Goal: Information Seeking & Learning: Learn about a topic

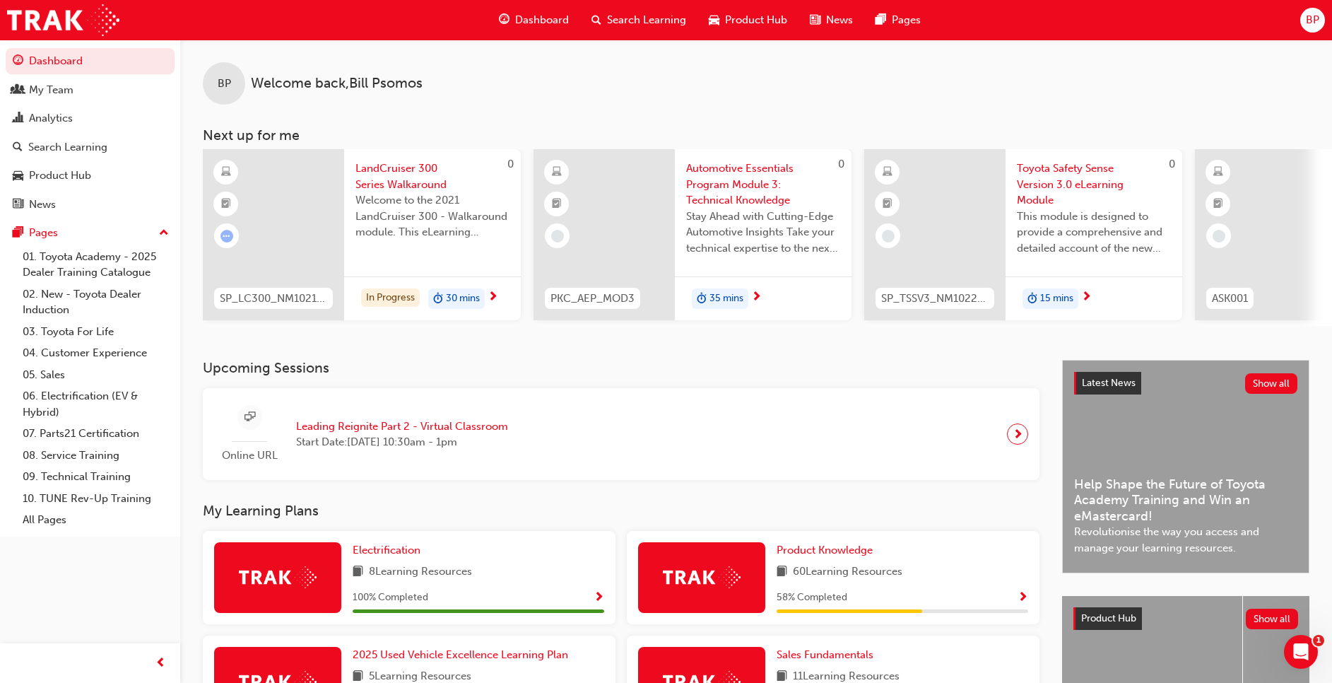
click at [540, 5] on div "Dashboard Search Learning Product Hub News Pages" at bounding box center [710, 20] width 456 height 40
click at [557, 28] on span "Dashboard" at bounding box center [542, 20] width 54 height 16
click at [541, 22] on span "Dashboard" at bounding box center [542, 20] width 54 height 16
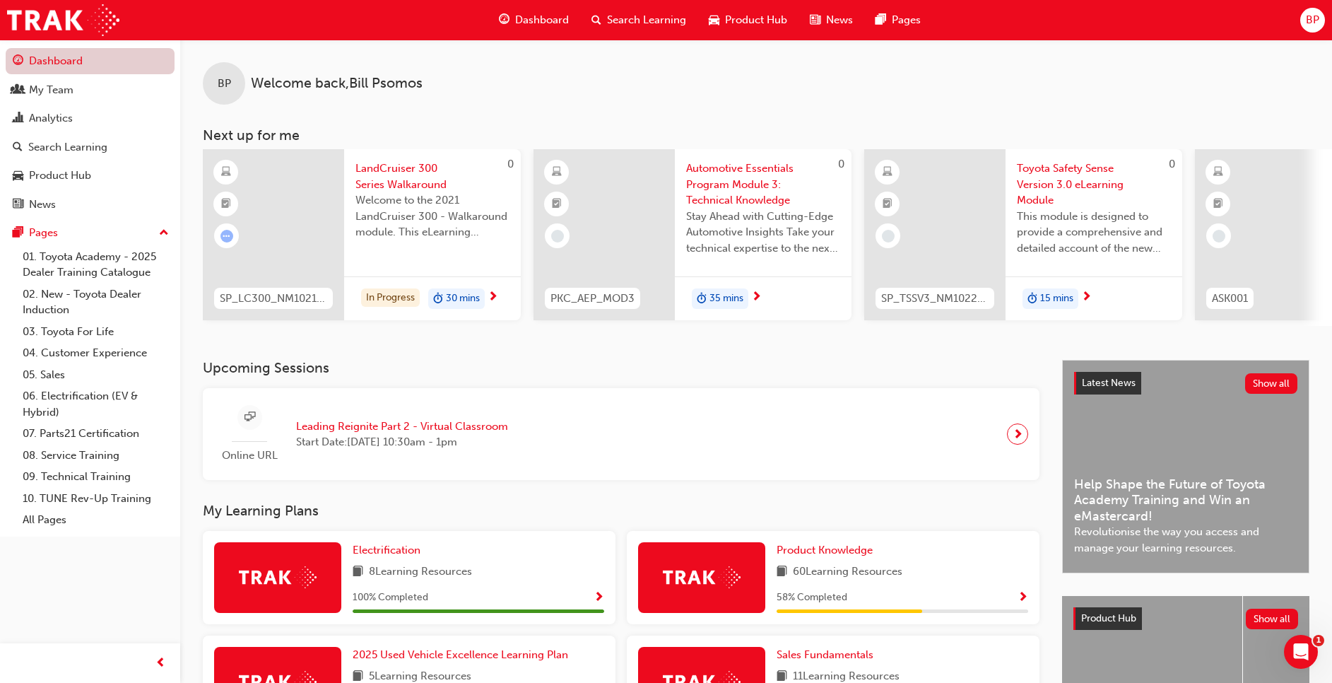
click at [53, 69] on link "Dashboard" at bounding box center [90, 61] width 169 height 26
click at [54, 61] on link "Dashboard" at bounding box center [90, 61] width 169 height 26
click at [524, 21] on span "Dashboard" at bounding box center [542, 20] width 54 height 16
click at [804, 553] on span "Product Knowledge" at bounding box center [825, 550] width 96 height 13
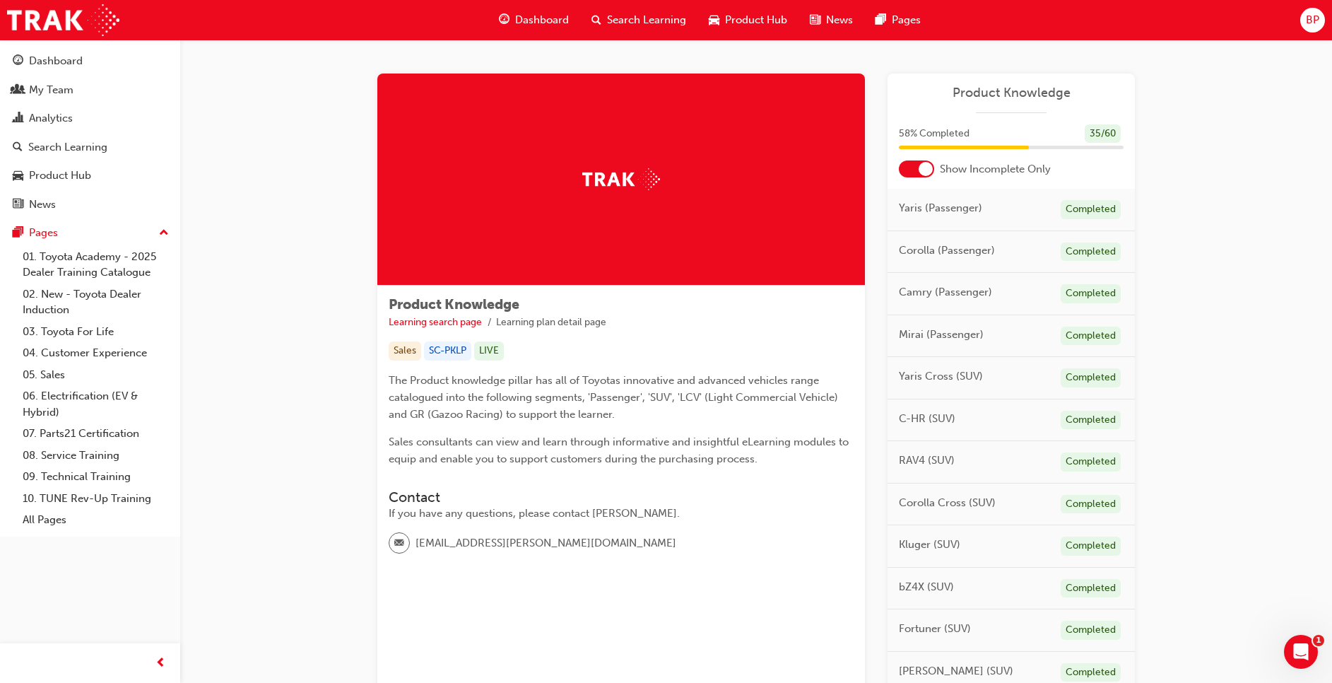
click at [1040, 662] on div "[PERSON_NAME] (SUV) Completed" at bounding box center [1011, 673] width 247 height 42
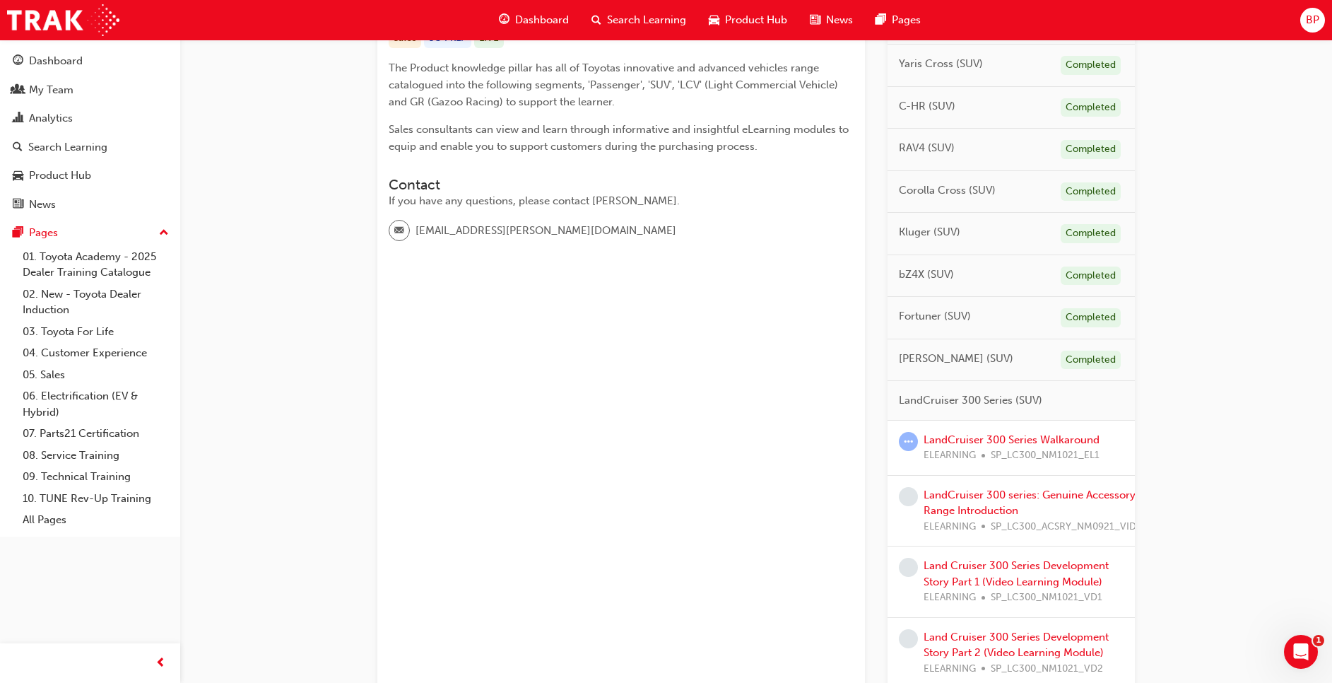
scroll to position [300, 0]
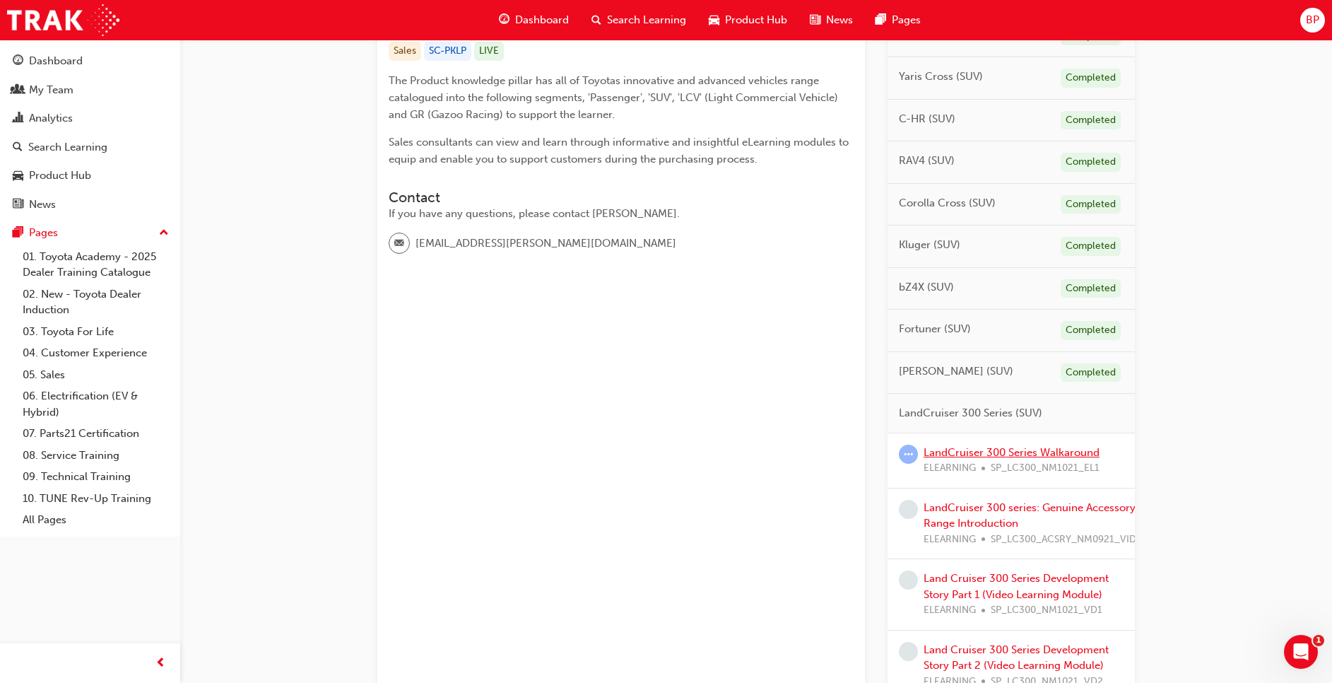
click at [997, 451] on link "LandCruiser 300 Series Walkaround" at bounding box center [1012, 452] width 176 height 13
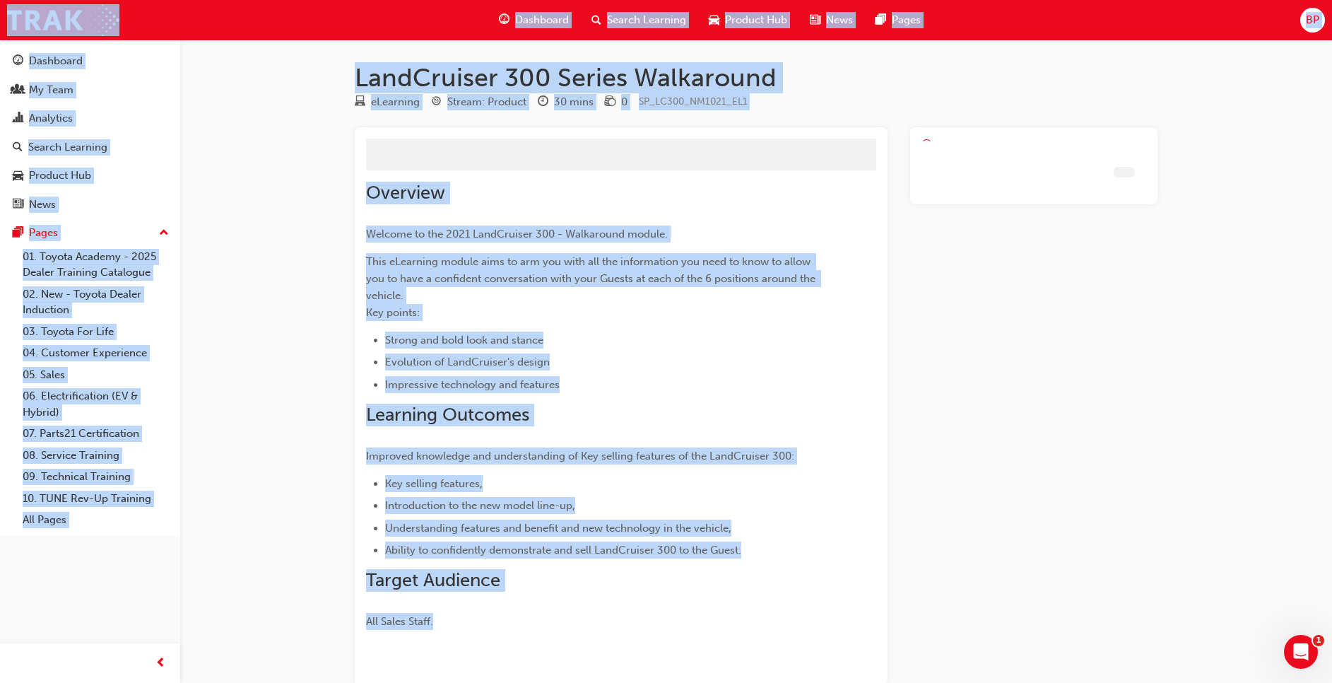
click at [997, 451] on div at bounding box center [1033, 406] width 247 height 558
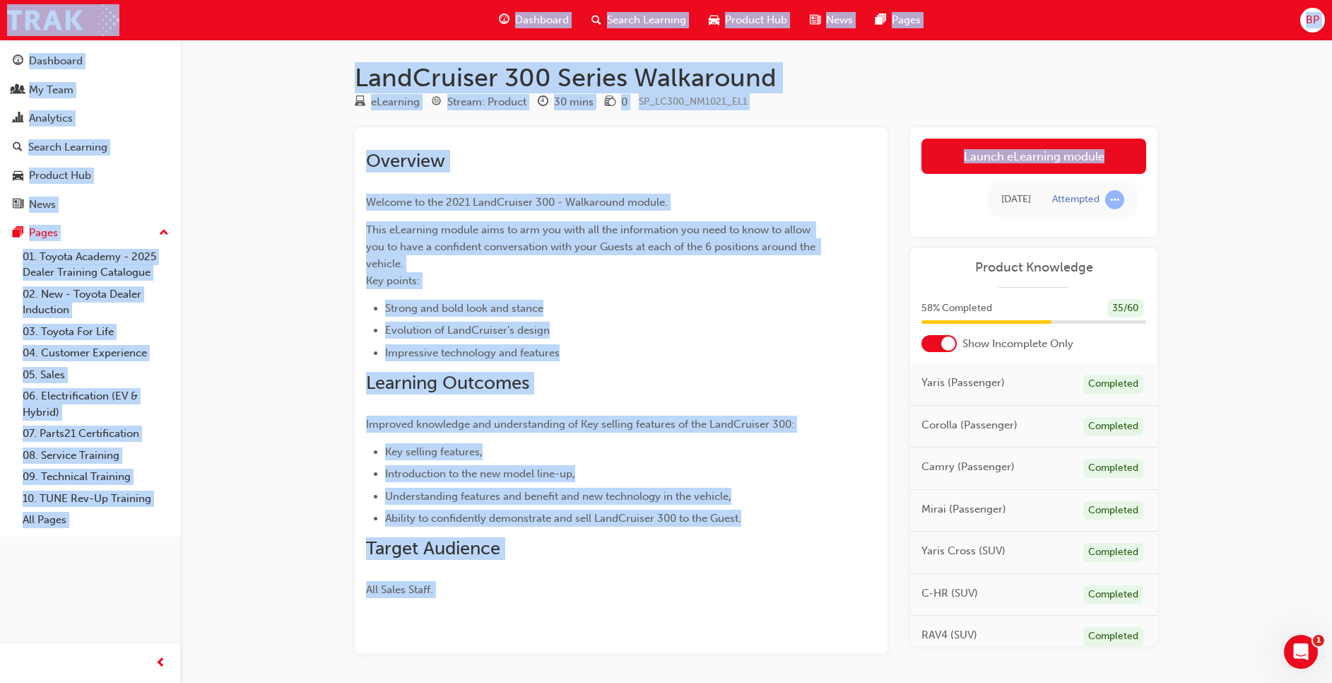
click at [1178, 409] on div "LandCruiser 300 Series Walkaround eLearning Stream: Product 30 mins 0 SP_LC300_…" at bounding box center [756, 380] width 848 height 637
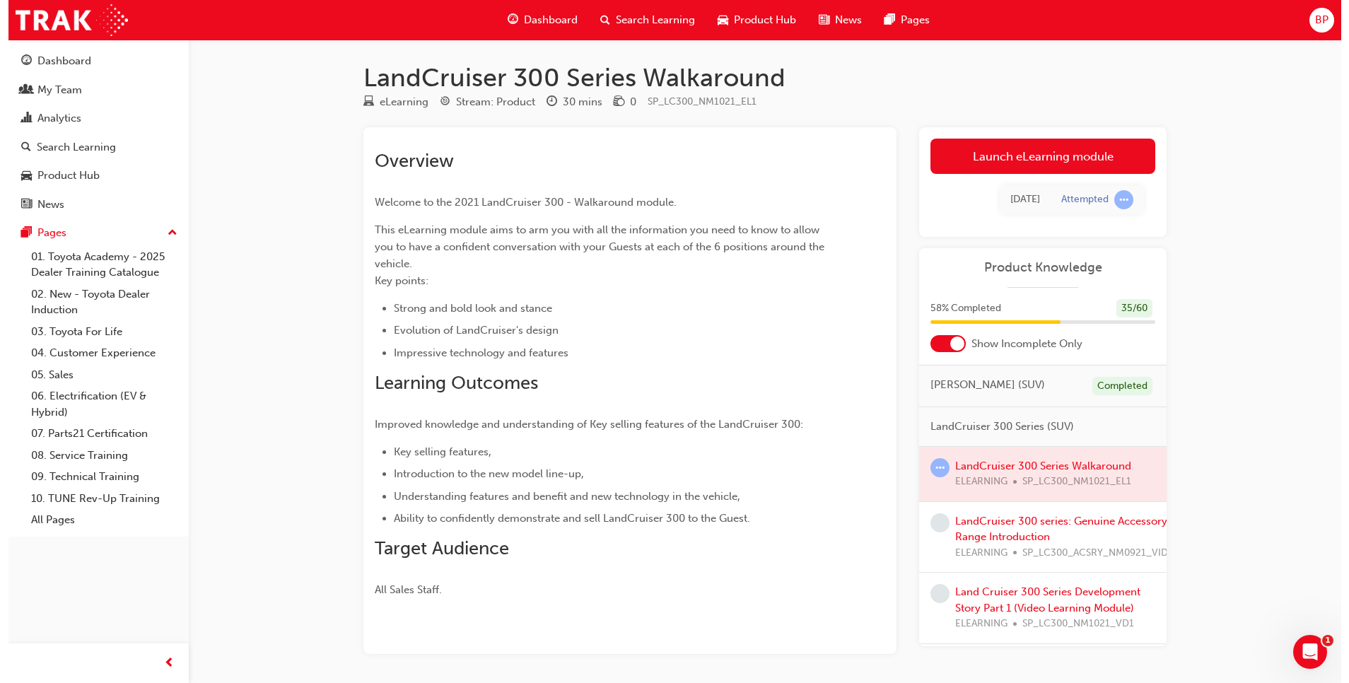
scroll to position [452, 0]
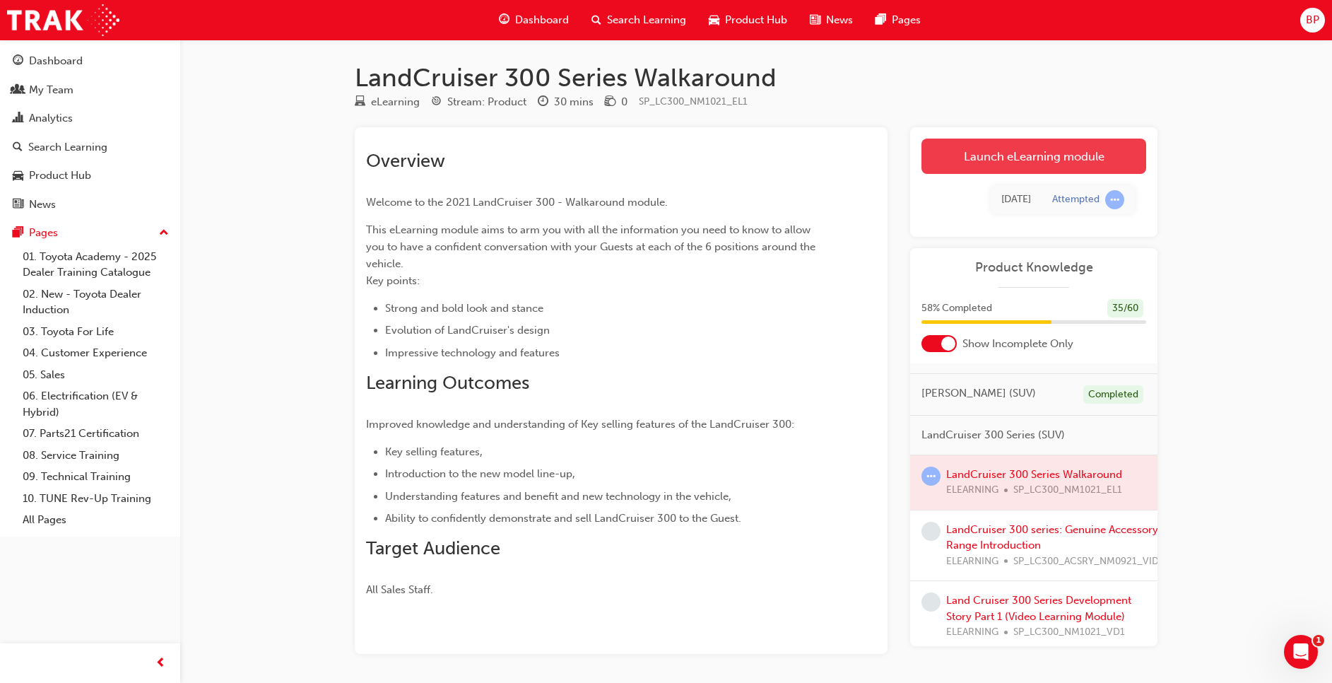
click at [979, 145] on link "Launch eLearning module" at bounding box center [1034, 156] width 225 height 35
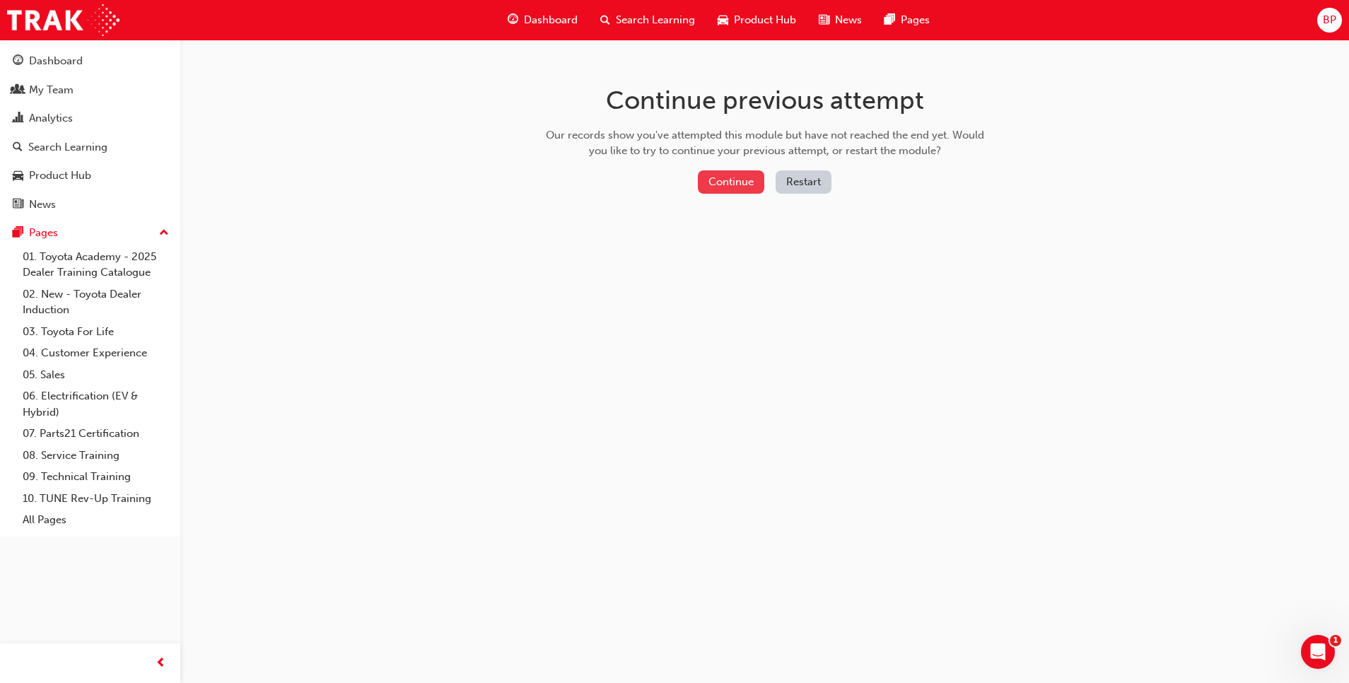
click at [746, 181] on button "Continue" at bounding box center [731, 181] width 66 height 23
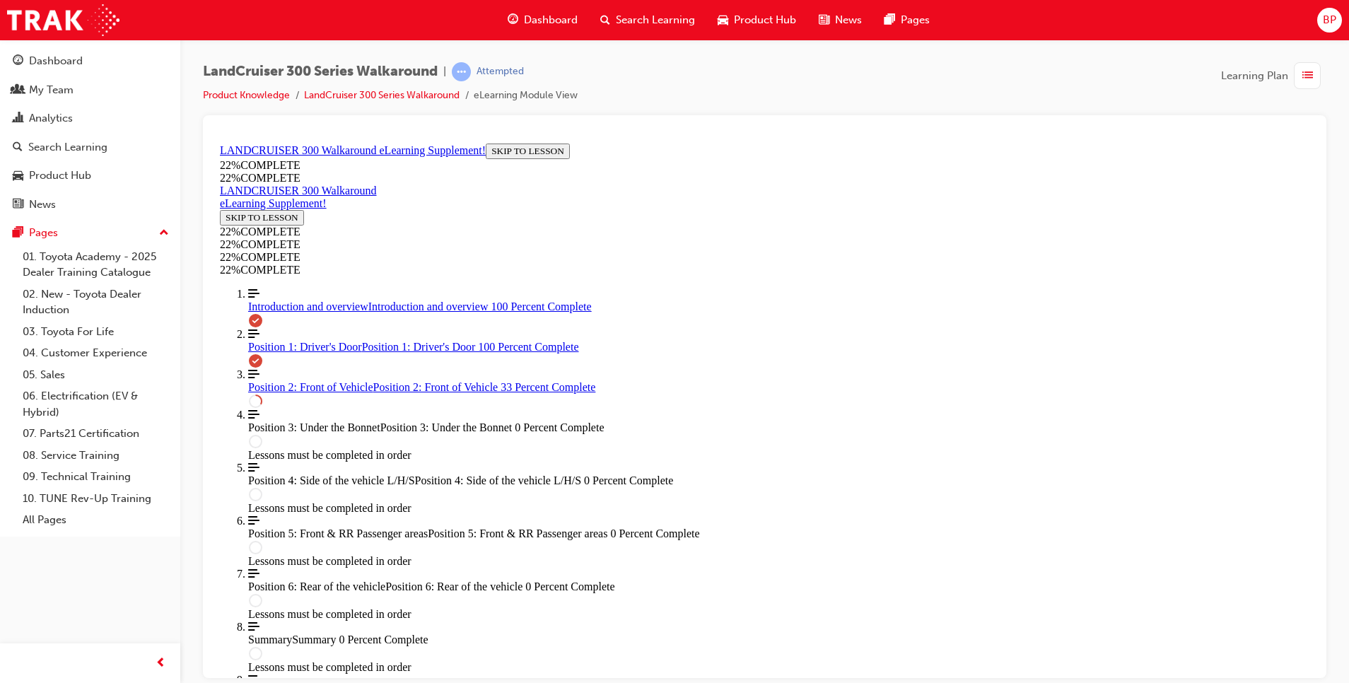
scroll to position [680, 0]
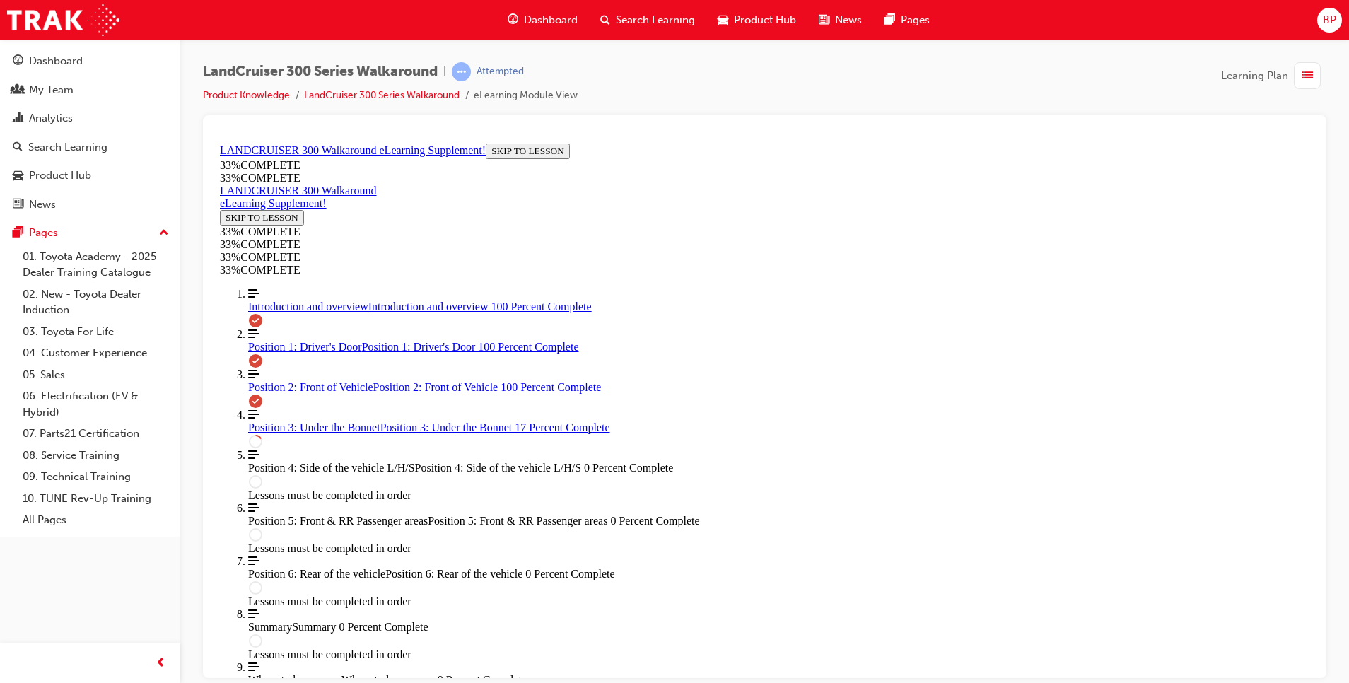
drag, startPoint x: 1305, startPoint y: 275, endPoint x: 1561, endPoint y: 615, distance: 425.9
drag, startPoint x: 672, startPoint y: 422, endPoint x: 868, endPoint y: 430, distance: 195.9
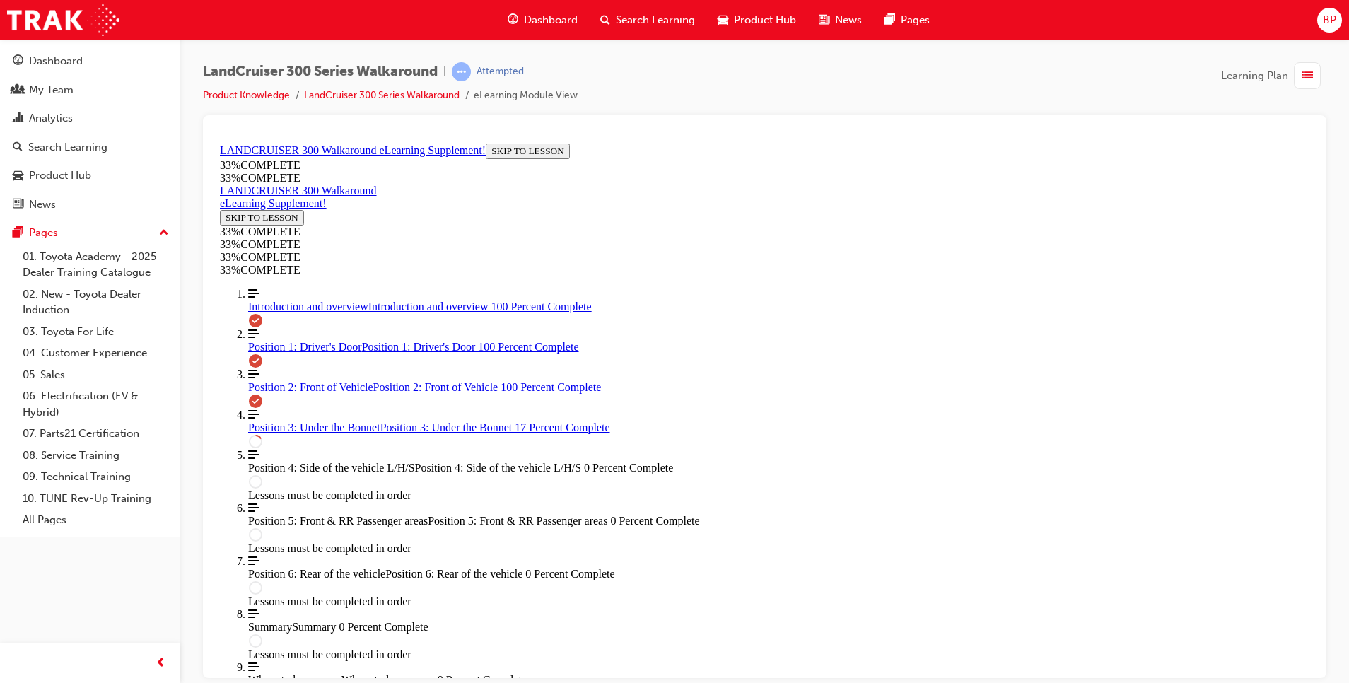
drag, startPoint x: 874, startPoint y: 419, endPoint x: 913, endPoint y: 426, distance: 39.5
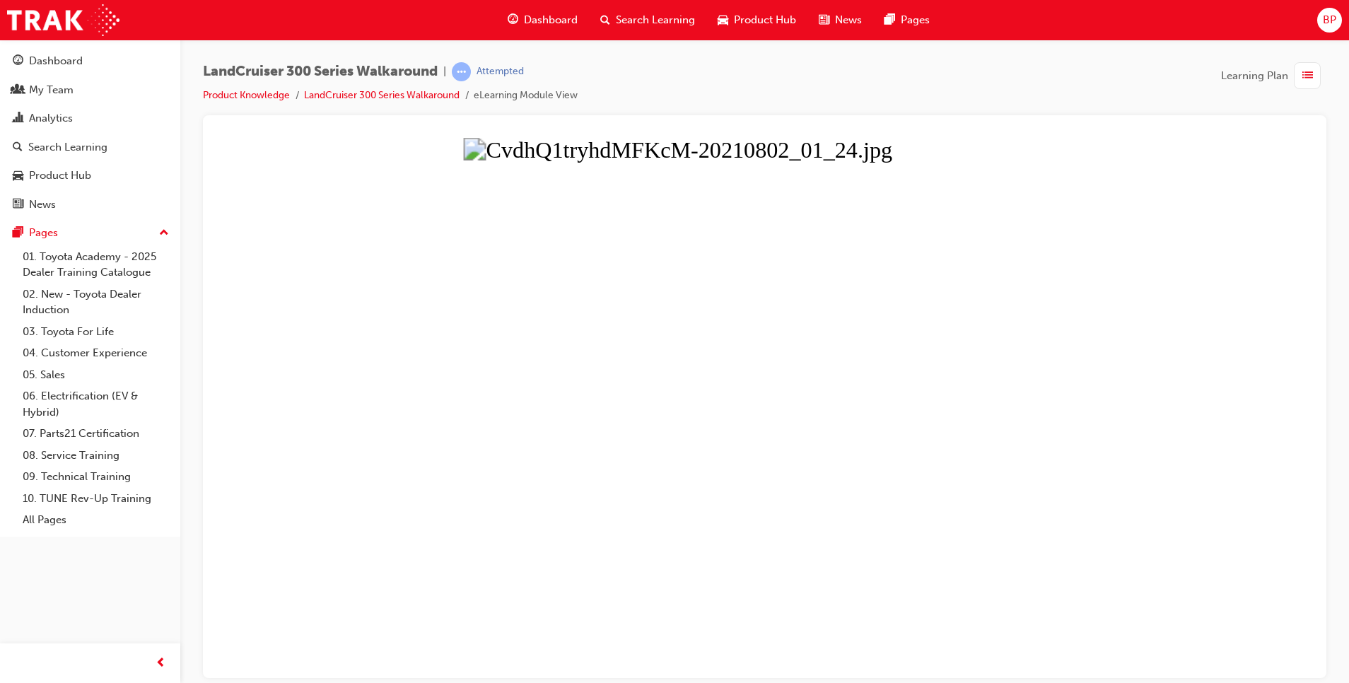
click at [717, 262] on button "Unzoom image" at bounding box center [764, 407] width 1101 height 540
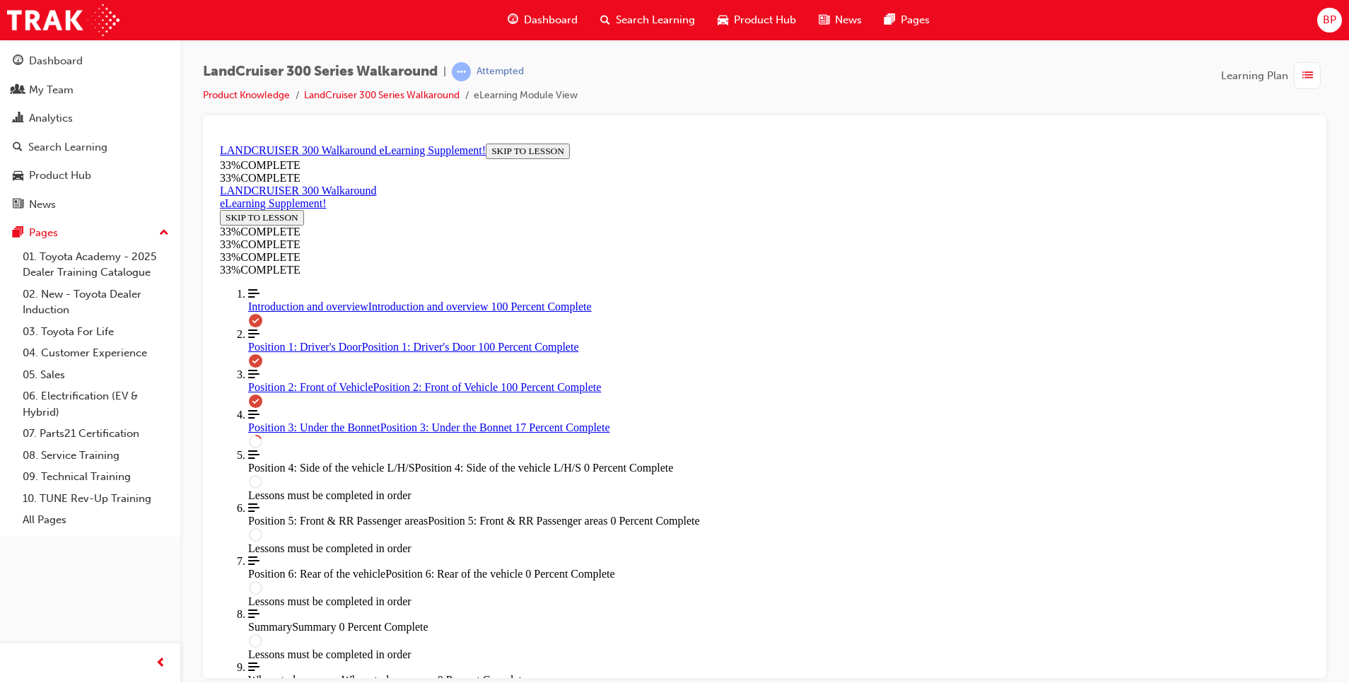
scroll to position [538, 0]
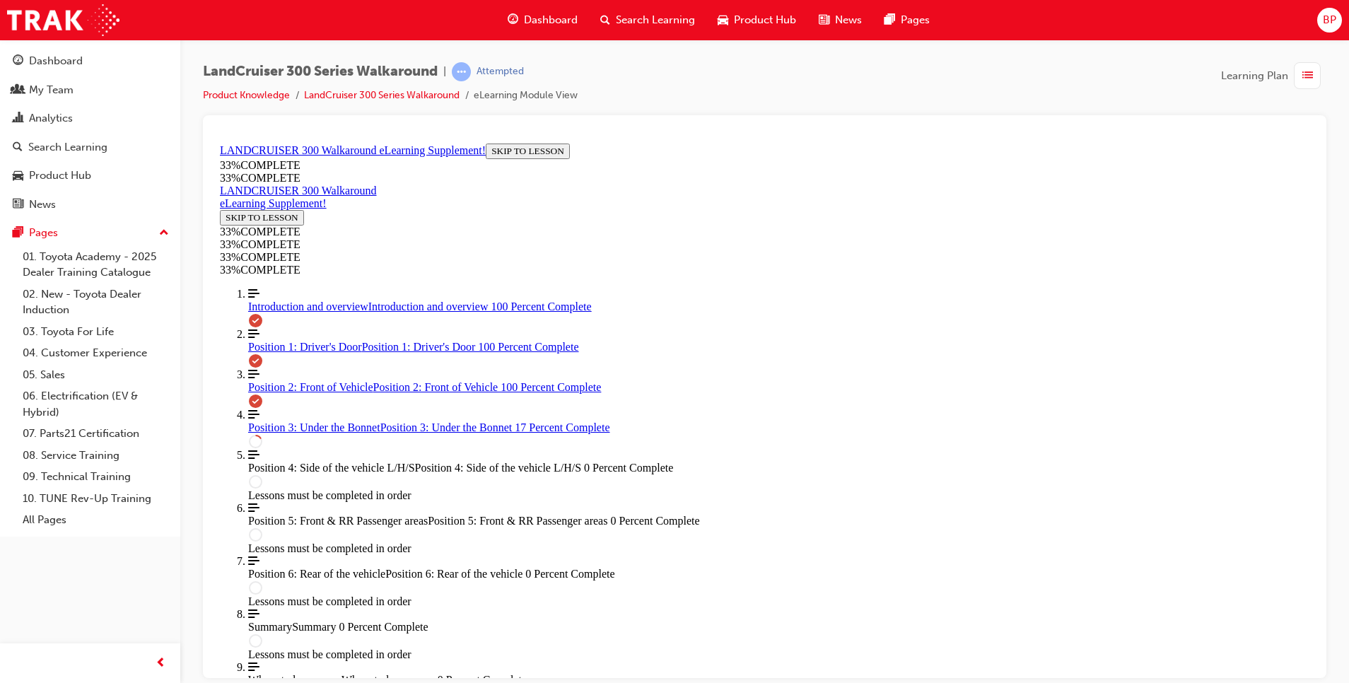
drag, startPoint x: 1306, startPoint y: 274, endPoint x: 1533, endPoint y: 511, distance: 328.0
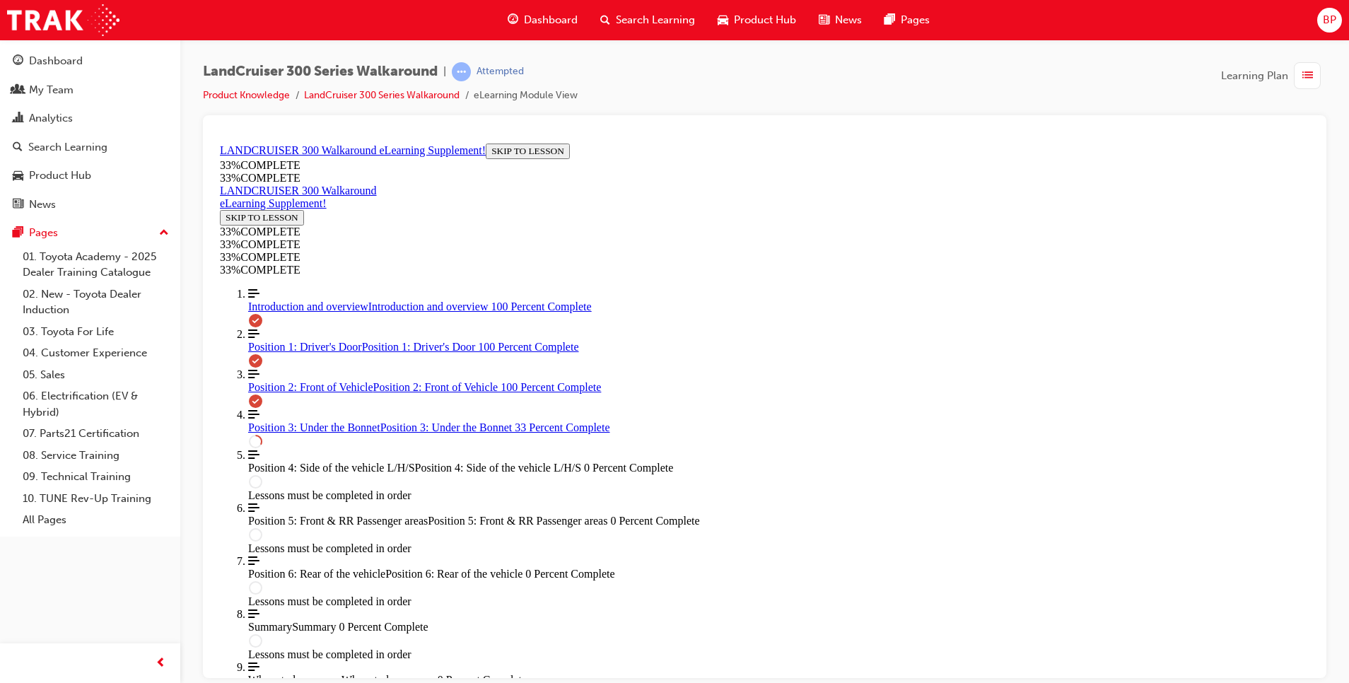
scroll to position [917, 0]
drag, startPoint x: 1309, startPoint y: 406, endPoint x: 1535, endPoint y: 725, distance: 389.9
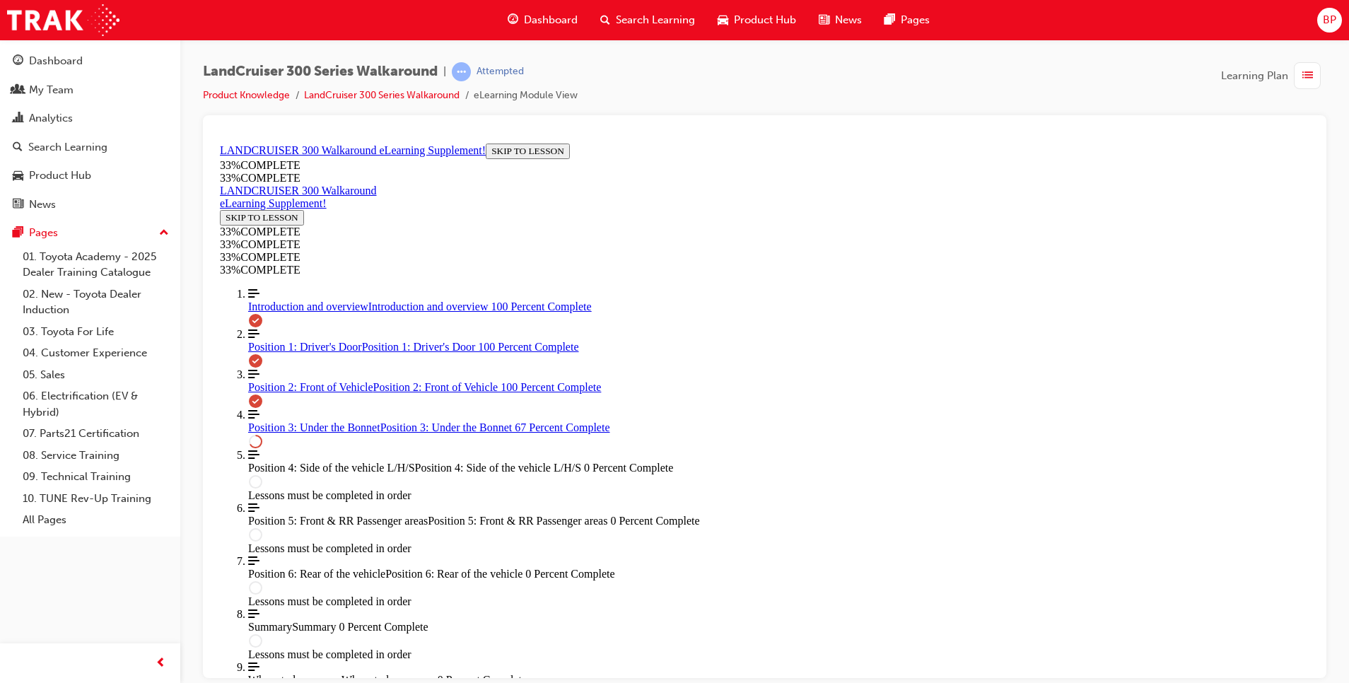
drag, startPoint x: 1306, startPoint y: 420, endPoint x: 1536, endPoint y: 652, distance: 326.4
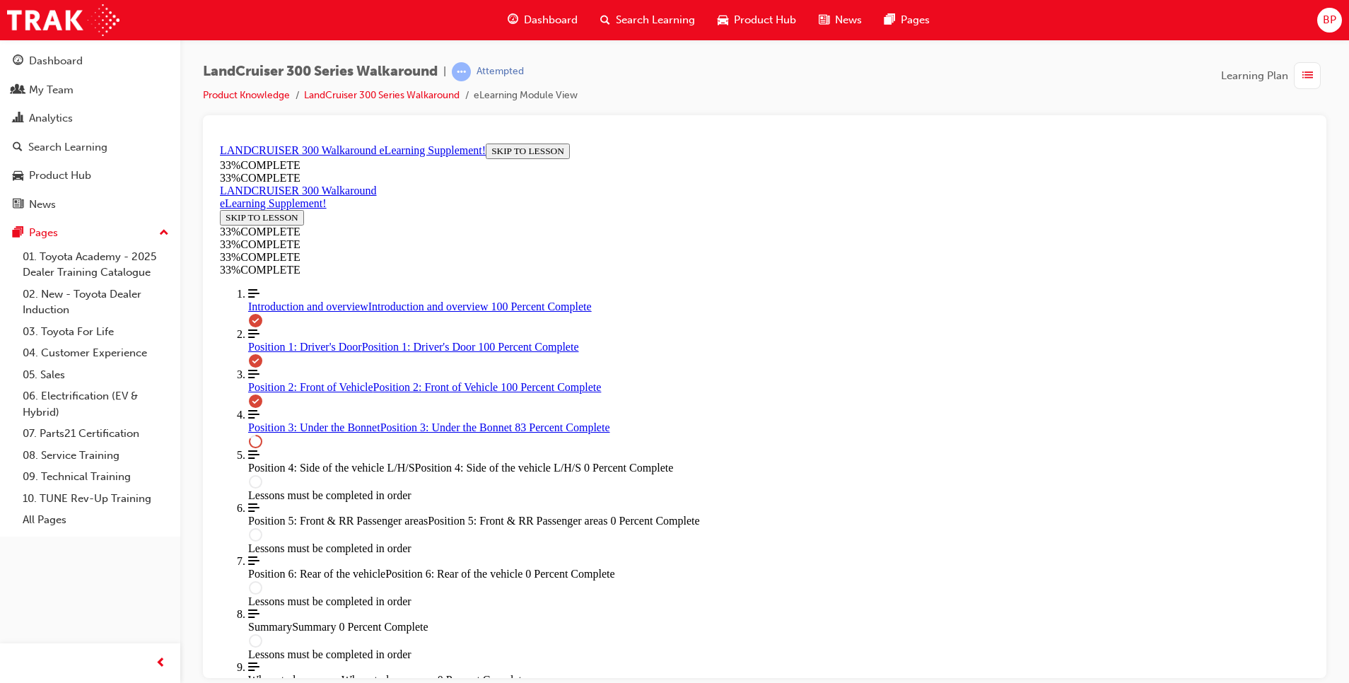
scroll to position [1877, 0]
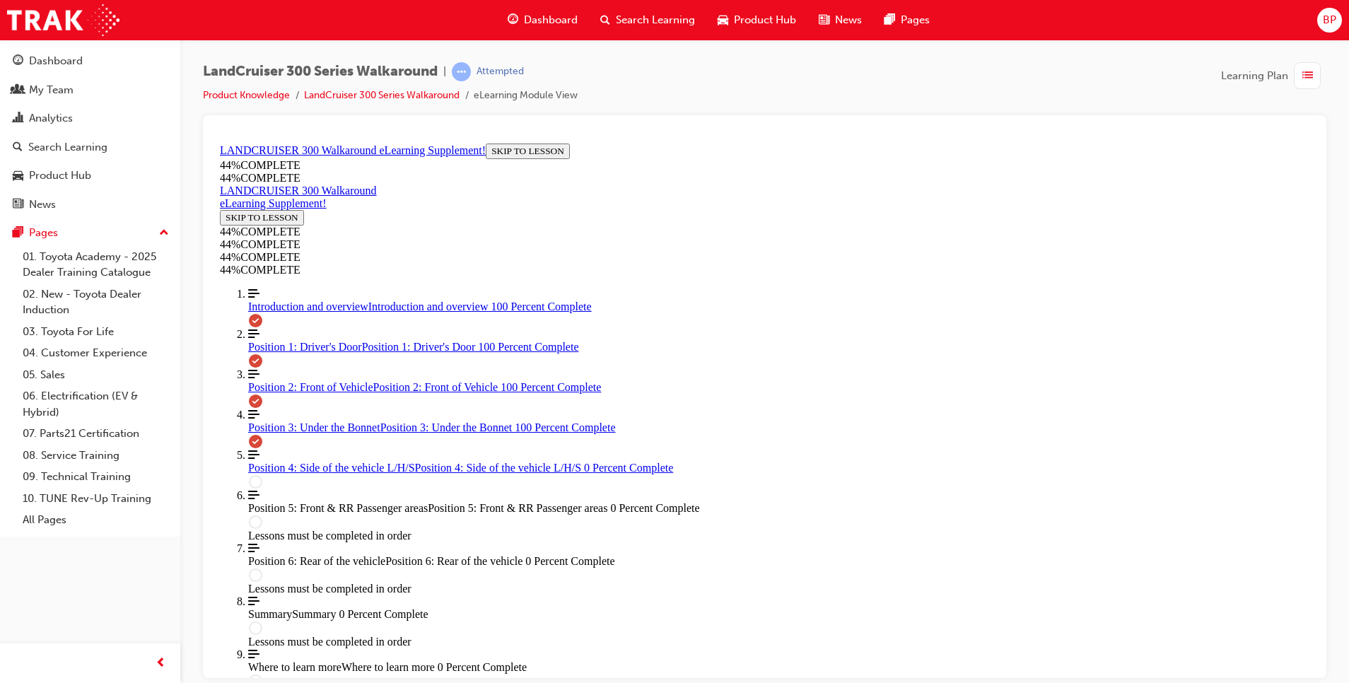
scroll to position [2462, 0]
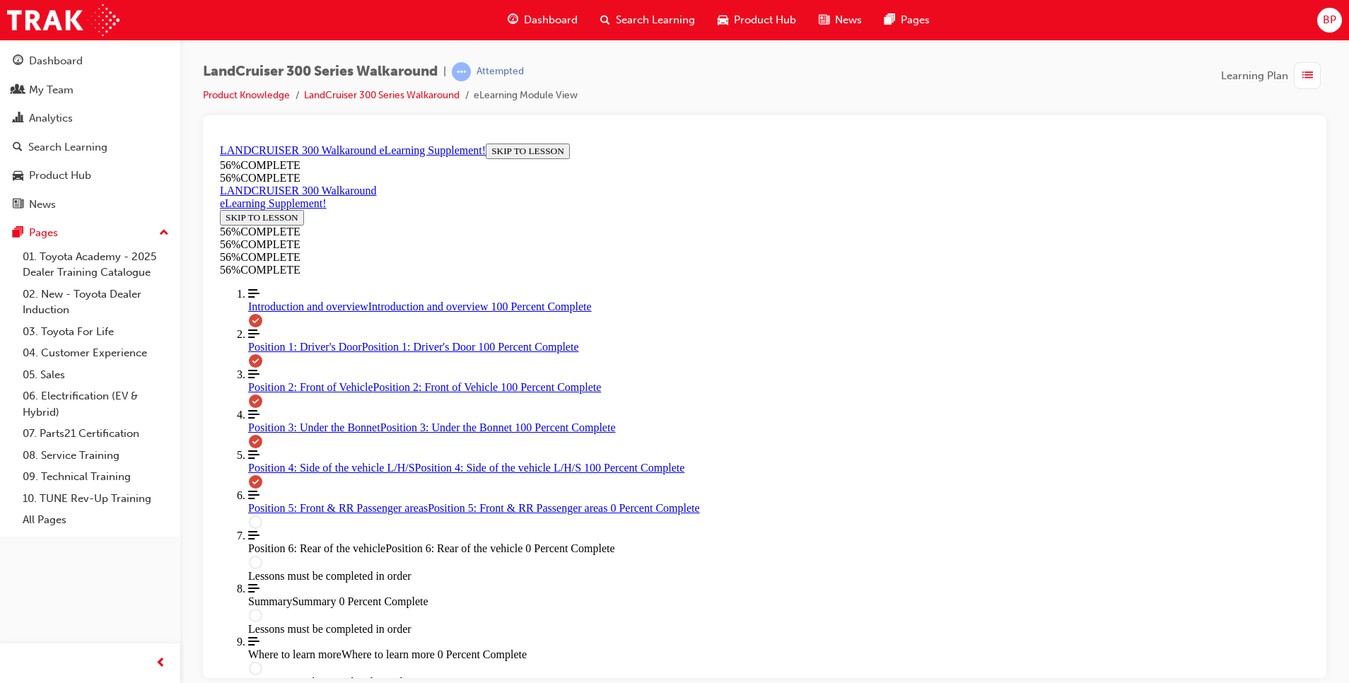
drag, startPoint x: 1305, startPoint y: 376, endPoint x: 1543, endPoint y: 640, distance: 355.3
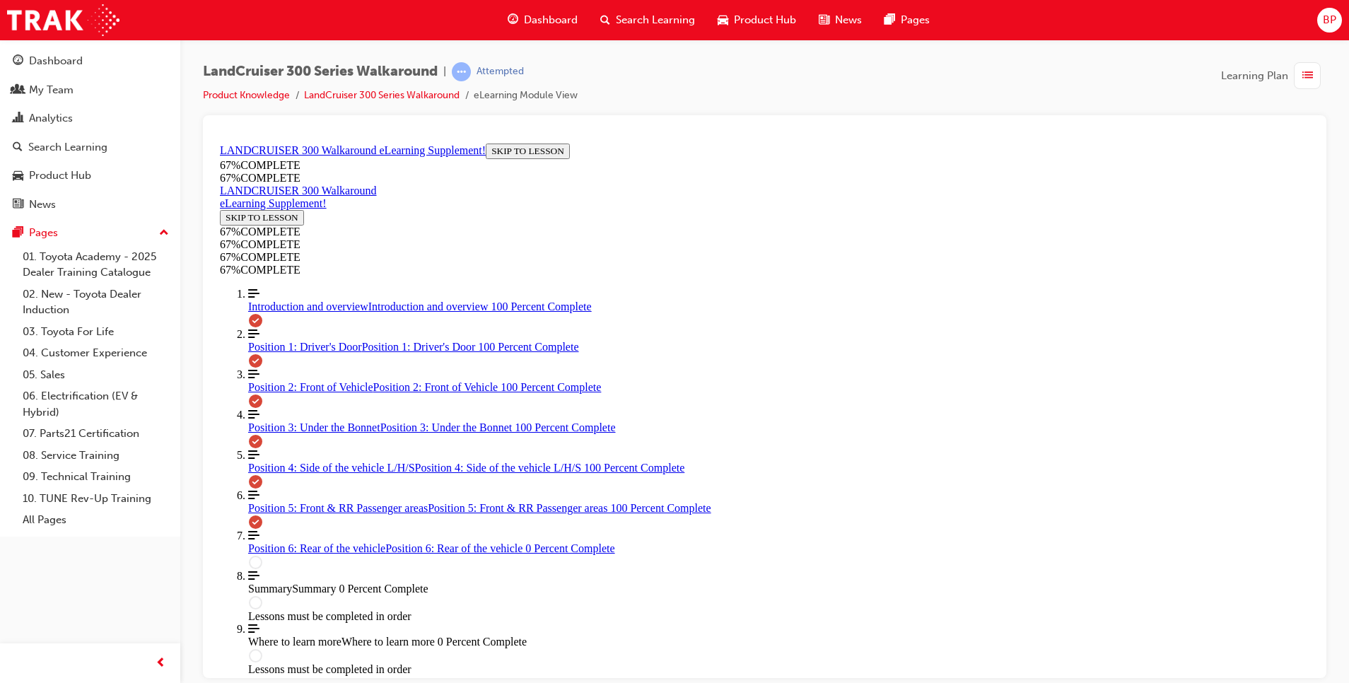
scroll to position [153, 0]
drag, startPoint x: 728, startPoint y: 358, endPoint x: 797, endPoint y: 540, distance: 194.4
drag, startPoint x: 774, startPoint y: 475, endPoint x: 829, endPoint y: 478, distance: 55.2
drag, startPoint x: 751, startPoint y: 363, endPoint x: 795, endPoint y: 425, distance: 75.5
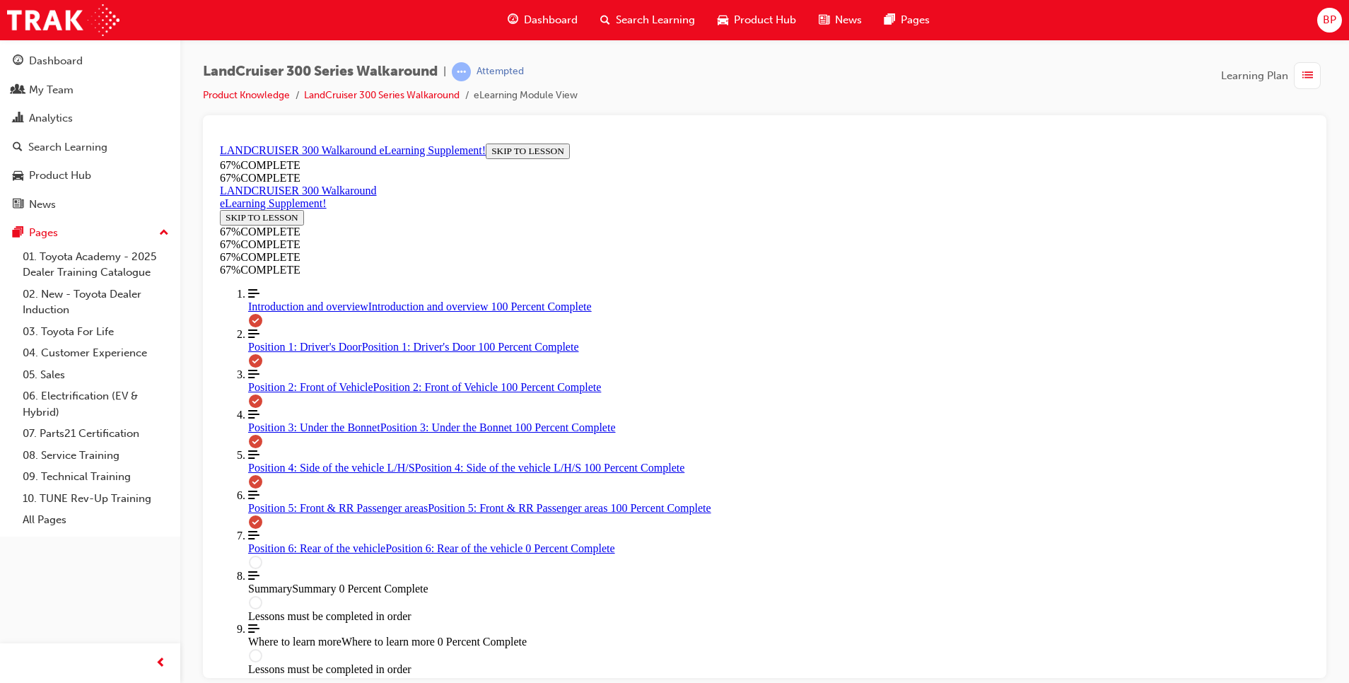
drag, startPoint x: 744, startPoint y: 358, endPoint x: 850, endPoint y: 355, distance: 105.4
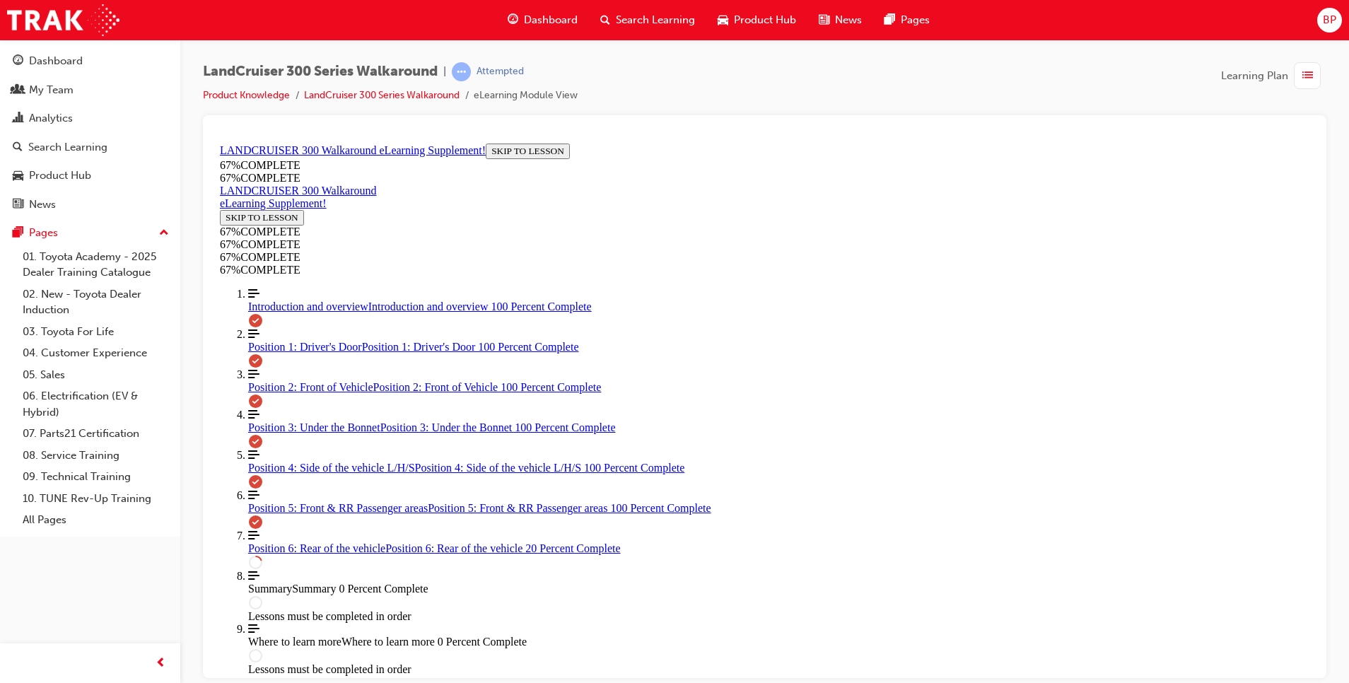
scroll to position [476, 0]
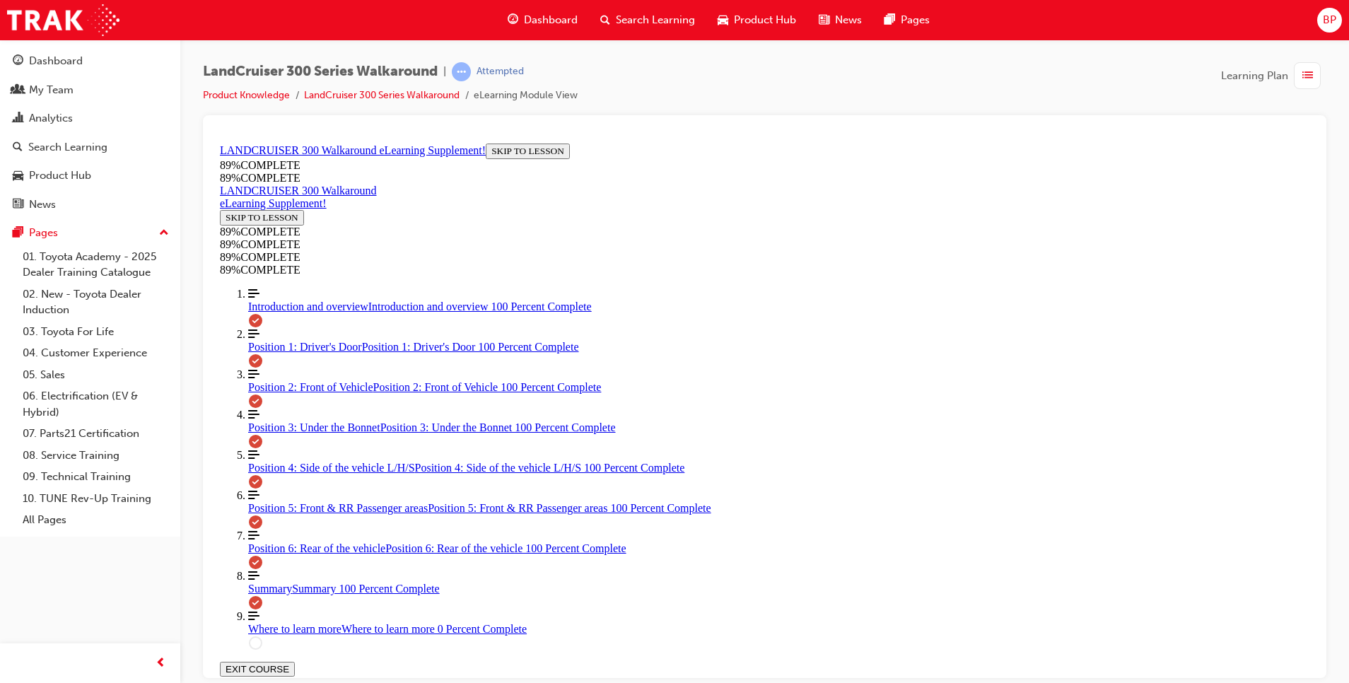
scroll to position [1077, 0]
drag, startPoint x: 1307, startPoint y: 298, endPoint x: 1561, endPoint y: 789, distance: 552.6
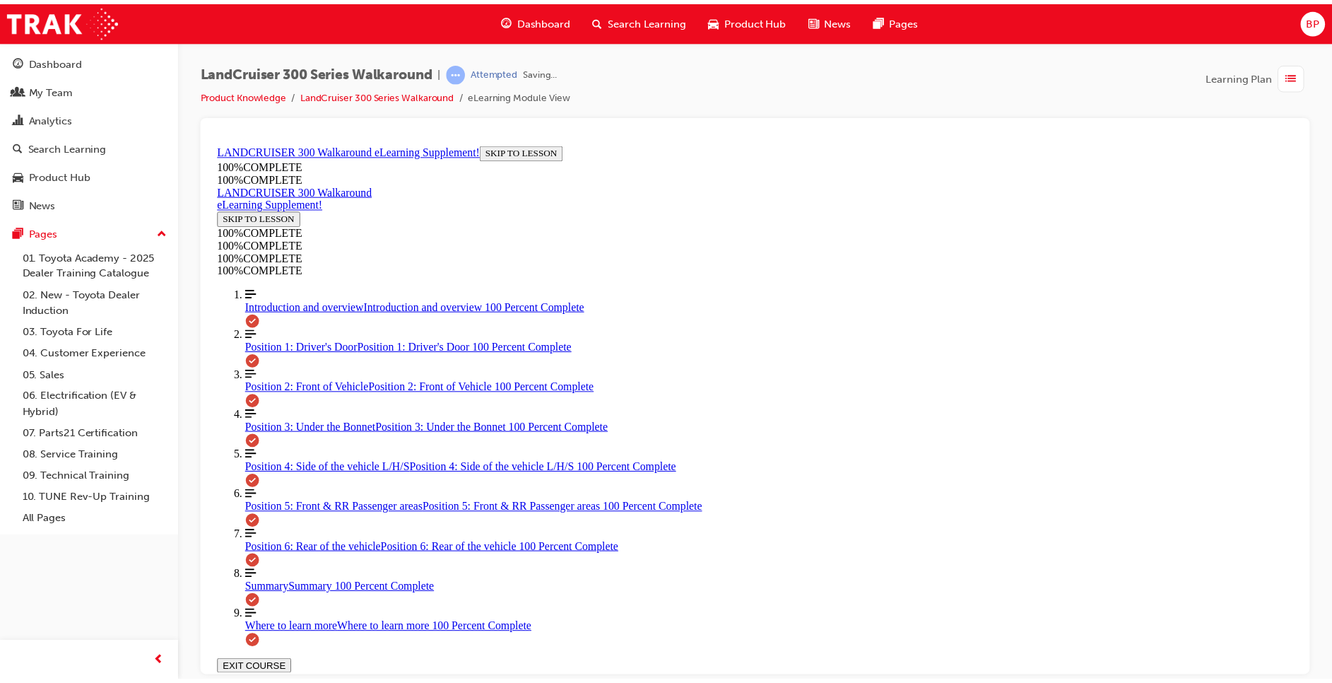
scroll to position [526, 0]
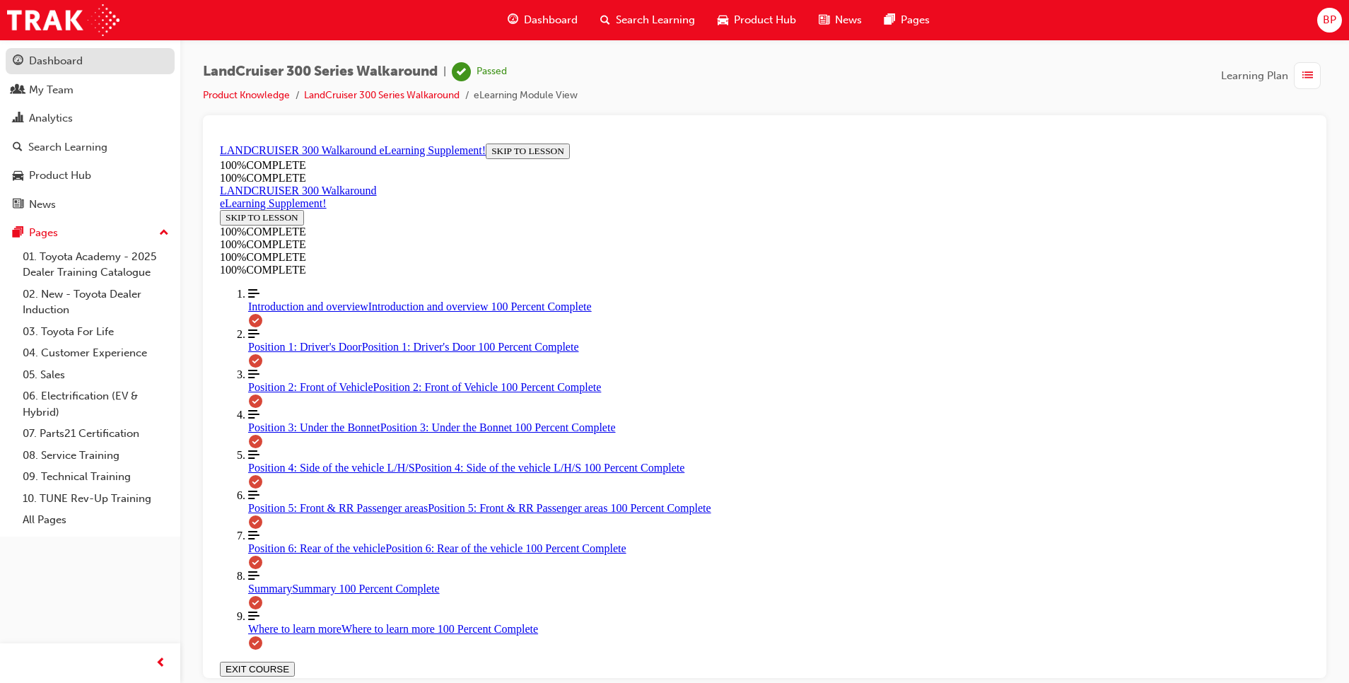
click at [55, 65] on div "Dashboard" at bounding box center [56, 61] width 54 height 16
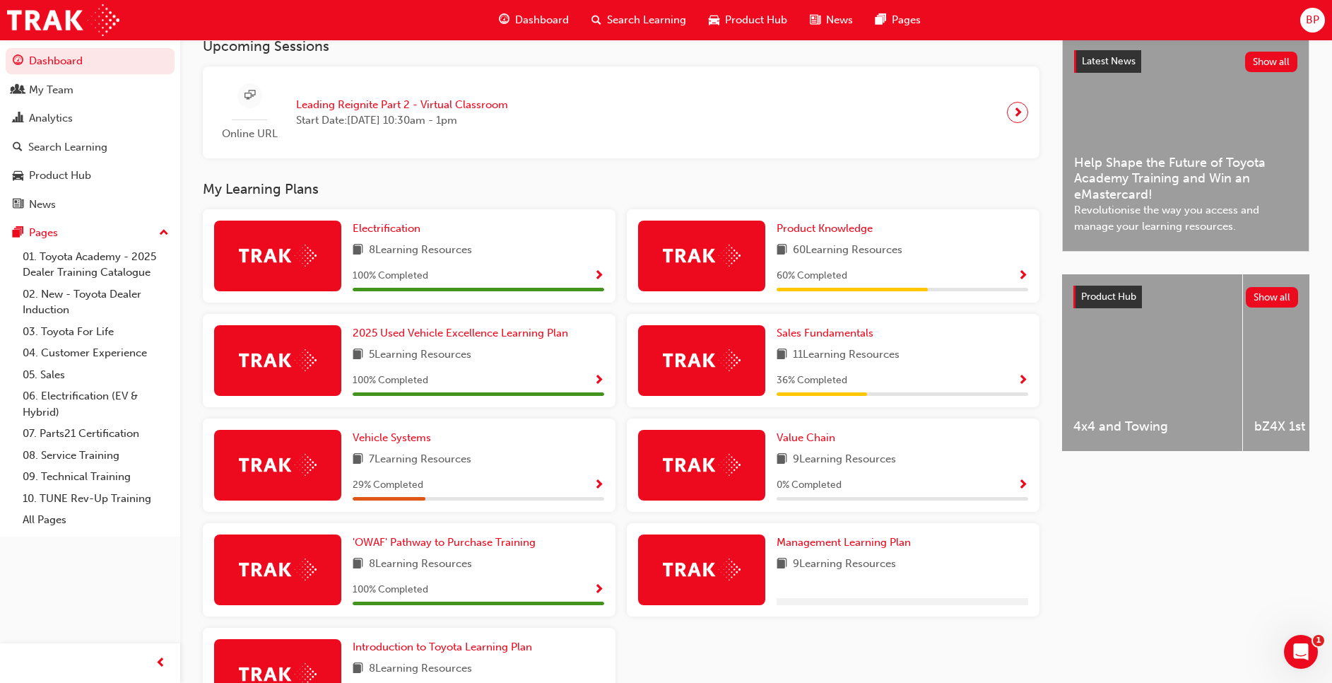
scroll to position [336, 0]
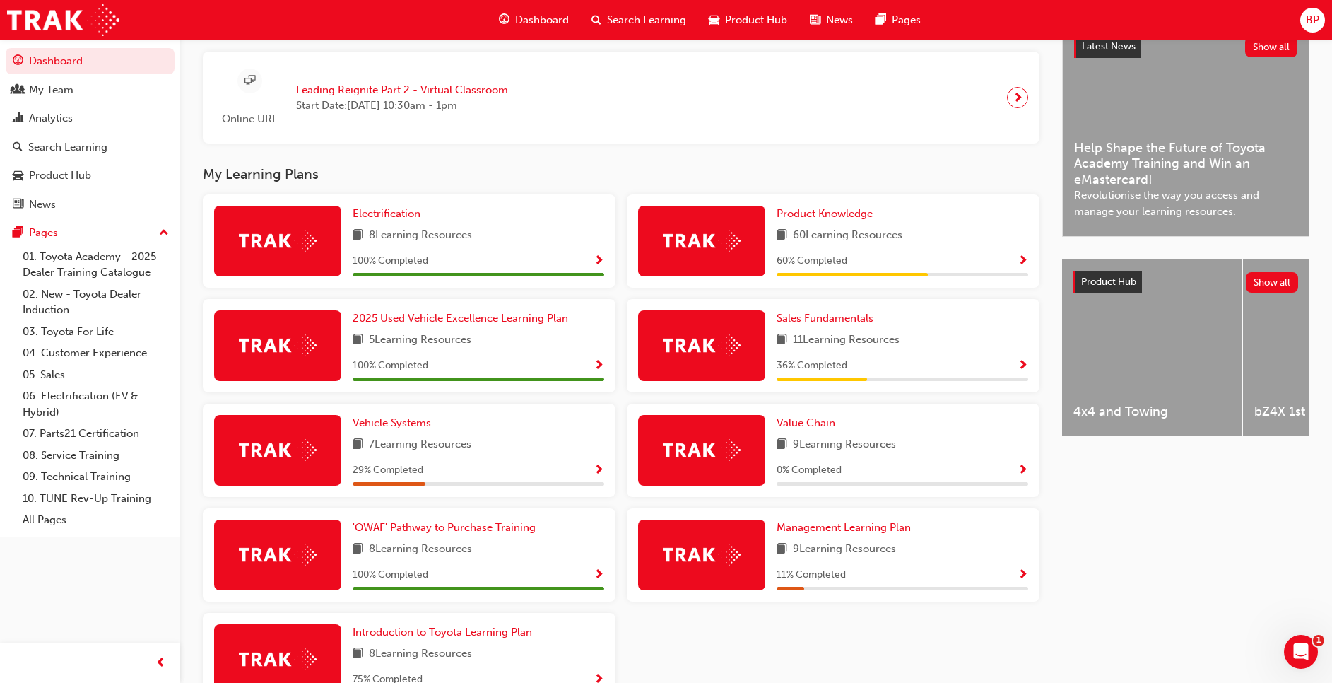
click at [833, 218] on span "Product Knowledge" at bounding box center [825, 213] width 96 height 13
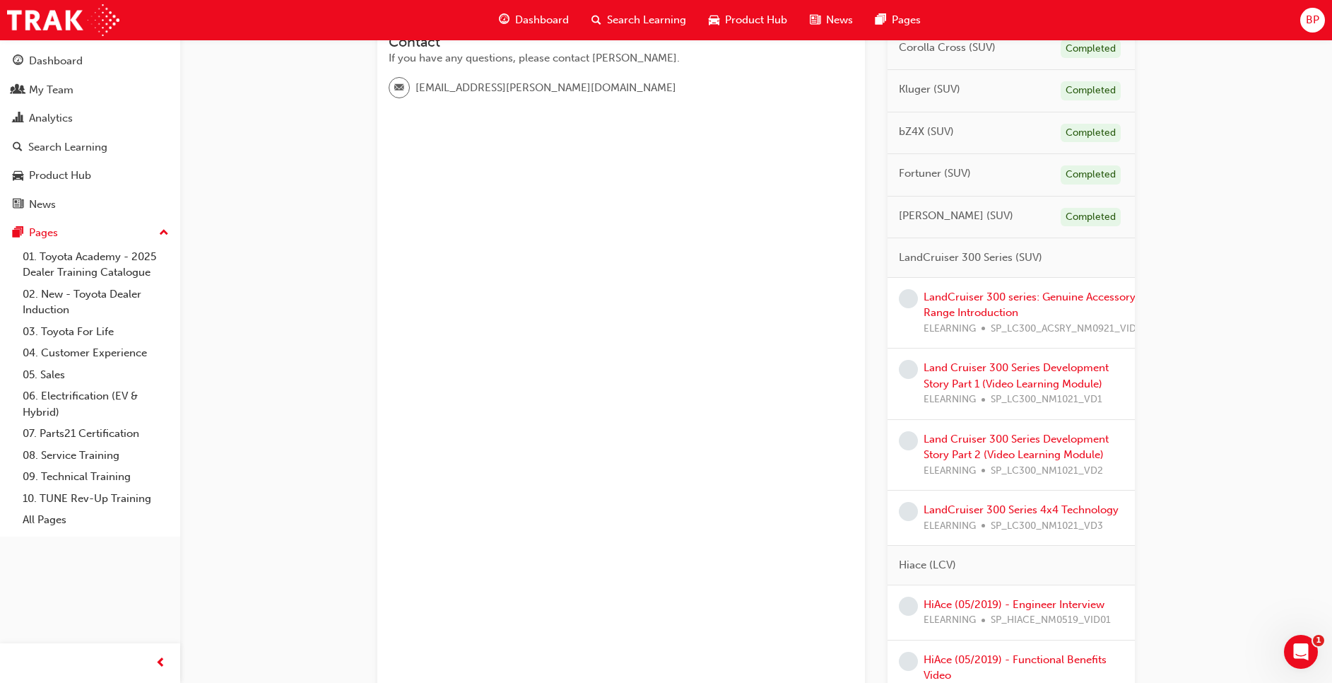
scroll to position [459, 0]
click at [988, 291] on link "LandCruiser 300 series: Genuine Accessory Range Introduction" at bounding box center [1030, 301] width 212 height 29
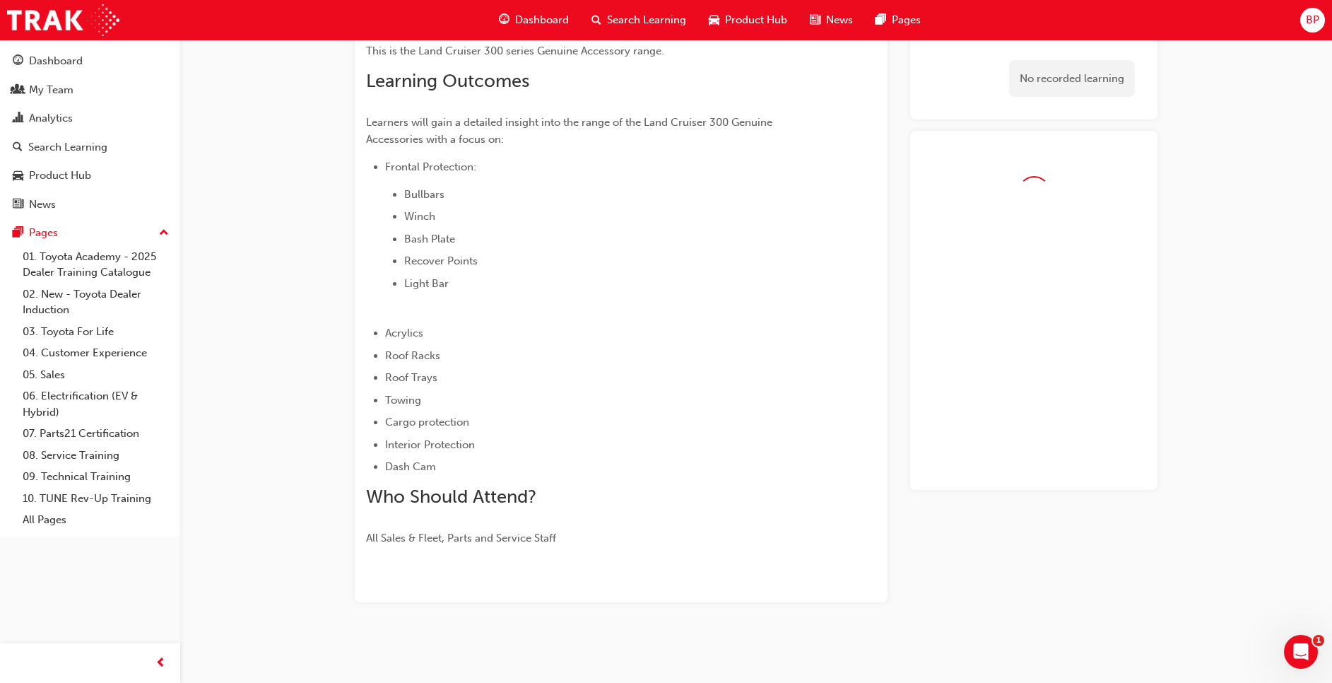
scroll to position [291, 0]
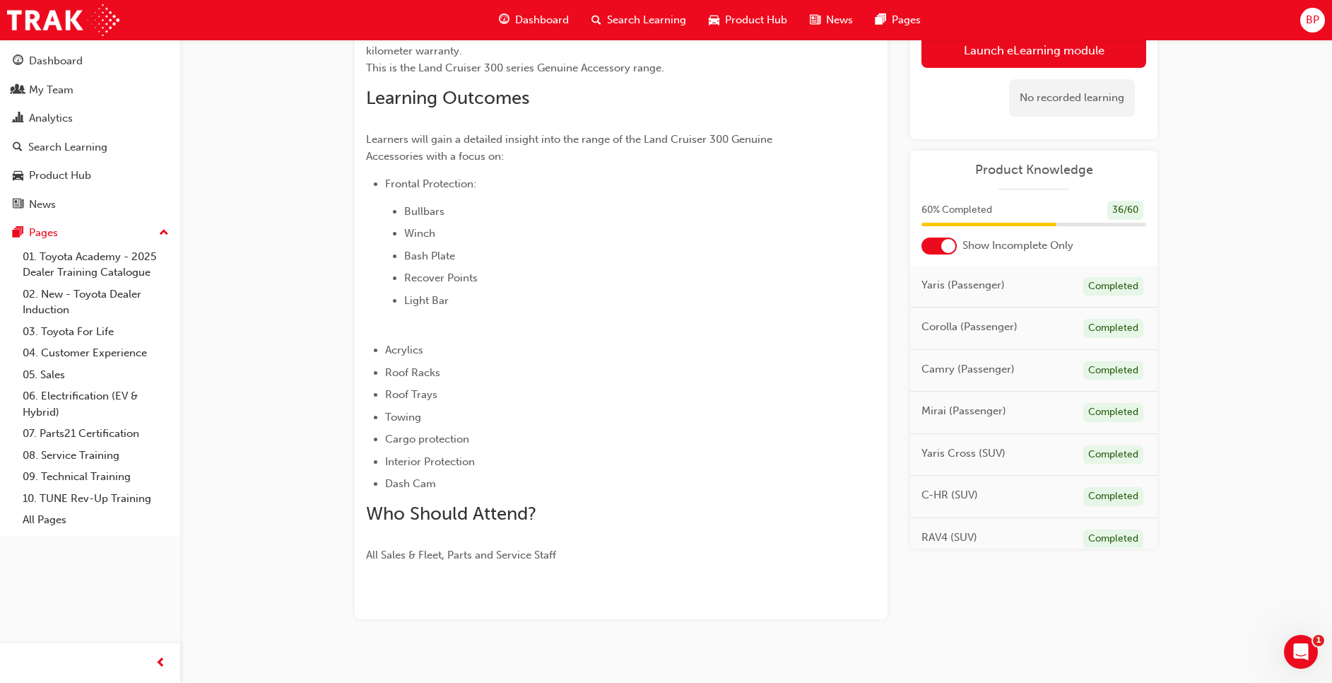
click at [416, 205] on span "Bullbars" at bounding box center [424, 211] width 40 height 13
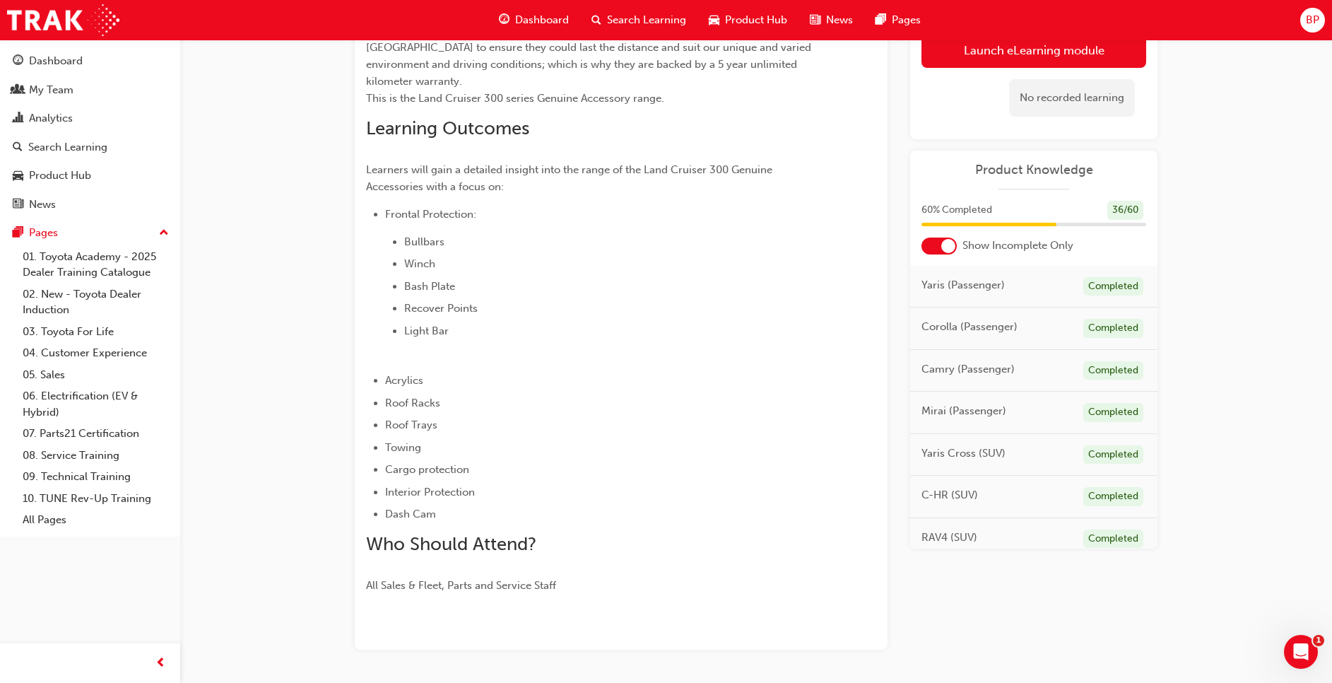
scroll to position [264, 0]
click at [535, 20] on span "Dashboard" at bounding box center [542, 20] width 54 height 16
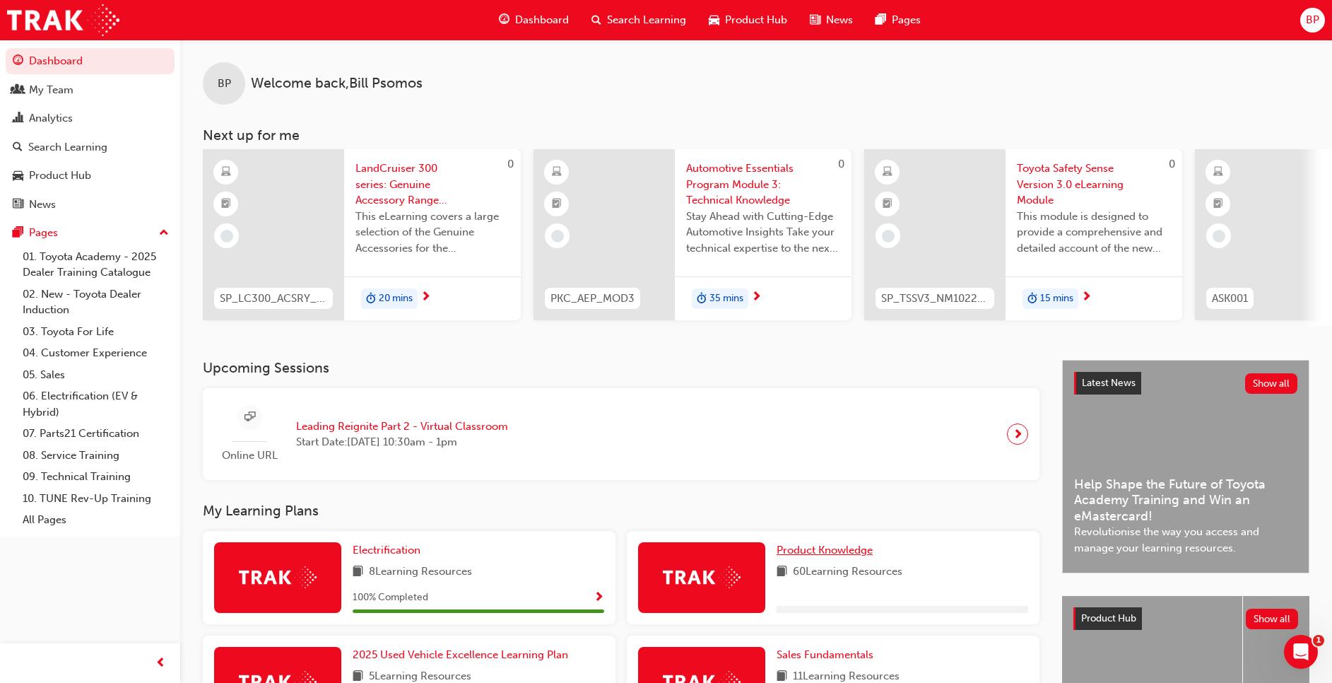
click at [824, 554] on span "Product Knowledge" at bounding box center [825, 550] width 96 height 13
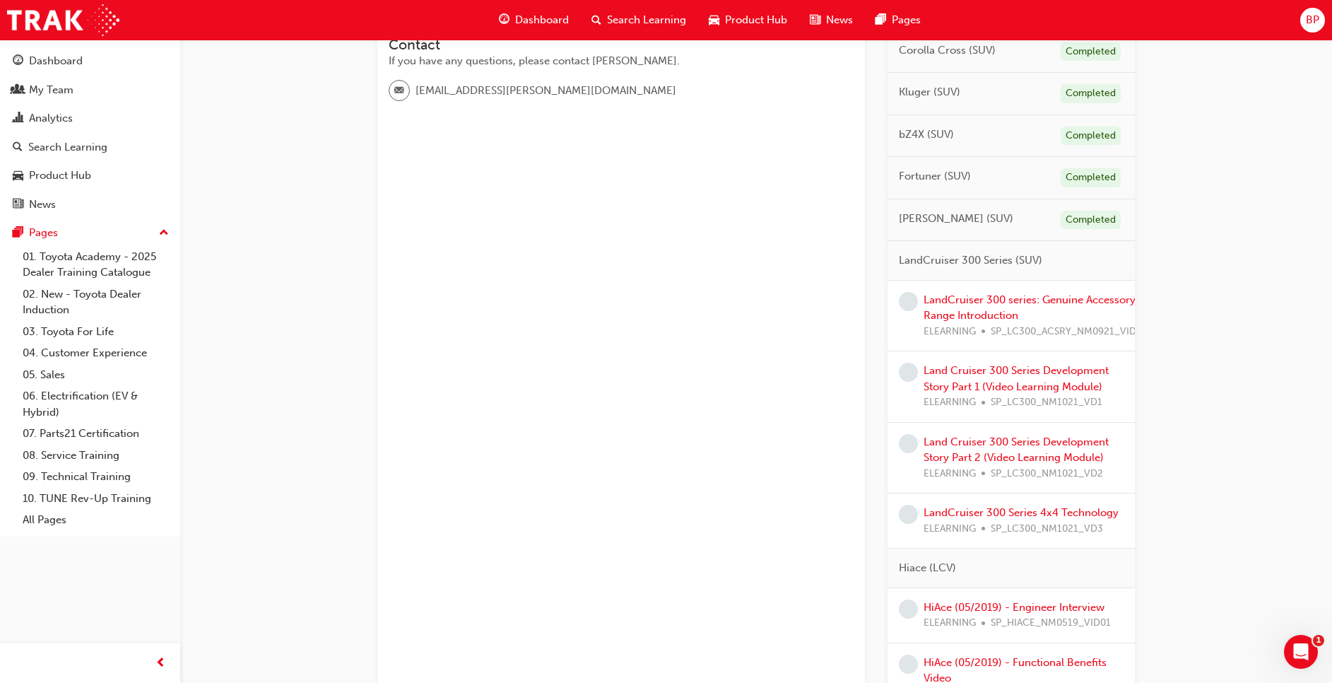
scroll to position [459, 0]
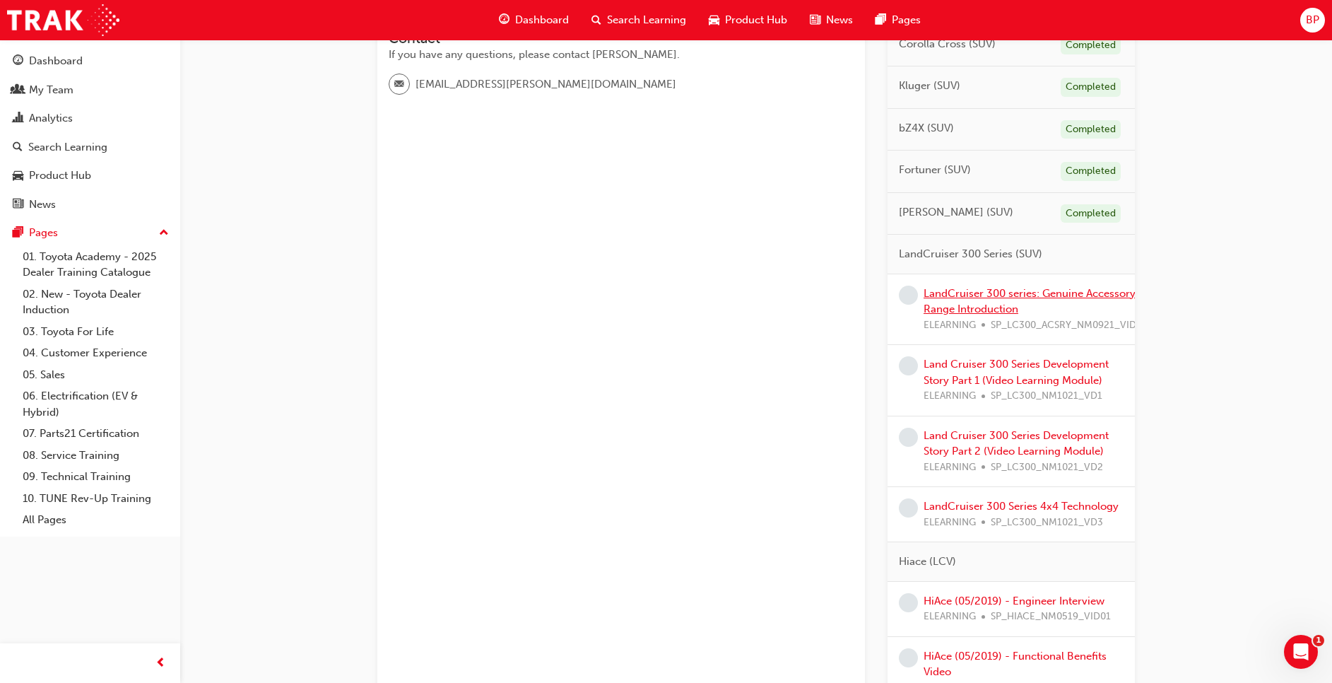
click at [1025, 299] on link "LandCruiser 300 series: Genuine Accessory Range Introduction" at bounding box center [1030, 301] width 212 height 29
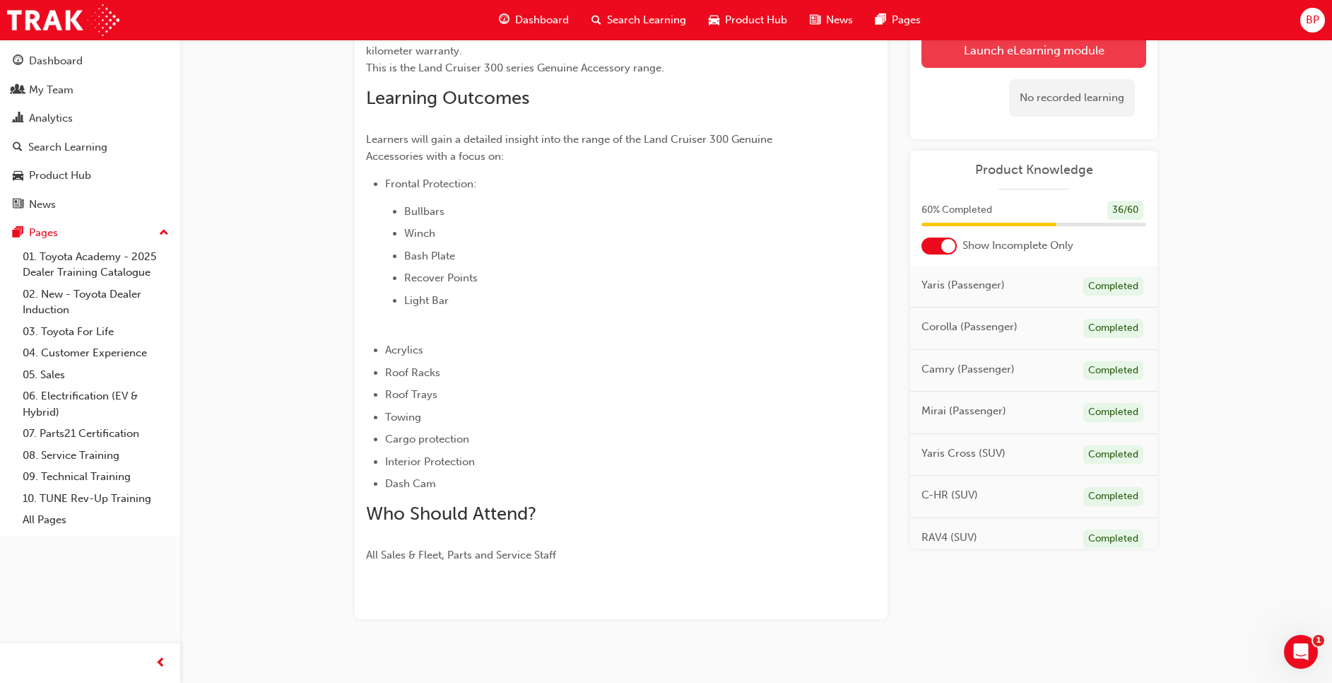
click at [962, 57] on link "Launch eLearning module" at bounding box center [1034, 50] width 225 height 35
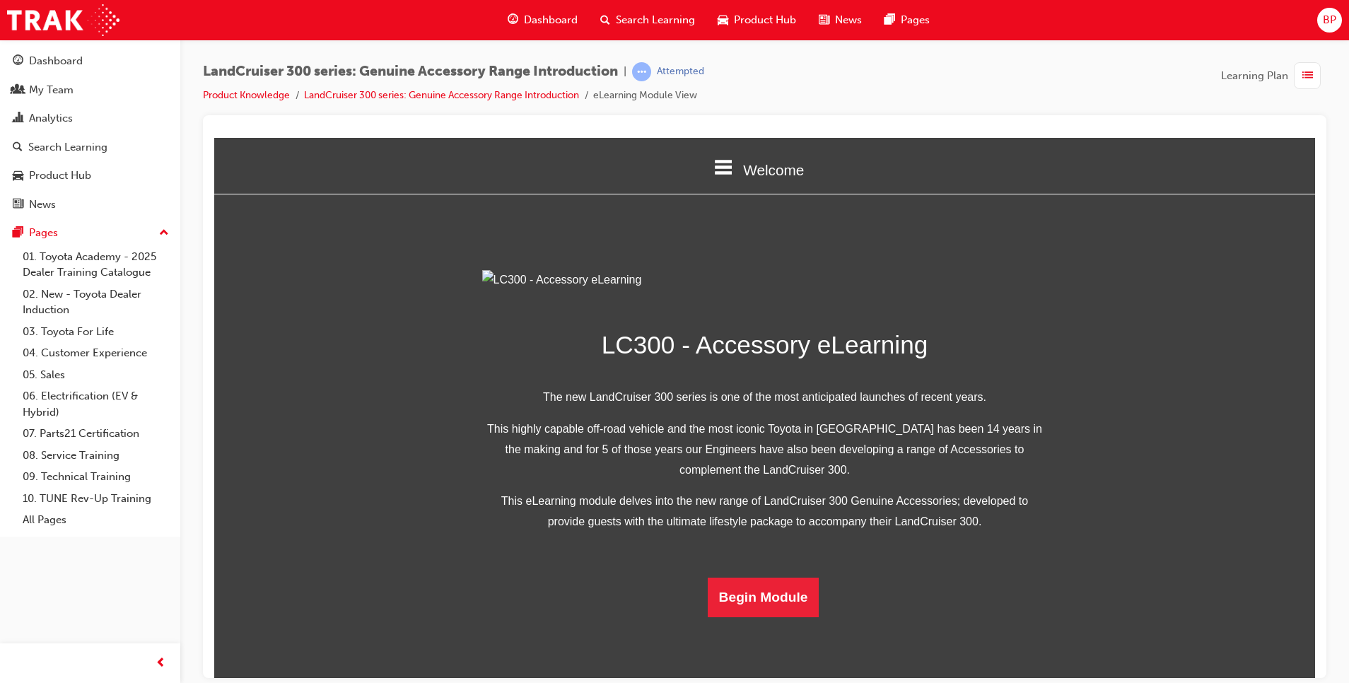
scroll to position [237, 0]
click at [740, 616] on button "Begin Module" at bounding box center [764, 597] width 112 height 40
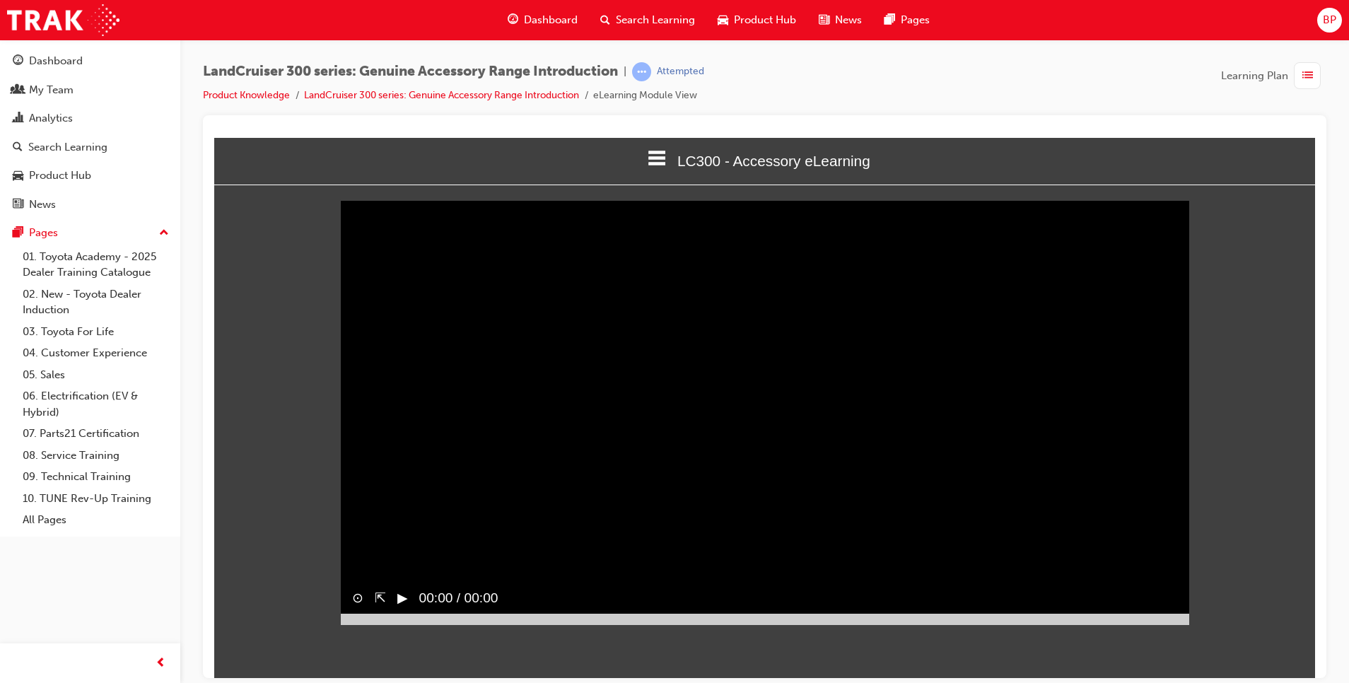
scroll to position [0, 0]
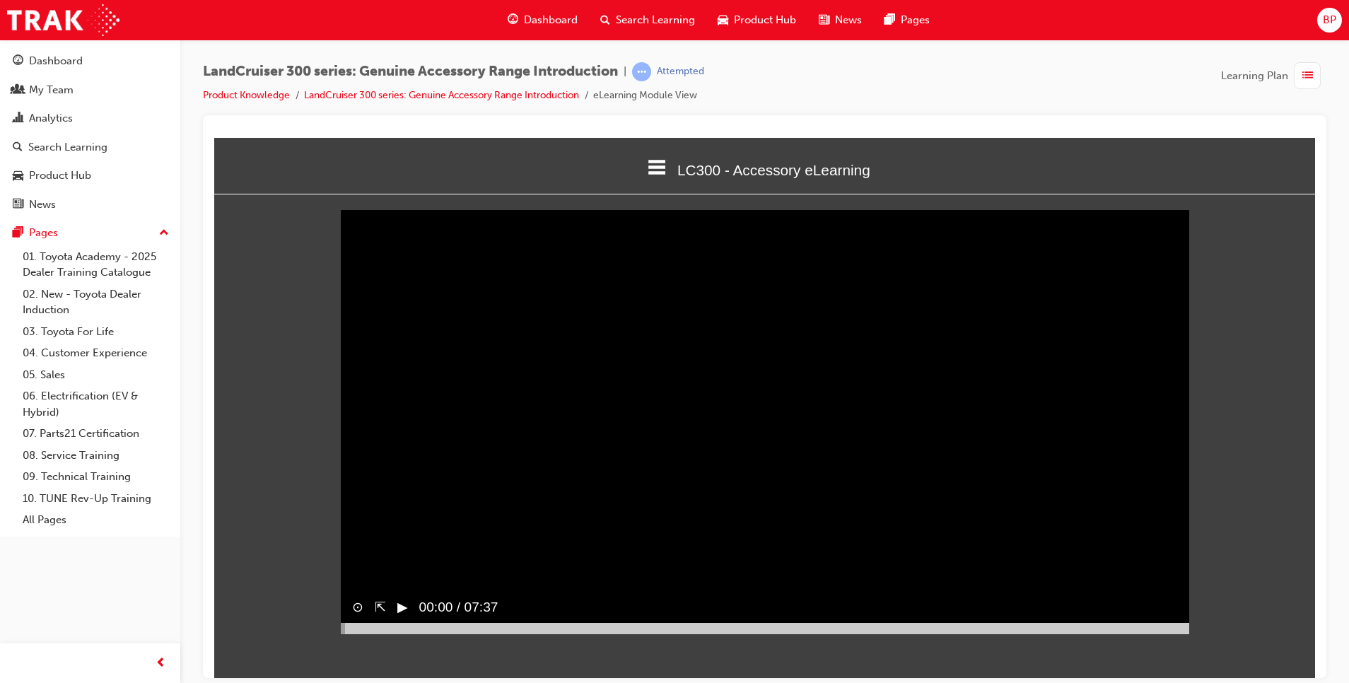
click at [394, 623] on div "▶︎" at bounding box center [397, 607] width 22 height 32
click at [377, 623] on div "⇱" at bounding box center [374, 607] width 23 height 32
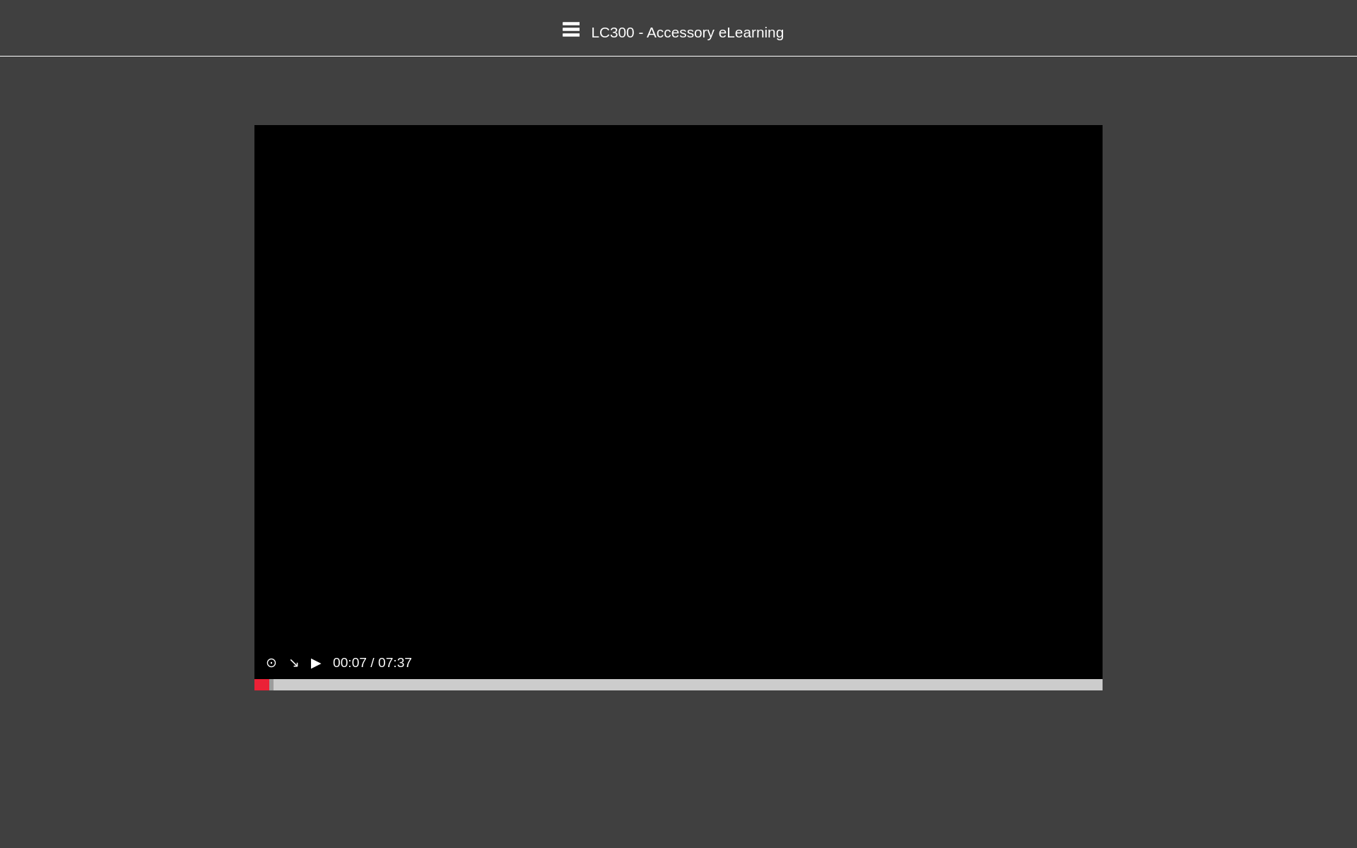
click at [300, 679] on div "▶︎" at bounding box center [311, 663] width 22 height 32
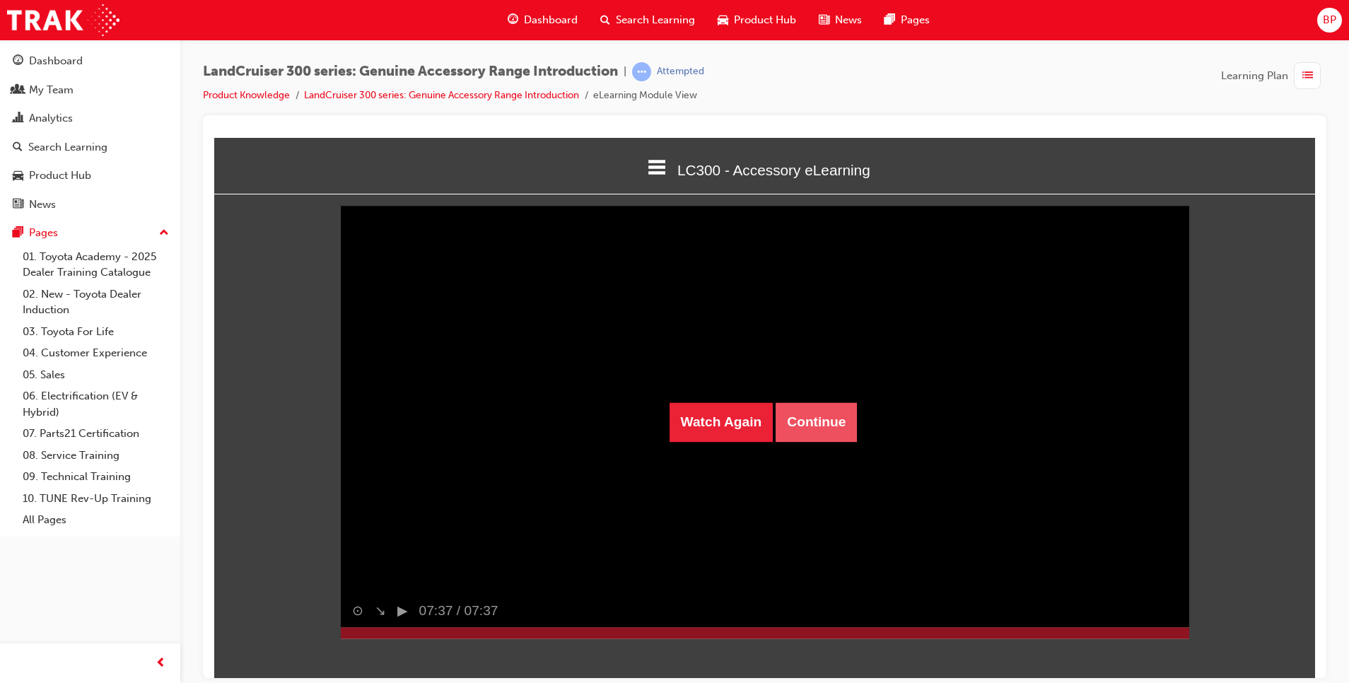
click at [817, 427] on button "Continue" at bounding box center [815, 421] width 81 height 40
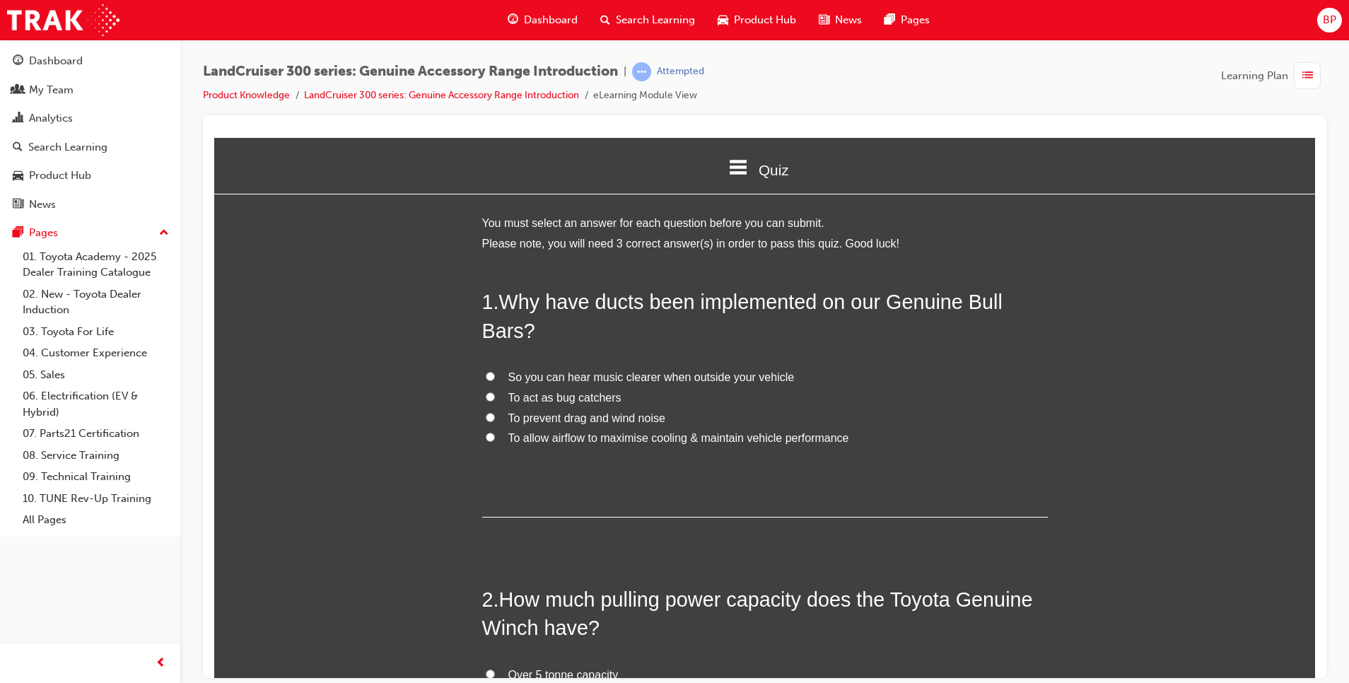
click at [591, 367] on label "So you can hear music clearer when outside your vehicle" at bounding box center [764, 377] width 565 height 20
click at [495, 371] on input "So you can hear music clearer when outside your vehicle" at bounding box center [490, 375] width 9 height 9
radio input "true"
click at [539, 376] on span "So you can hear music clearer when outside your vehicle" at bounding box center [651, 376] width 286 height 12
click at [495, 376] on input "So you can hear music clearer when outside your vehicle" at bounding box center [490, 375] width 9 height 9
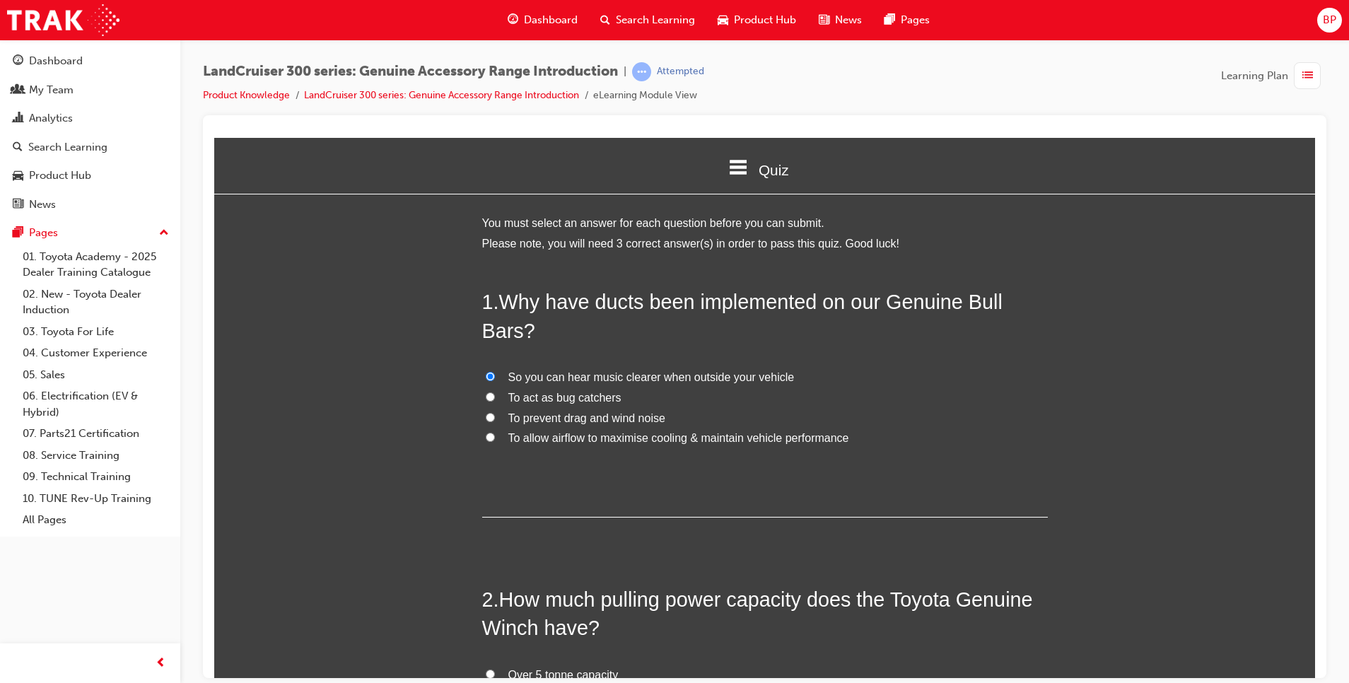
click at [539, 376] on span "So you can hear music clearer when outside your vehicle" at bounding box center [651, 376] width 286 height 12
click at [495, 376] on input "So you can hear music clearer when outside your vehicle" at bounding box center [490, 375] width 9 height 9
click at [486, 438] on input "To allow airflow to maximise cooling & maintain vehicle performance" at bounding box center [490, 436] width 9 height 9
radio input "true"
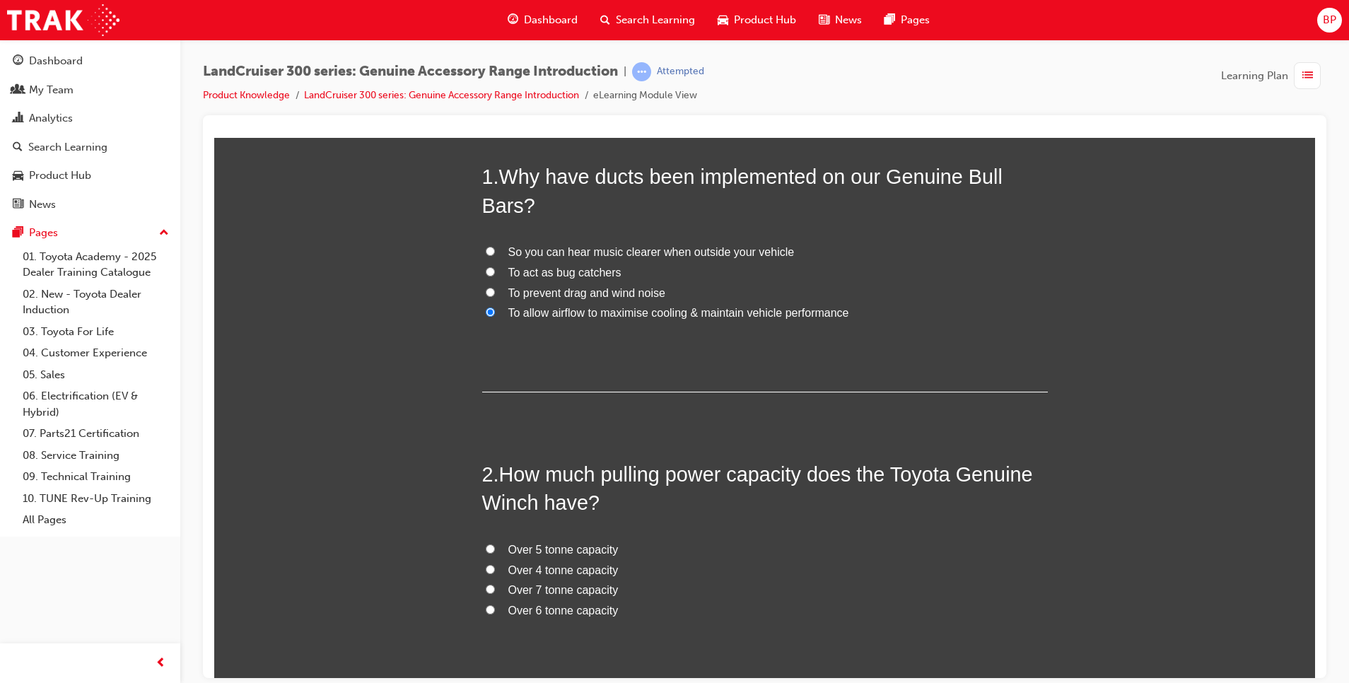
scroll to position [137, 0]
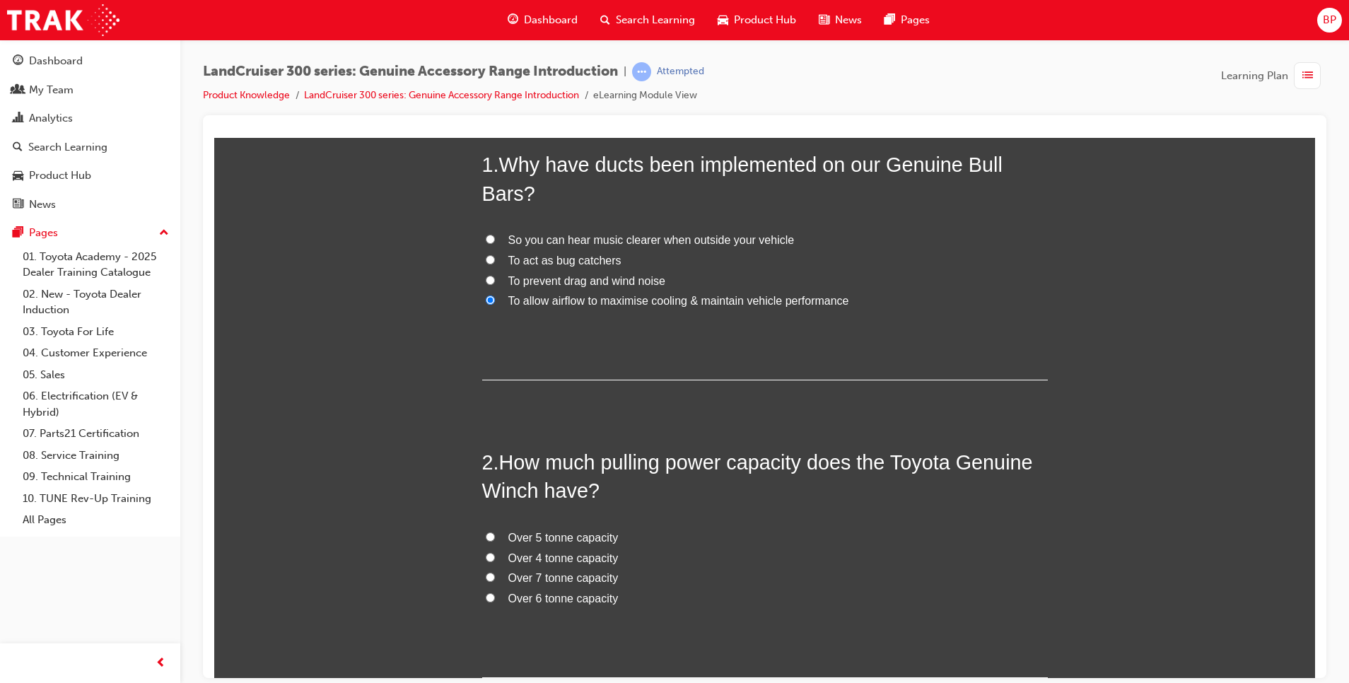
click at [489, 554] on label "Over 4 tonne capacity" at bounding box center [764, 558] width 565 height 20
click at [489, 554] on input "Over 4 tonne capacity" at bounding box center [490, 556] width 9 height 9
radio input "true"
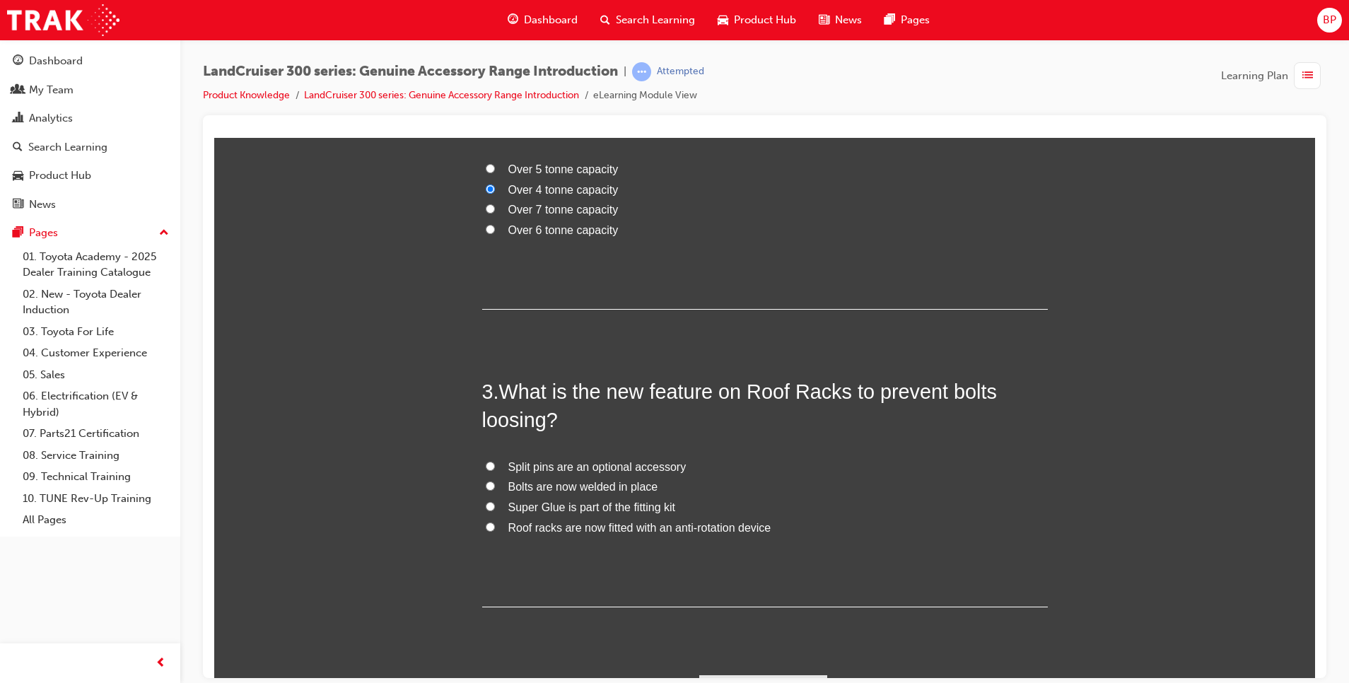
scroll to position [540, 0]
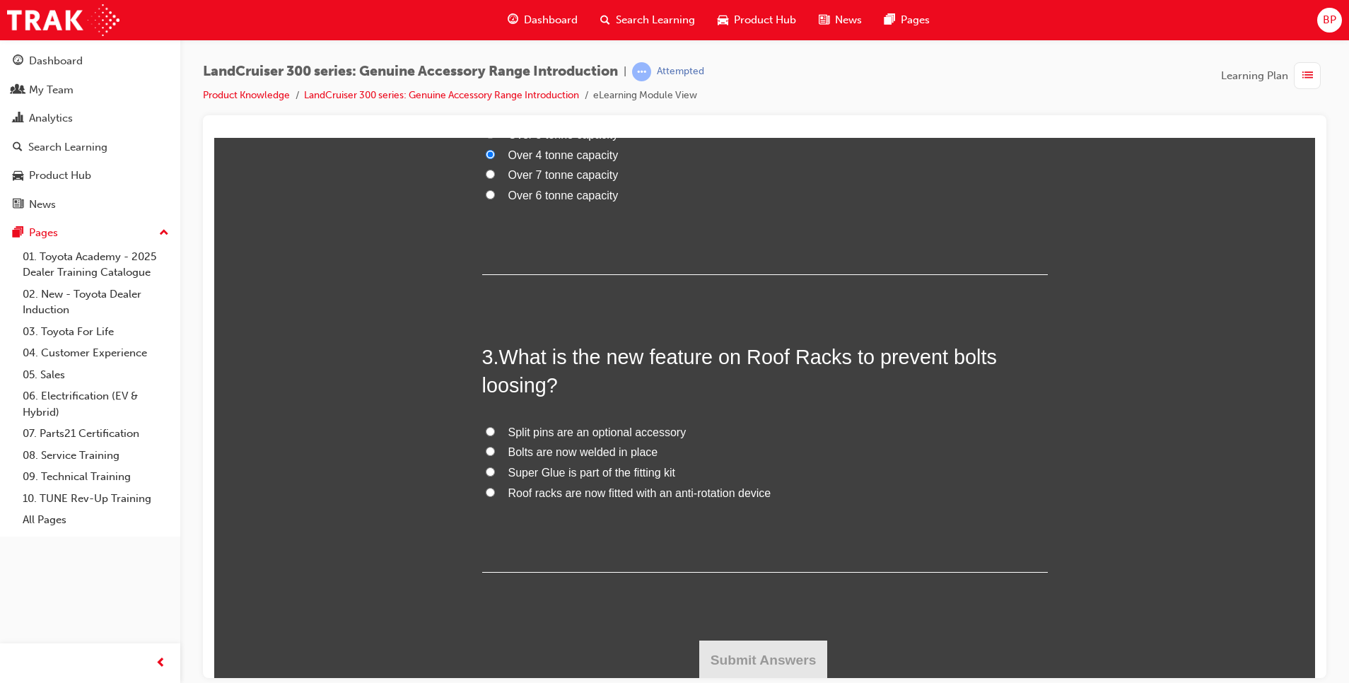
click at [486, 489] on label "Roof racks are now fitted with an anti-rotation device" at bounding box center [764, 493] width 565 height 20
click at [486, 489] on input "Roof racks are now fitted with an anti-rotation device" at bounding box center [490, 491] width 9 height 9
radio input "true"
click at [749, 651] on button "Submit Answers" at bounding box center [763, 660] width 129 height 40
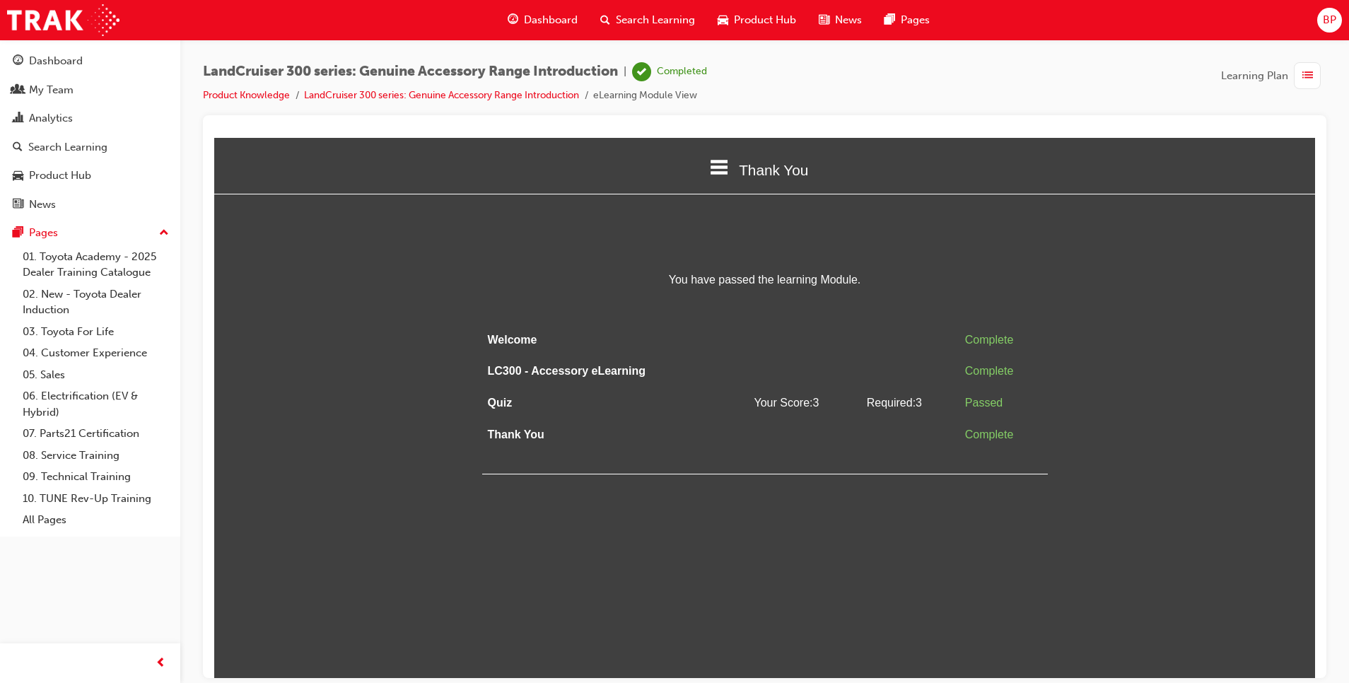
click at [715, 166] on icon at bounding box center [719, 166] width 18 height 15
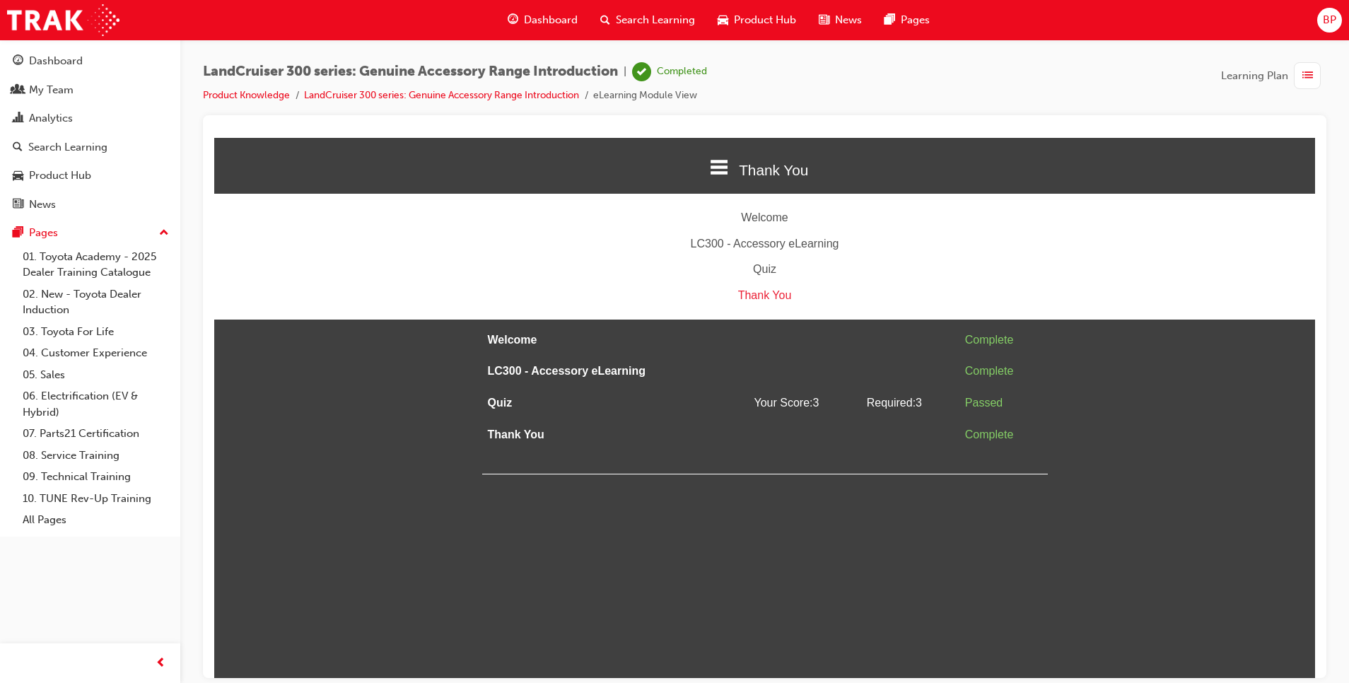
click at [763, 292] on div "Thank You" at bounding box center [764, 295] width 1101 height 20
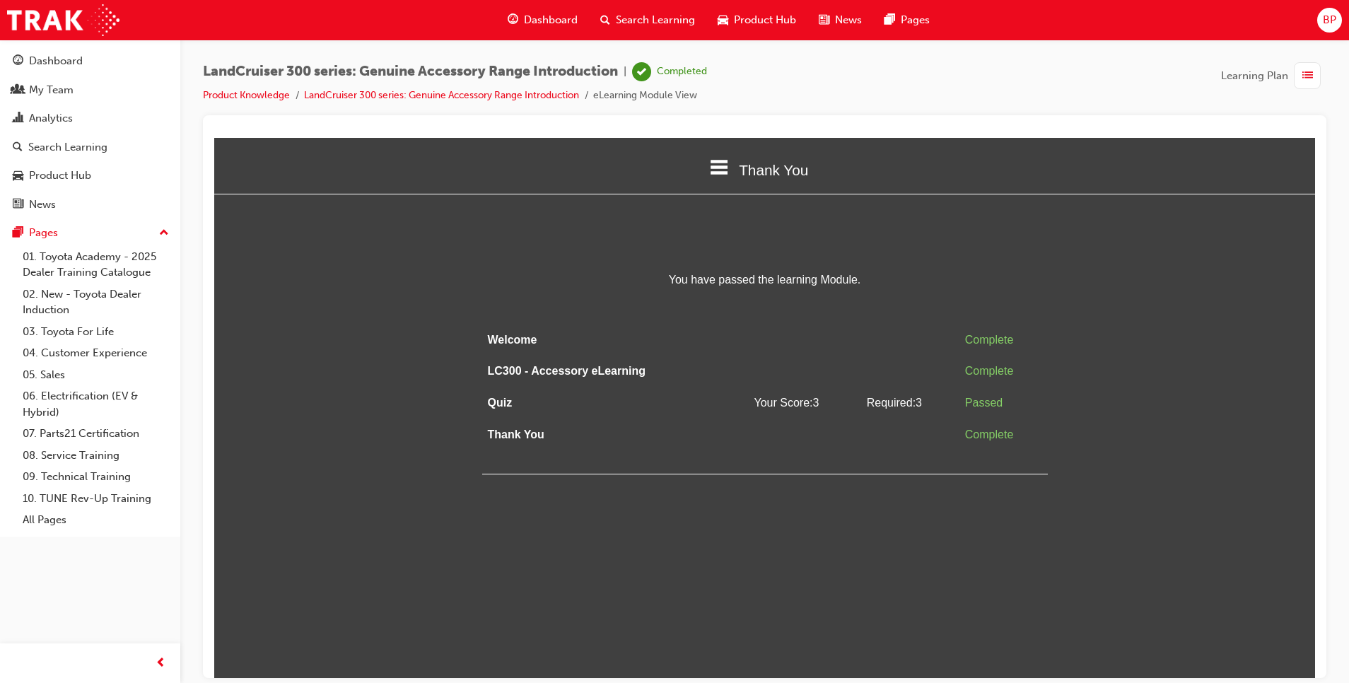
click at [776, 401] on span "Your Score: 3" at bounding box center [785, 402] width 65 height 12
click at [872, 383] on td at bounding box center [910, 371] width 98 height 32
click at [1007, 344] on div "Complete" at bounding box center [1003, 339] width 77 height 20
click at [1004, 358] on td "Complete" at bounding box center [1003, 371] width 88 height 32
click at [988, 388] on td "Passed" at bounding box center [1003, 403] width 88 height 32
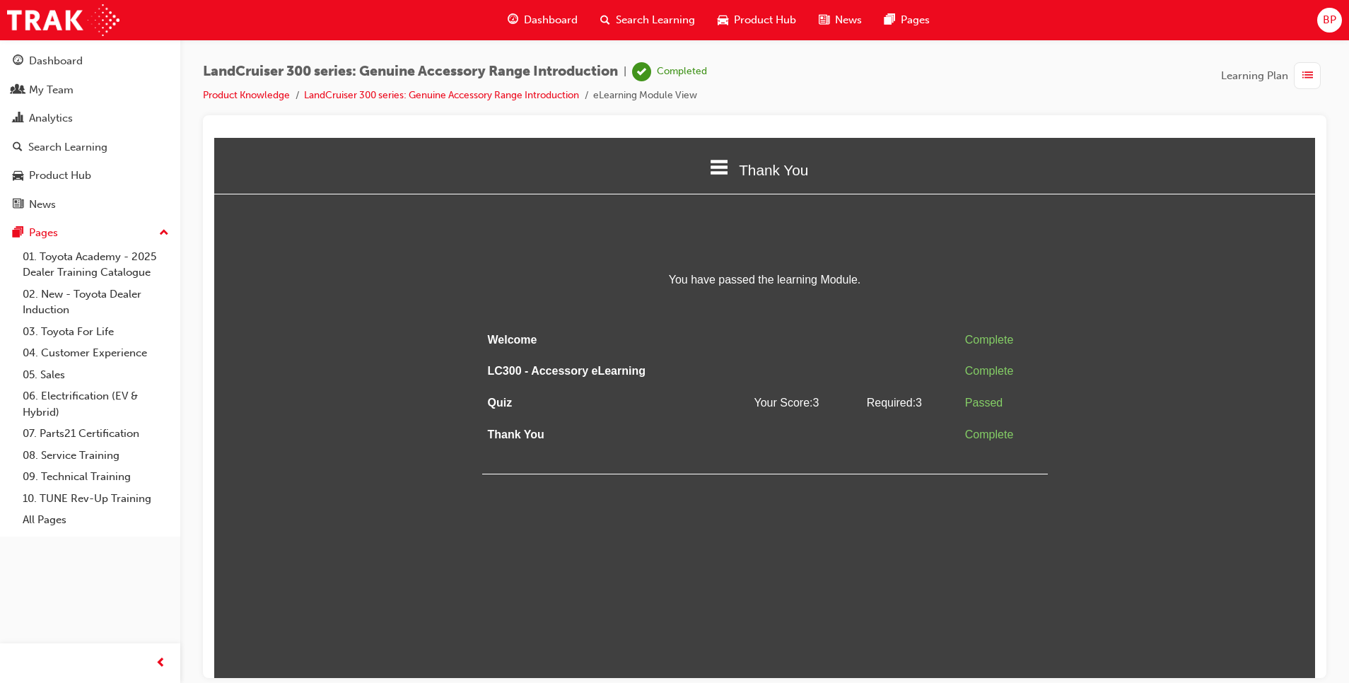
click at [512, 327] on td "Welcome" at bounding box center [607, 340] width 250 height 32
click at [509, 356] on td "LC300 - Accessory eLearning" at bounding box center [607, 371] width 250 height 32
click at [513, 393] on td "Quiz" at bounding box center [607, 403] width 250 height 32
click at [514, 414] on td "Quiz" at bounding box center [607, 403] width 250 height 32
click at [970, 367] on div "Complete" at bounding box center [1003, 370] width 77 height 20
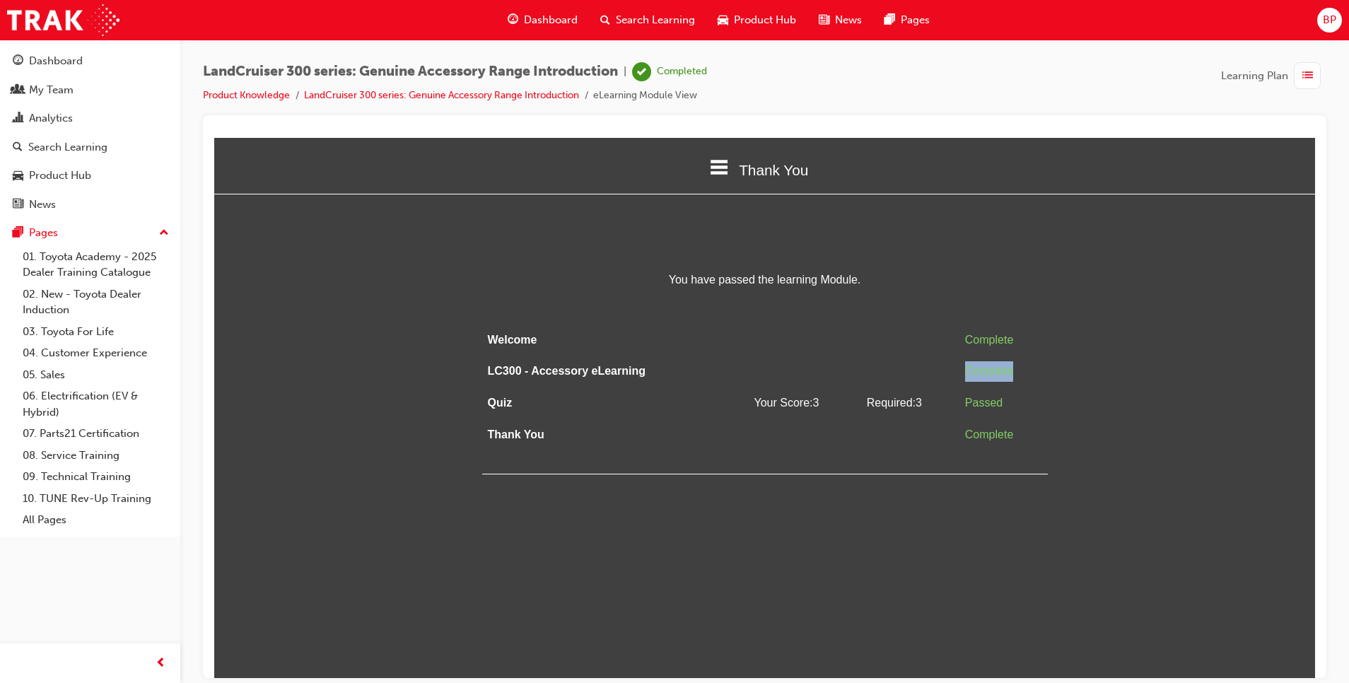
click at [970, 367] on div "Complete" at bounding box center [1003, 370] width 77 height 20
drag, startPoint x: 969, startPoint y: 367, endPoint x: 949, endPoint y: 541, distance: 175.0
click at [949, 541] on html "Thank You Welcome LC300 - Accessory eLearning Quiz Thank You You have passed th…" at bounding box center [764, 407] width 1101 height 540
click at [981, 434] on div "Complete" at bounding box center [1003, 434] width 77 height 20
click at [891, 400] on span "Required: 3" at bounding box center [894, 402] width 55 height 12
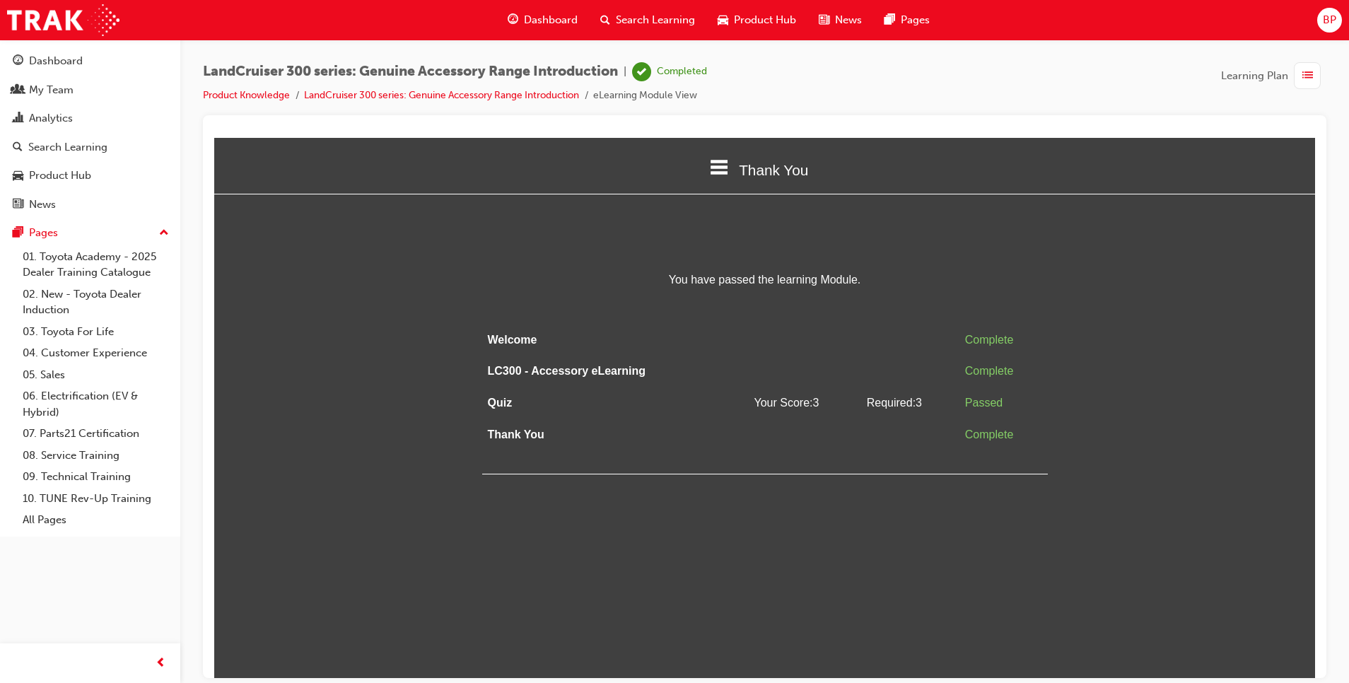
click at [783, 402] on span "Your Score: 3" at bounding box center [785, 402] width 65 height 12
click at [720, 173] on icon at bounding box center [719, 166] width 18 height 15
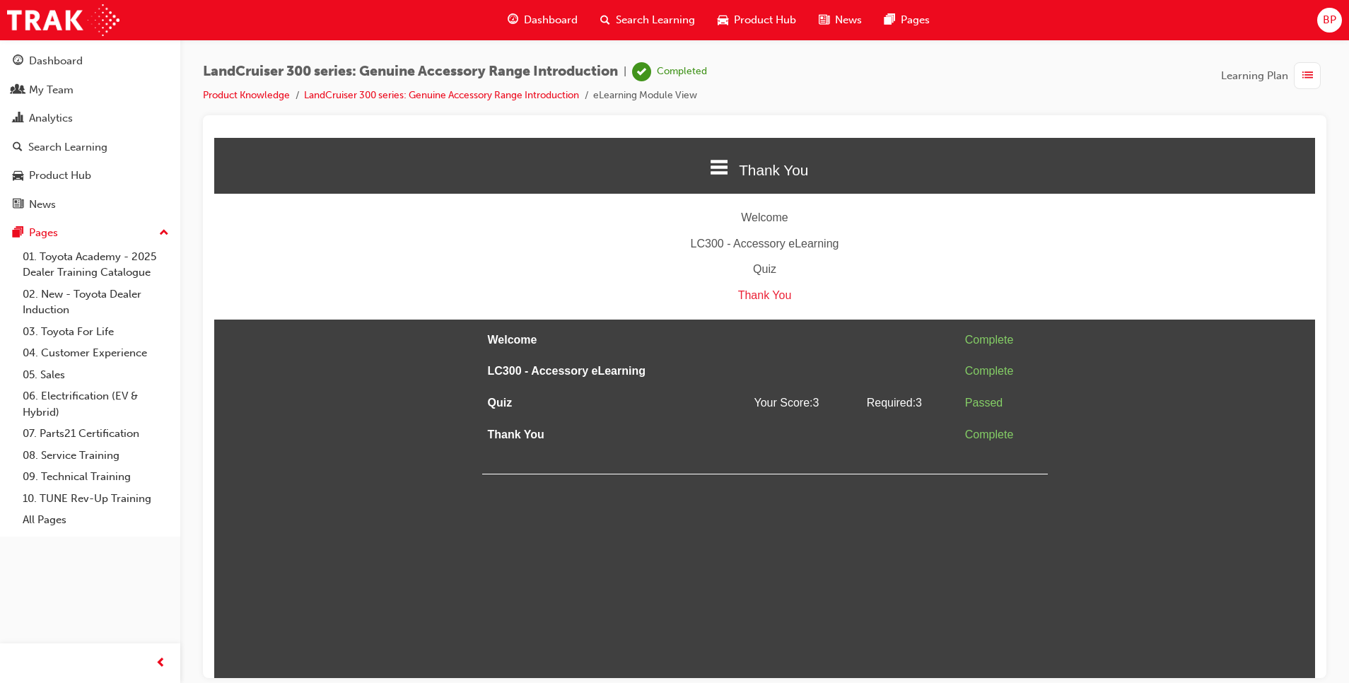
click at [775, 242] on div "LC300 - Accessory eLearning" at bounding box center [764, 243] width 1101 height 20
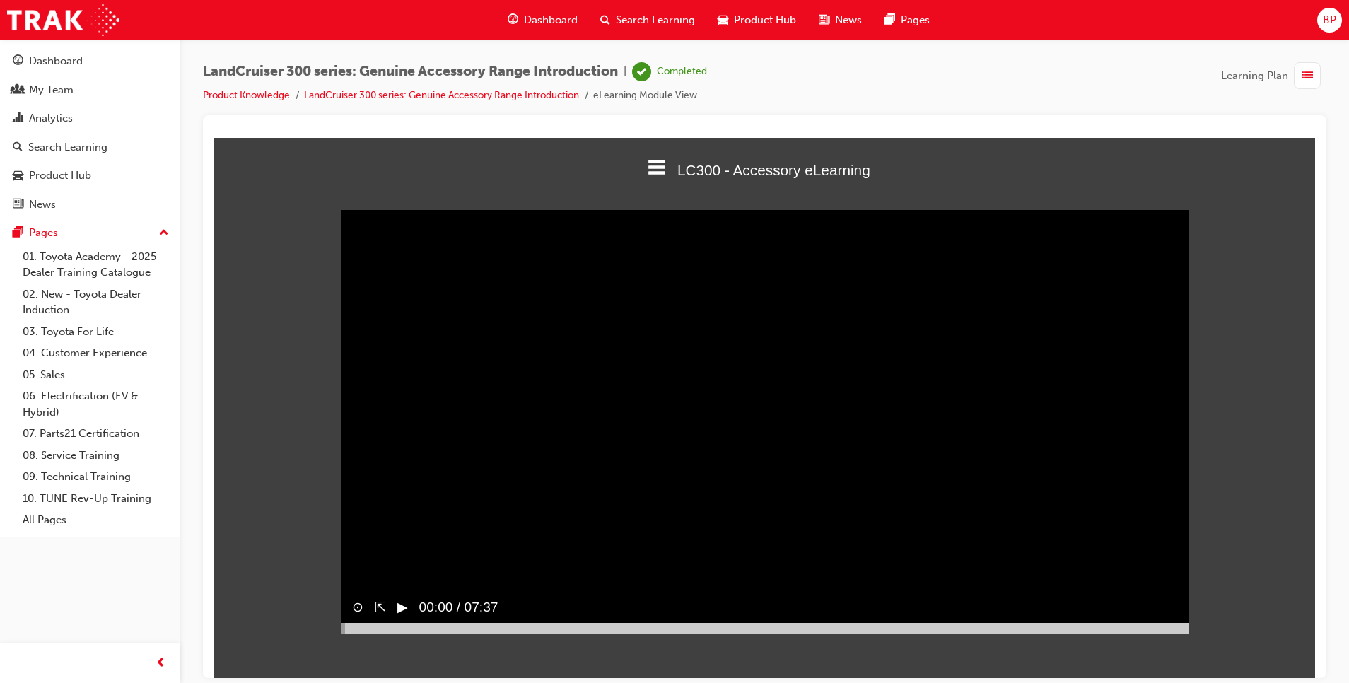
click at [657, 165] on icon at bounding box center [657, 166] width 18 height 15
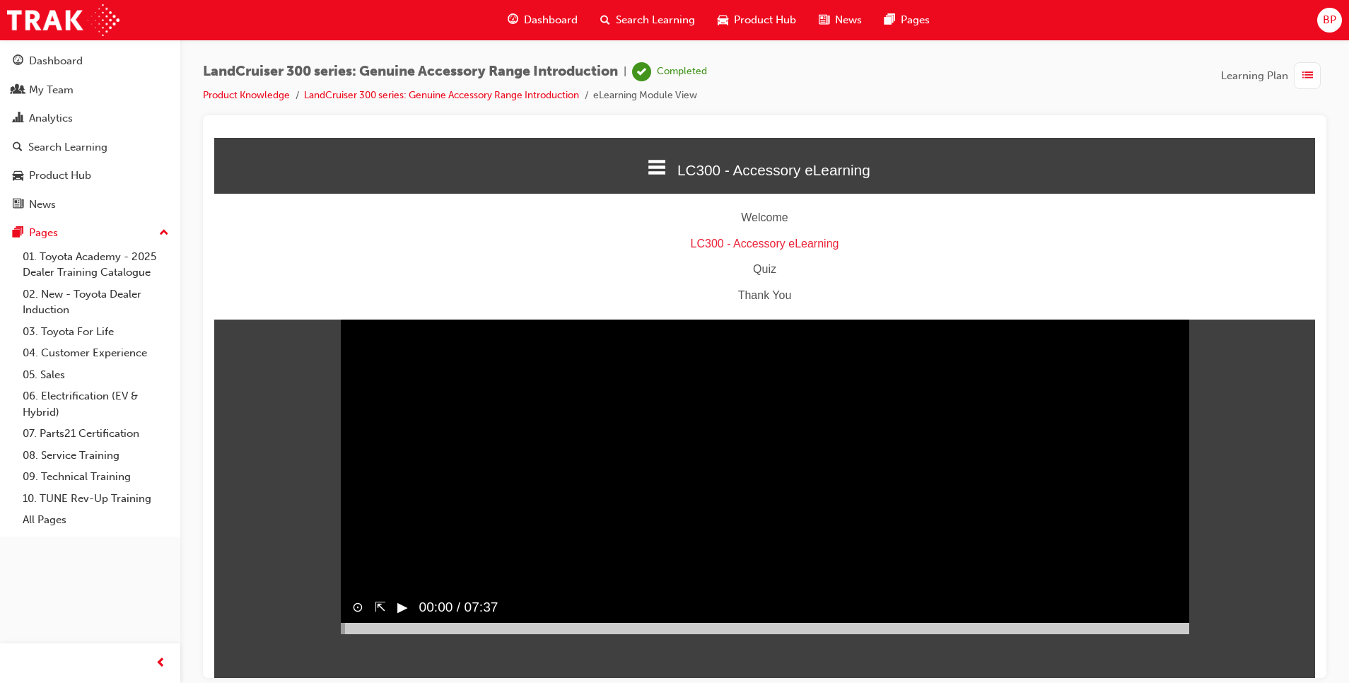
click at [760, 268] on div "Quiz" at bounding box center [764, 269] width 1101 height 20
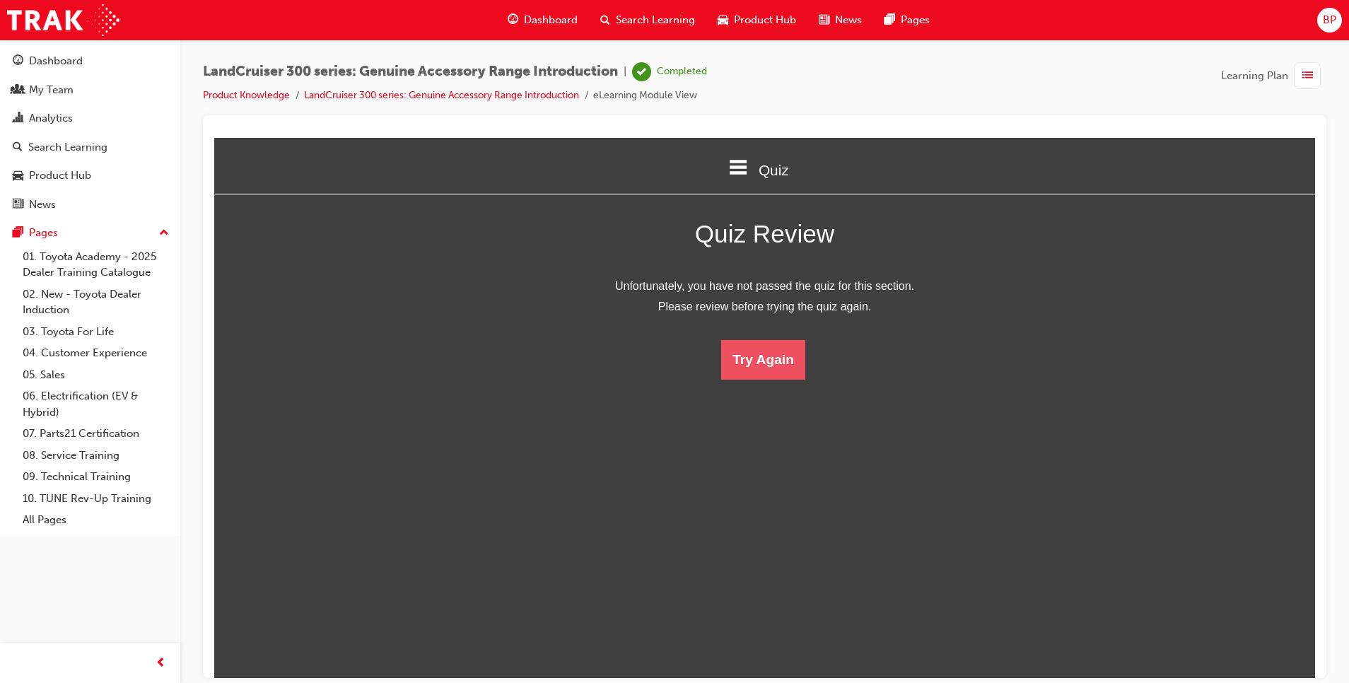
click at [770, 356] on button "Try Again" at bounding box center [763, 359] width 84 height 40
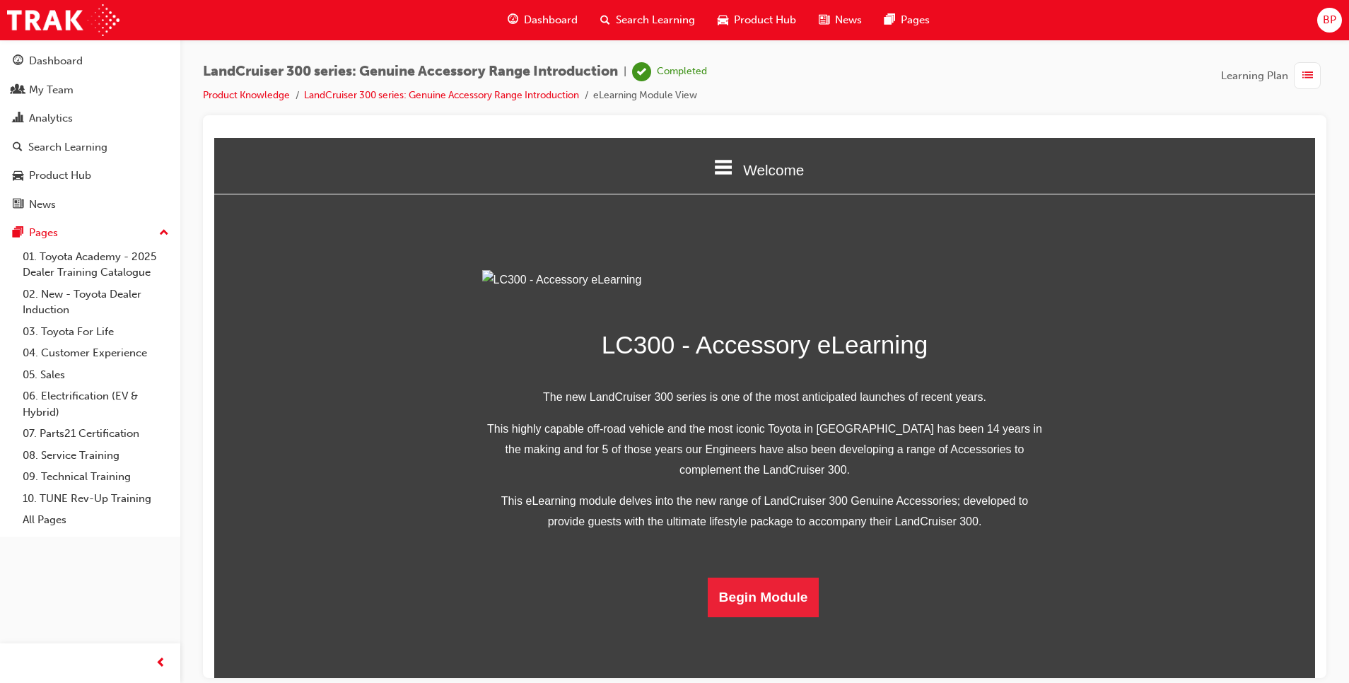
scroll to position [213, 0]
drag, startPoint x: 1329, startPoint y: 551, endPoint x: 1342, endPoint y: 627, distance: 76.8
click at [1332, 627] on div "LandCruiser 300 series: Genuine Accessory Range Introduction | Completed Produc…" at bounding box center [764, 344] width 1168 height 608
click at [782, 616] on button "Begin Module" at bounding box center [764, 597] width 112 height 40
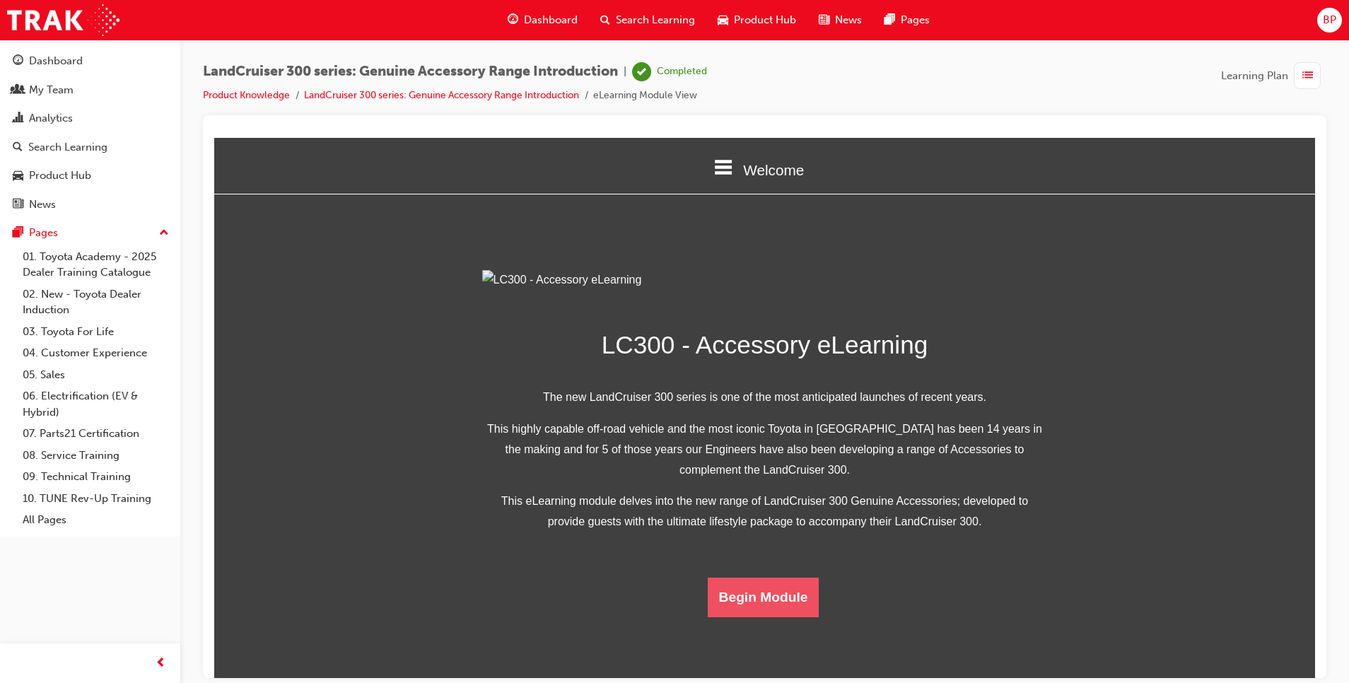
scroll to position [0, 0]
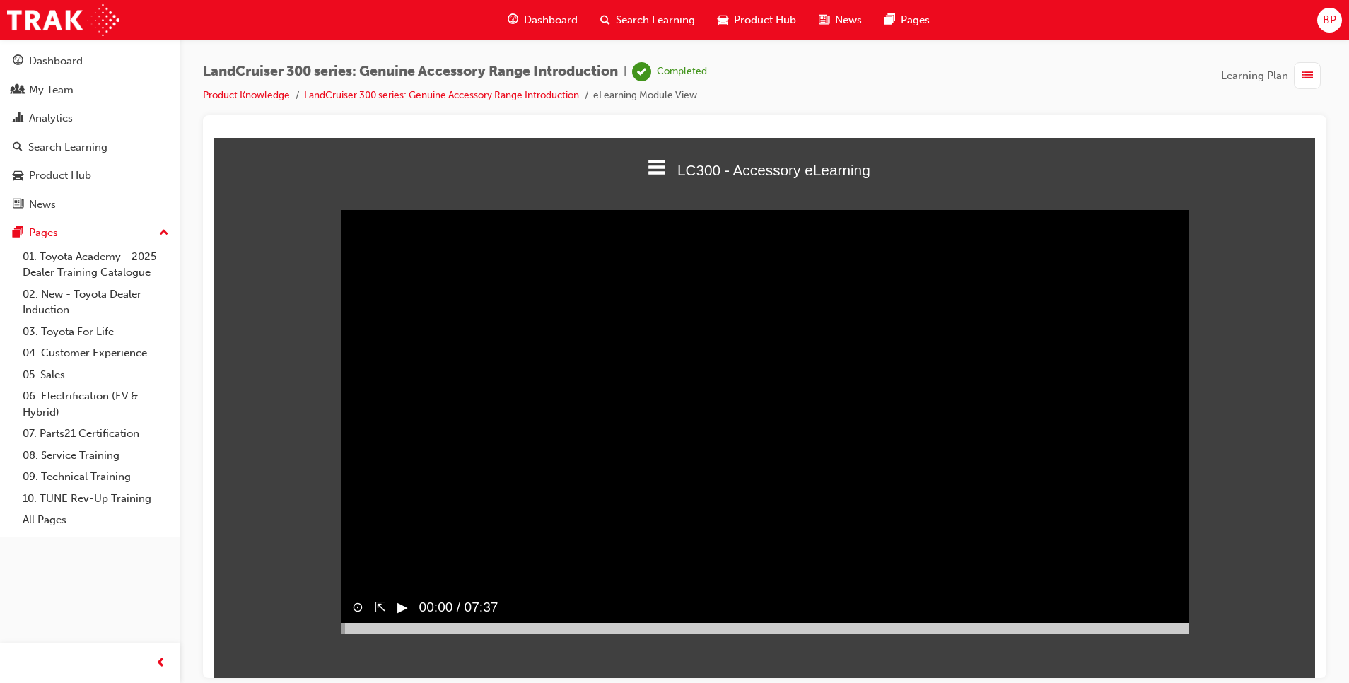
click at [399, 617] on button "▶︎" at bounding box center [402, 607] width 11 height 20
click at [404, 633] on div at bounding box center [765, 627] width 848 height 11
click at [454, 633] on div at bounding box center [765, 627] width 848 height 11
click at [522, 633] on div at bounding box center [765, 627] width 848 height 11
click at [609, 633] on div at bounding box center [765, 627] width 848 height 11
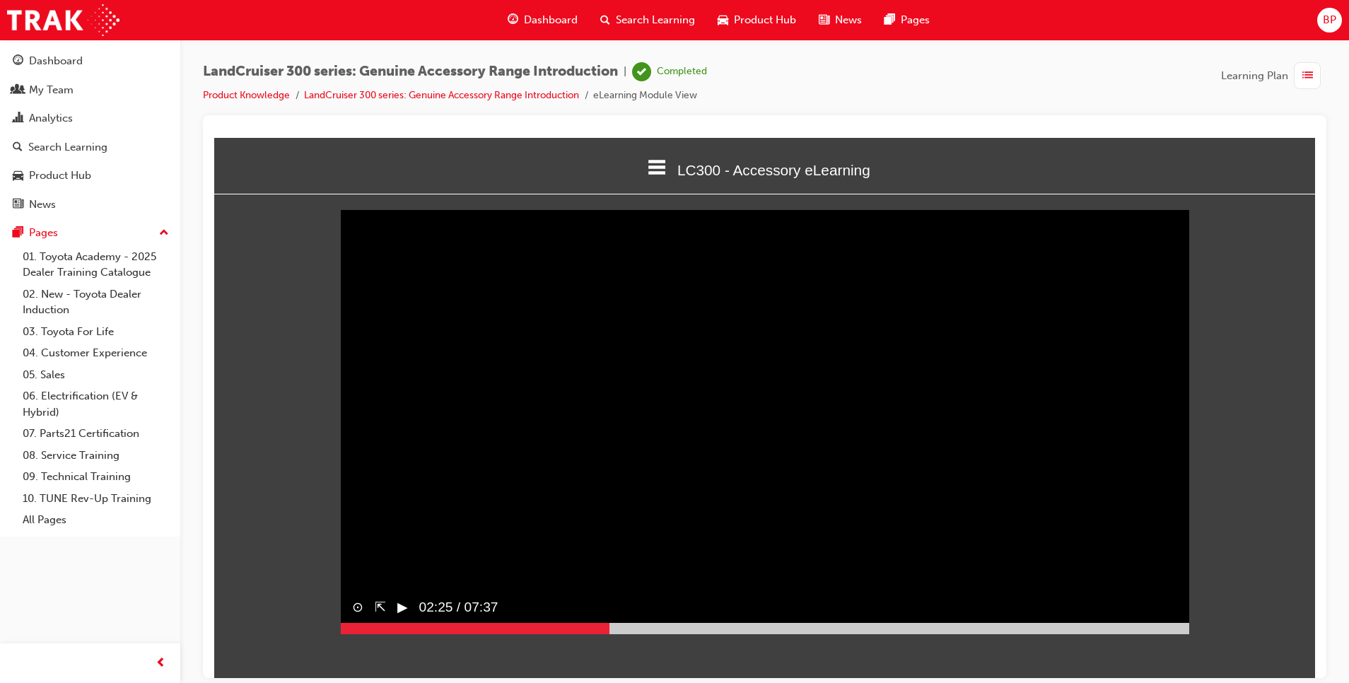
click at [669, 634] on div "⊙ ⇱ ▶︎ 02:25 / 07:37" at bounding box center [765, 612] width 848 height 43
click at [669, 634] on div "⊙ ⇱ ‖ 02:25 / 07:37" at bounding box center [765, 612] width 848 height 43
click at [631, 633] on div at bounding box center [765, 627] width 848 height 11
click at [701, 633] on div at bounding box center [765, 627] width 848 height 11
click at [764, 633] on div at bounding box center [765, 627] width 848 height 11
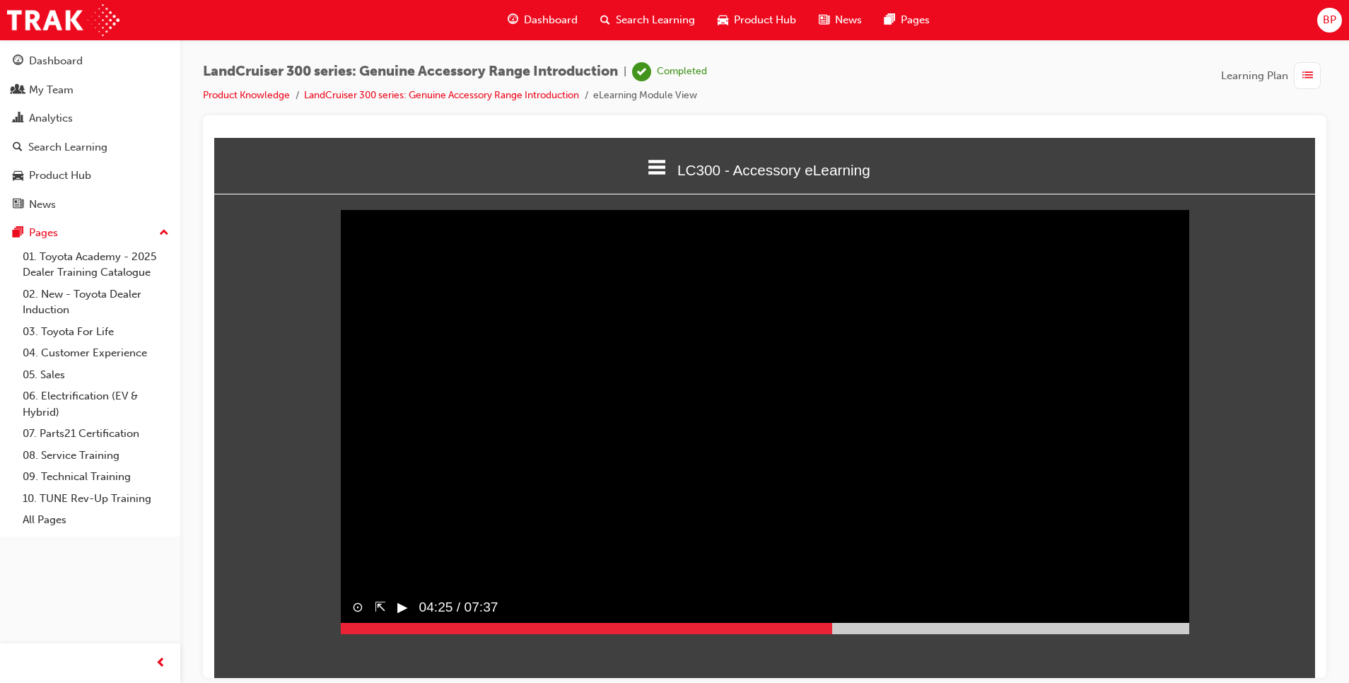
click at [832, 633] on div at bounding box center [765, 627] width 848 height 11
click at [901, 633] on div at bounding box center [765, 627] width 848 height 11
click at [968, 633] on div at bounding box center [765, 627] width 848 height 11
click at [1029, 633] on div at bounding box center [765, 627] width 848 height 11
click at [1091, 633] on div at bounding box center [765, 627] width 848 height 11
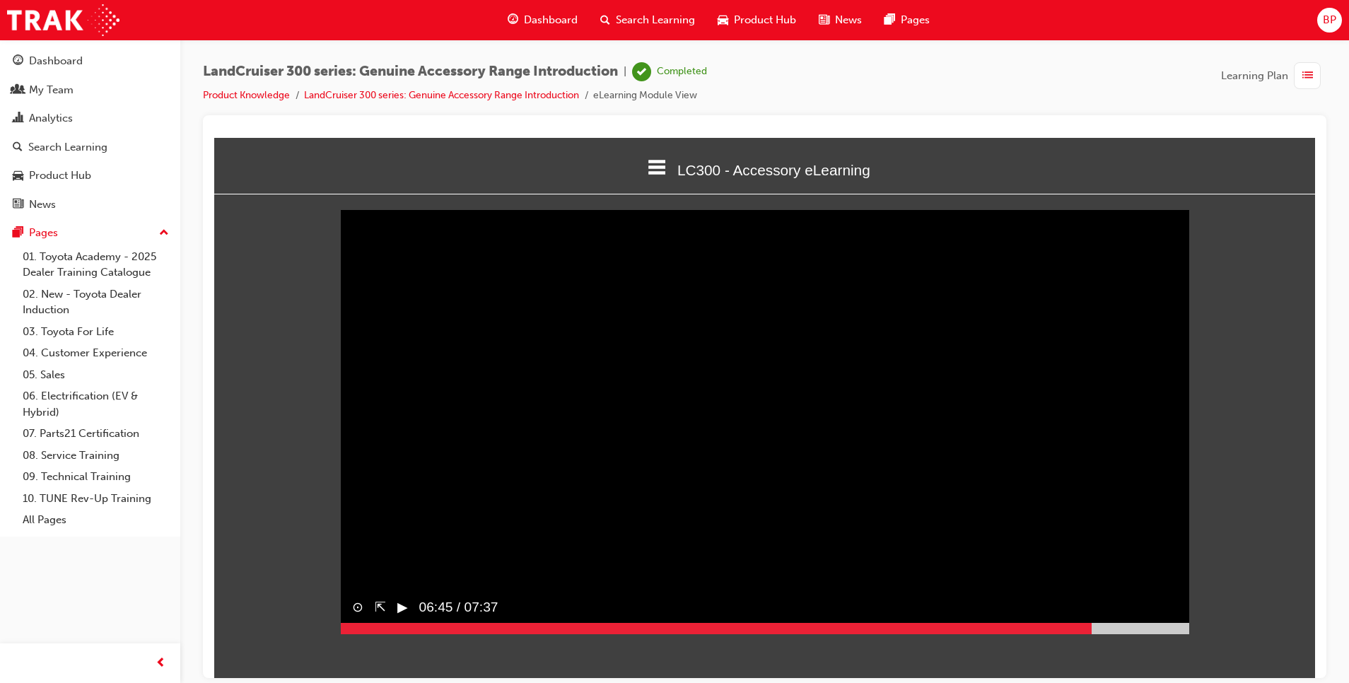
click at [1129, 633] on div at bounding box center [765, 627] width 848 height 11
click at [1165, 633] on div at bounding box center [765, 627] width 848 height 11
click at [1175, 633] on div at bounding box center [765, 627] width 848 height 11
click at [1185, 633] on div at bounding box center [765, 627] width 848 height 11
click at [1188, 633] on div at bounding box center [765, 627] width 848 height 11
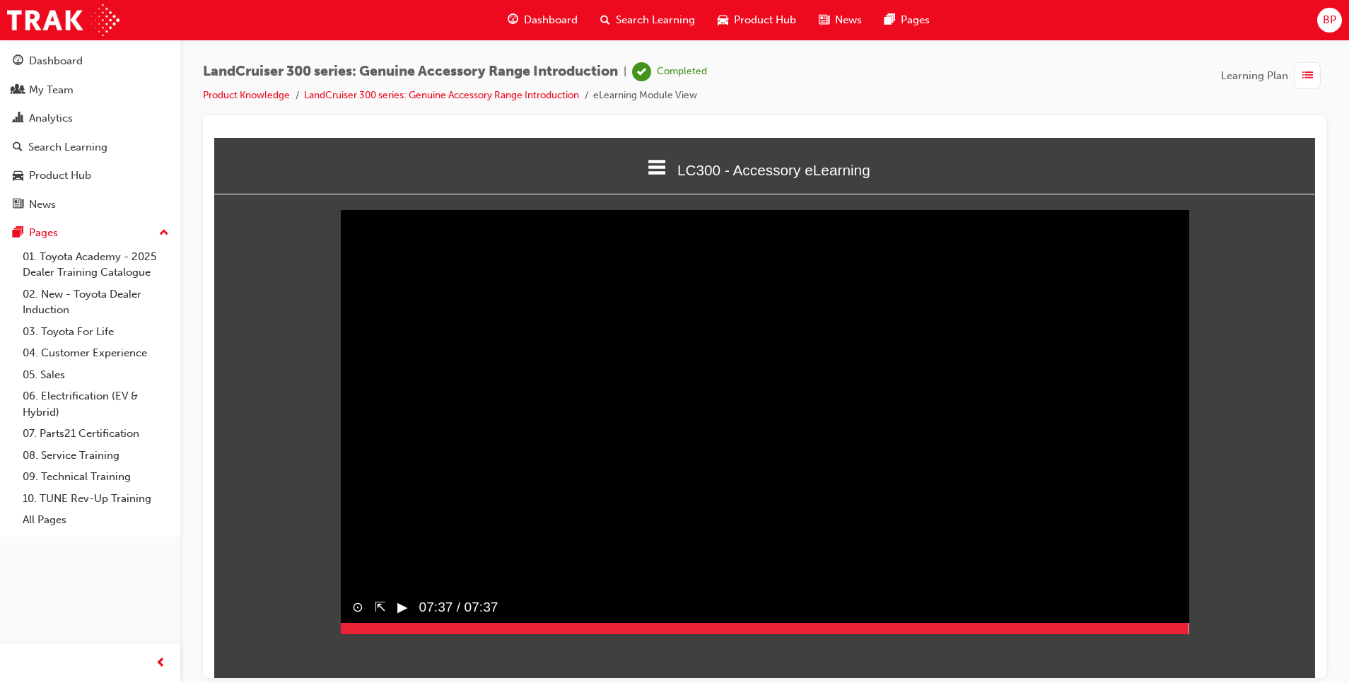
click at [1188, 633] on div at bounding box center [765, 627] width 848 height 11
click at [798, 475] on video "Sorry, your browser does not support embedded videos. Download Instead" at bounding box center [765, 421] width 848 height 424
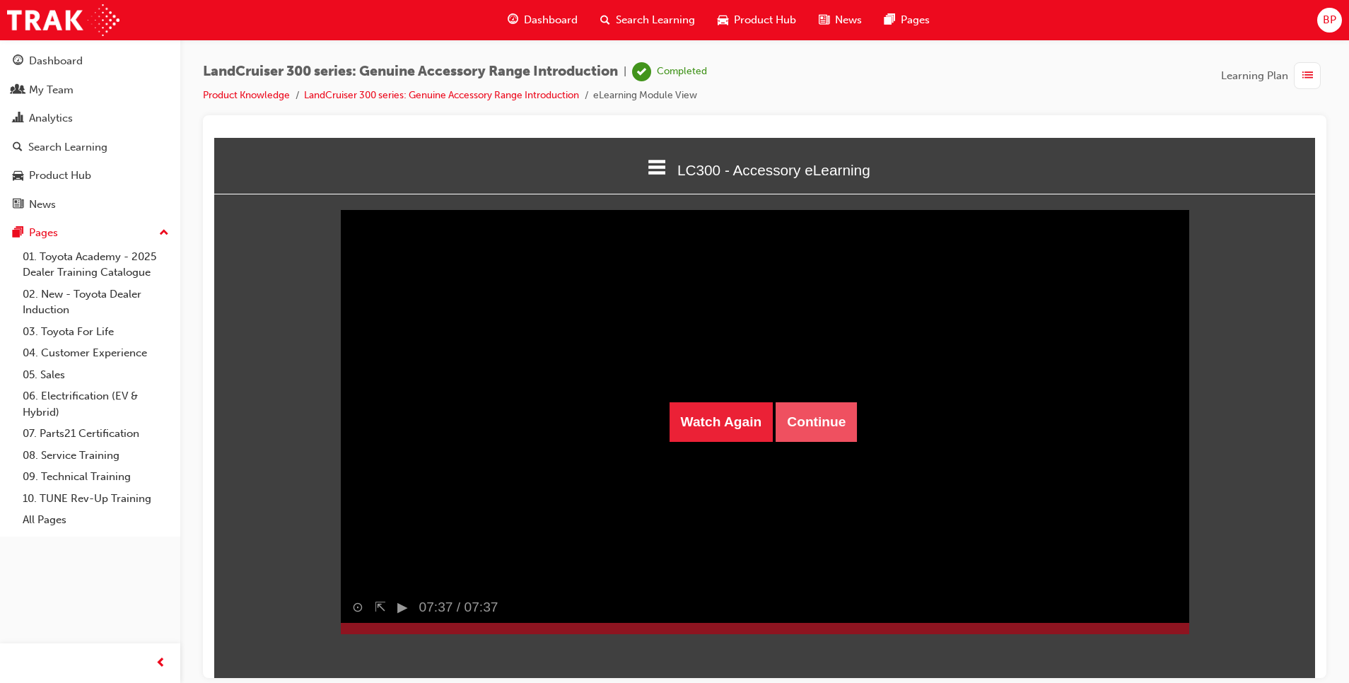
click at [805, 427] on button "Continue" at bounding box center [815, 421] width 81 height 40
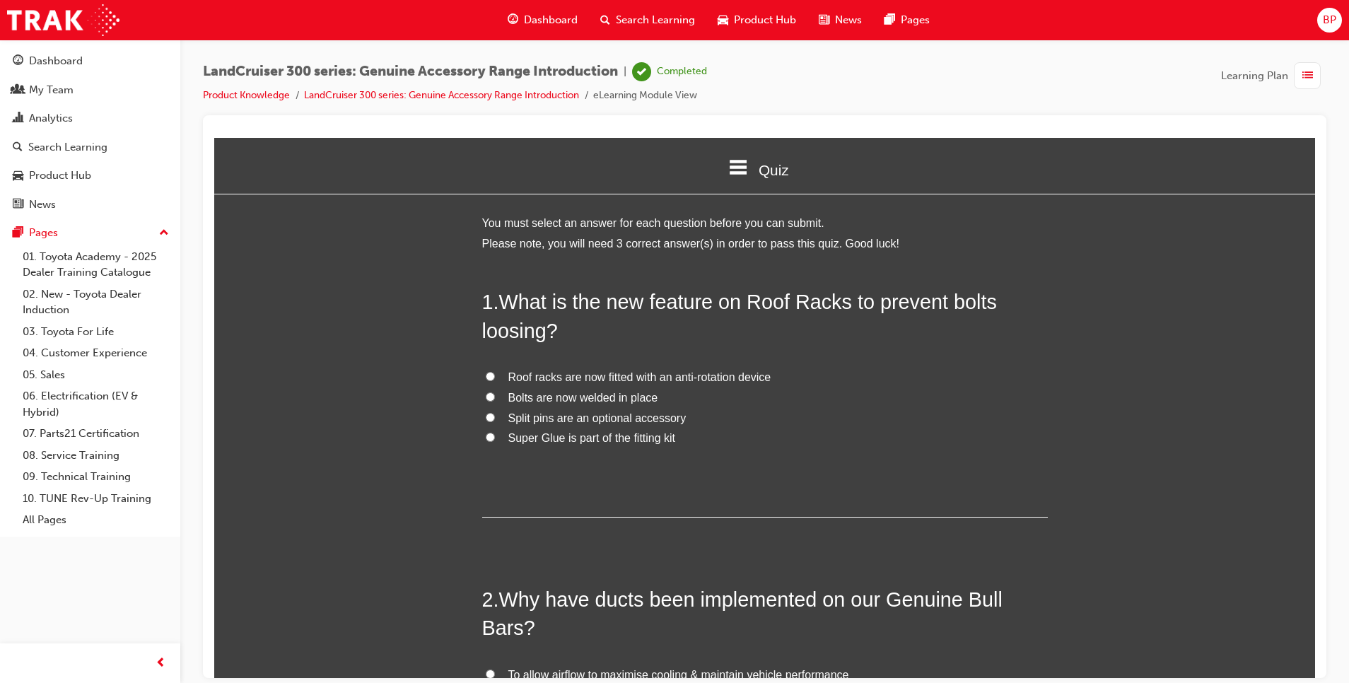
click at [486, 374] on input "Roof racks are now fitted with an anti-rotation device" at bounding box center [490, 375] width 9 height 9
radio input "true"
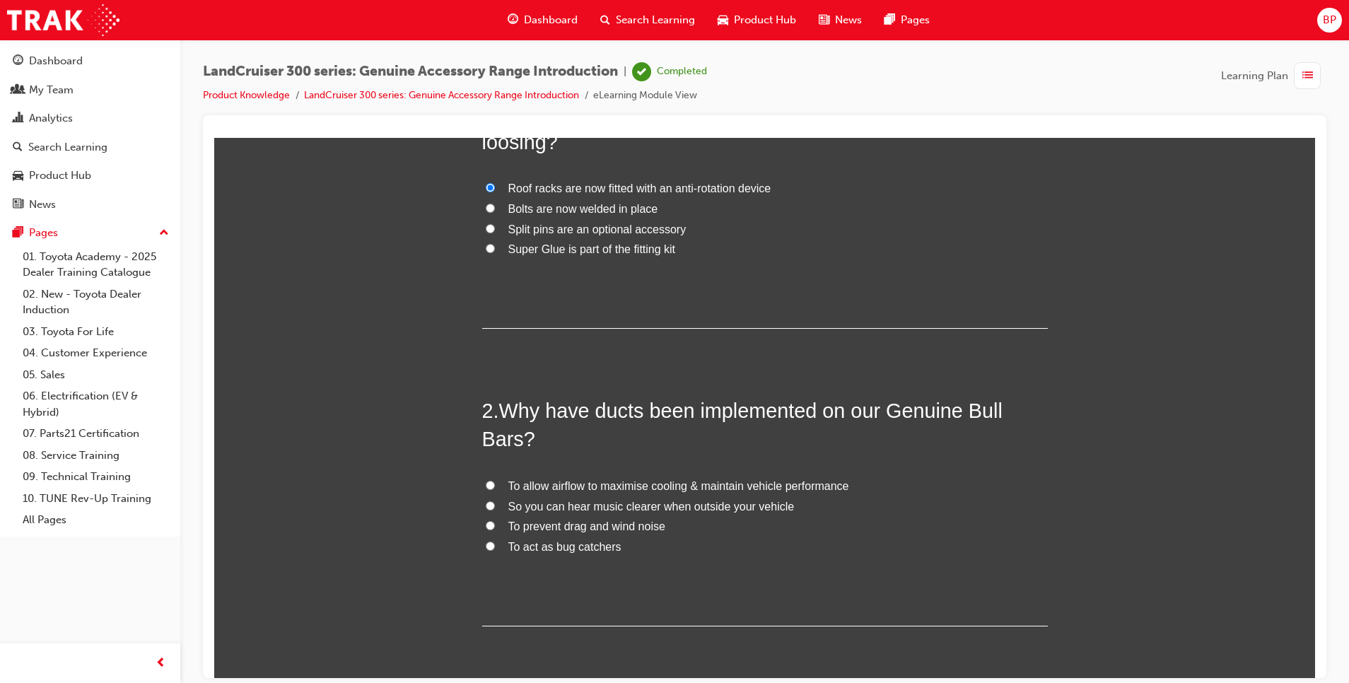
scroll to position [204, 0]
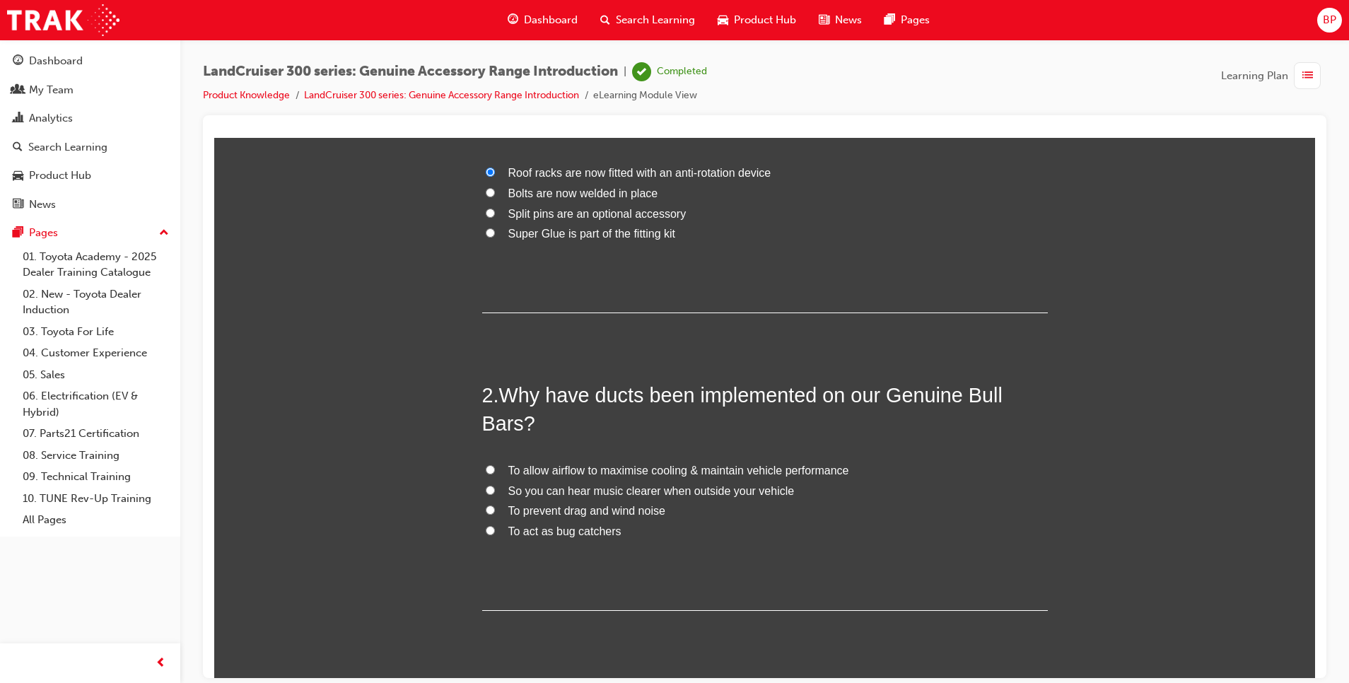
click at [486, 473] on input "To allow airflow to maximise cooling & maintain vehicle performance" at bounding box center [490, 468] width 9 height 9
radio input "true"
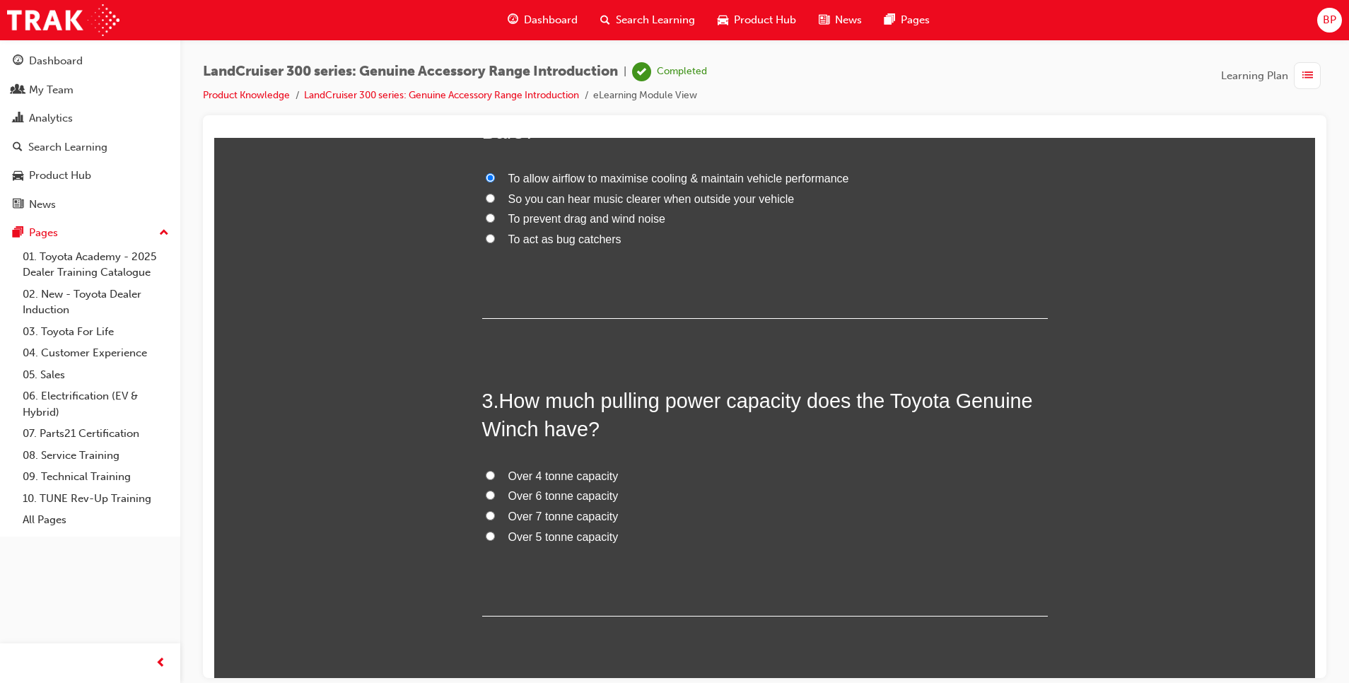
scroll to position [497, 0]
click at [535, 471] on span "Over 4 tonne capacity" at bounding box center [563, 475] width 110 height 12
click at [495, 471] on input "Over 4 tonne capacity" at bounding box center [490, 473] width 9 height 9
radio input "true"
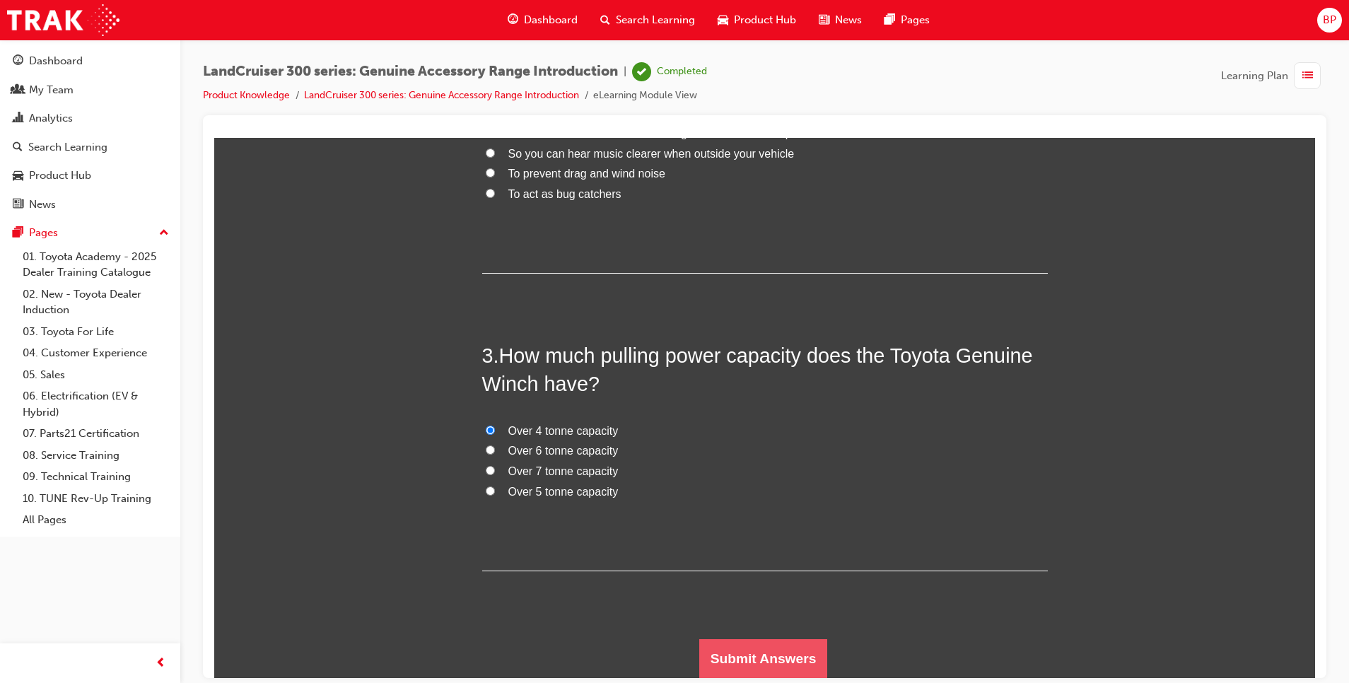
click at [751, 656] on button "Submit Answers" at bounding box center [763, 658] width 129 height 40
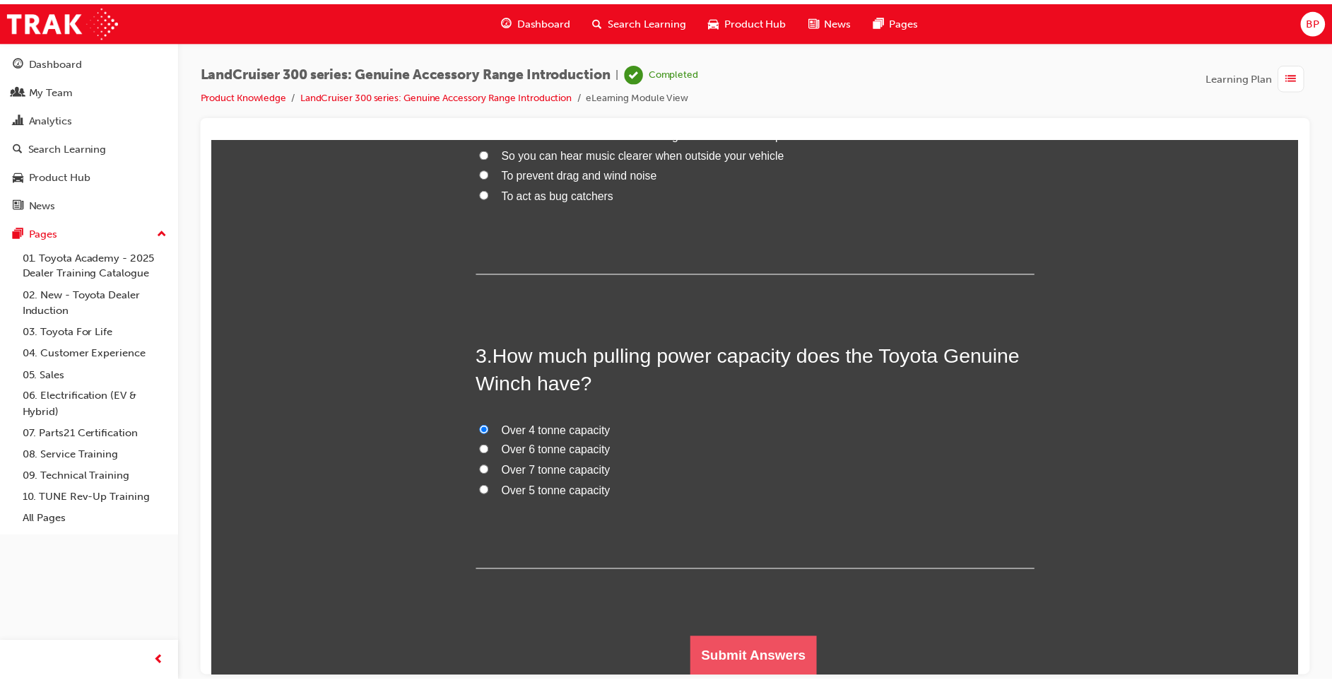
scroll to position [0, 0]
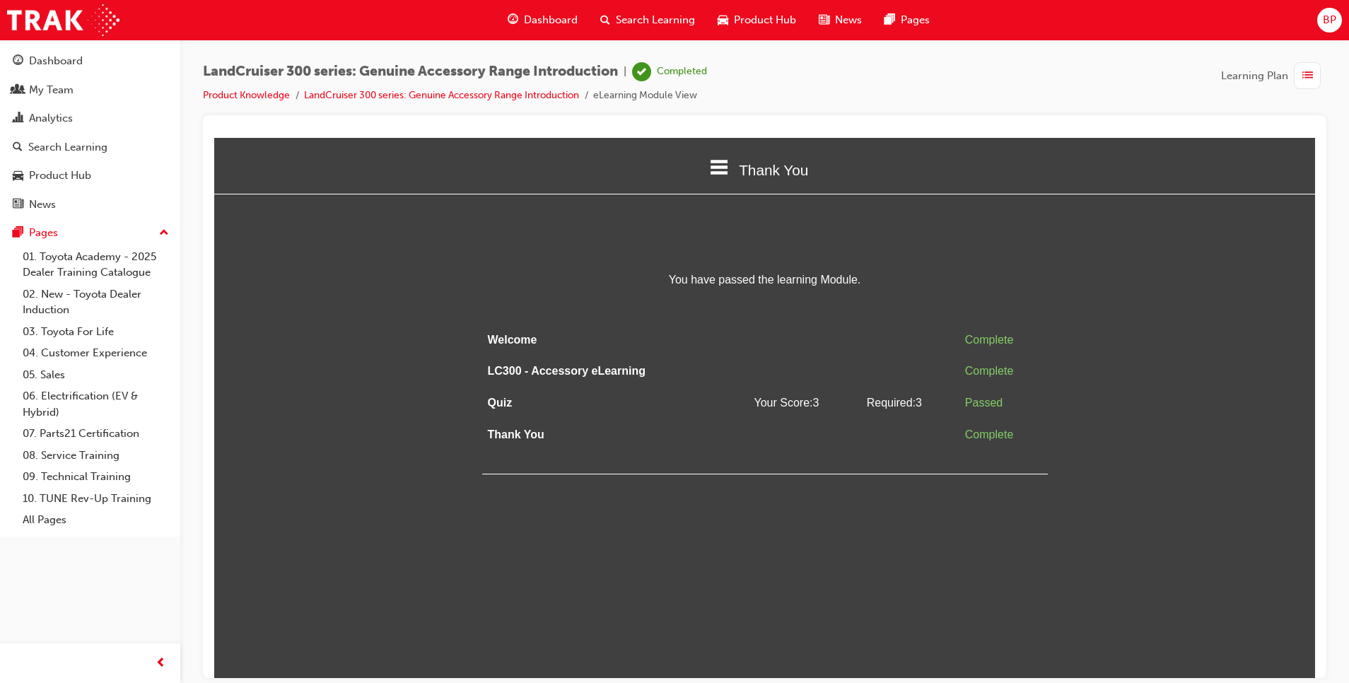
click at [541, 15] on span "Dashboard" at bounding box center [551, 20] width 54 height 16
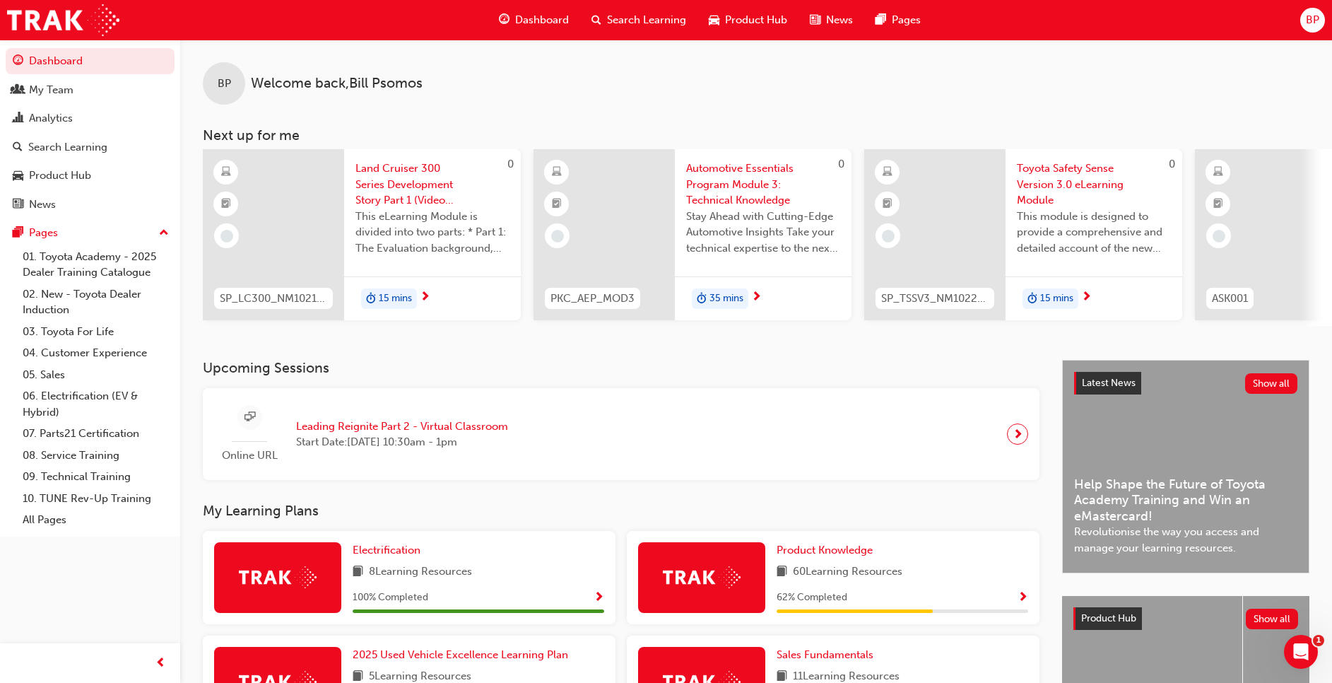
click at [535, 20] on span "Dashboard" at bounding box center [542, 20] width 54 height 16
click at [684, 588] on img at bounding box center [702, 577] width 78 height 22
click at [845, 551] on span "Product Knowledge" at bounding box center [825, 550] width 96 height 13
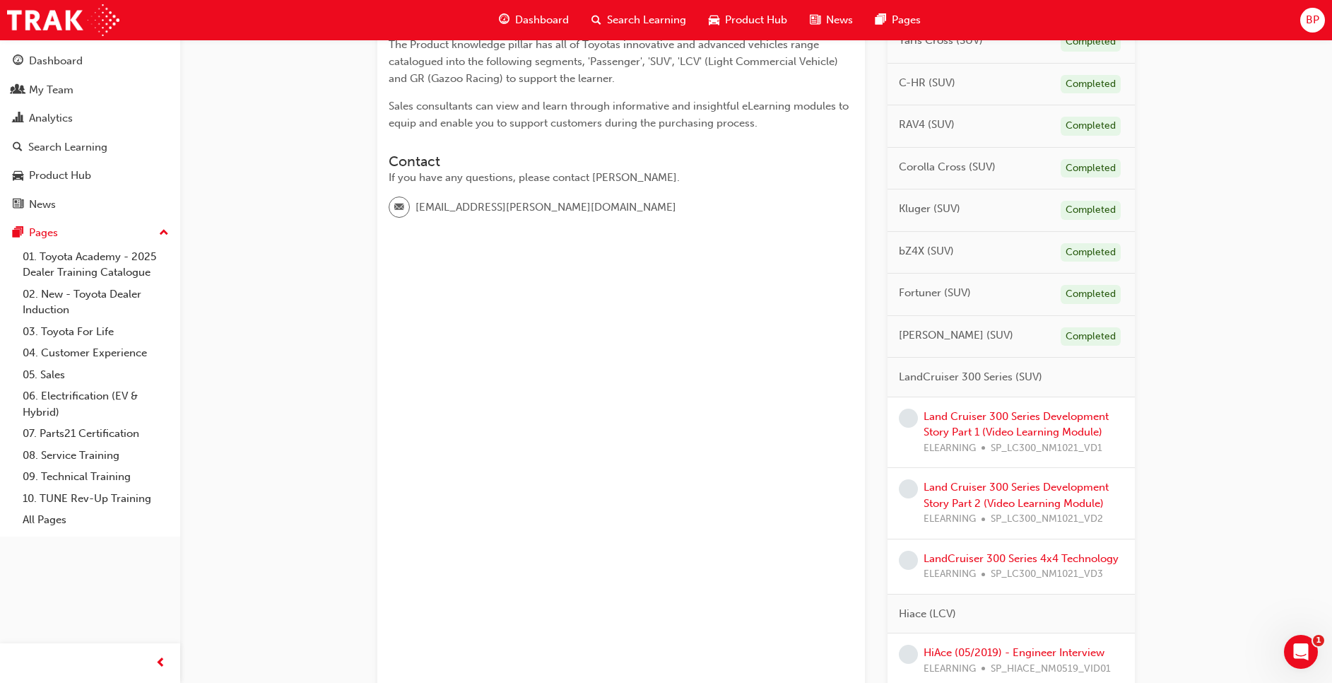
scroll to position [324, 0]
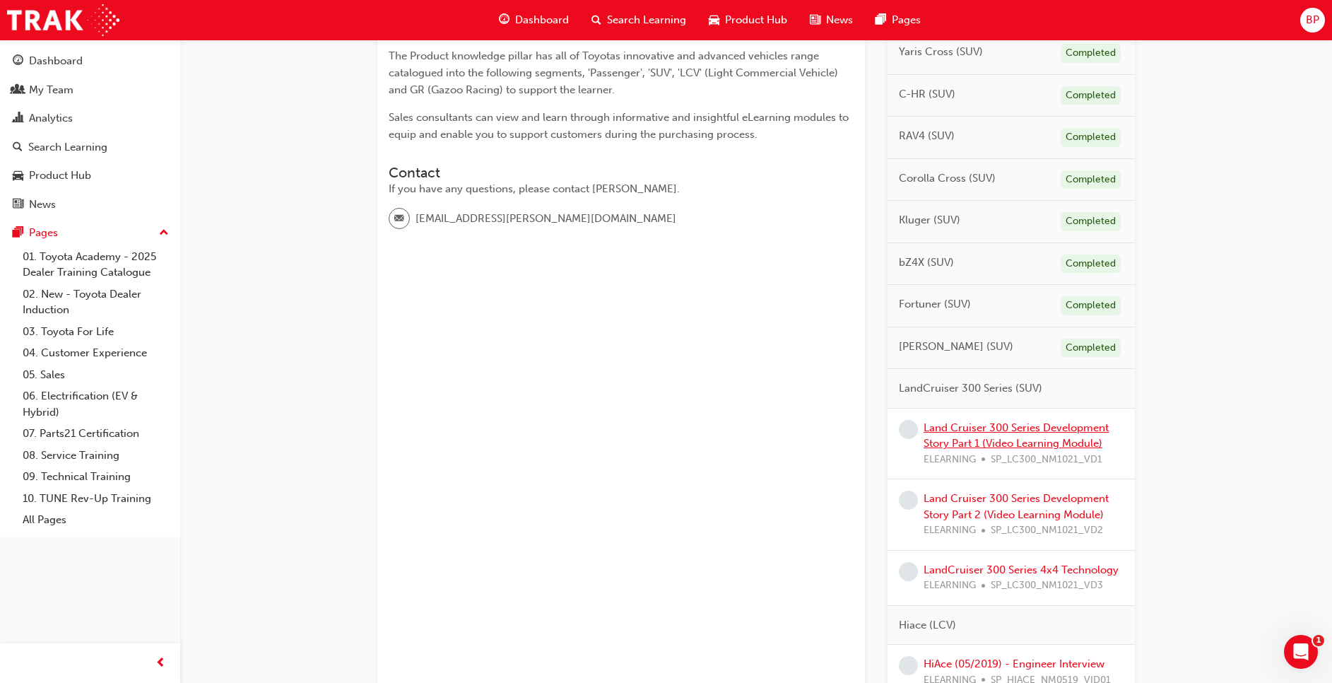
click at [1002, 445] on link "Land Cruiser 300 Series Development Story Part 1 (Video Learning Module)" at bounding box center [1016, 435] width 185 height 29
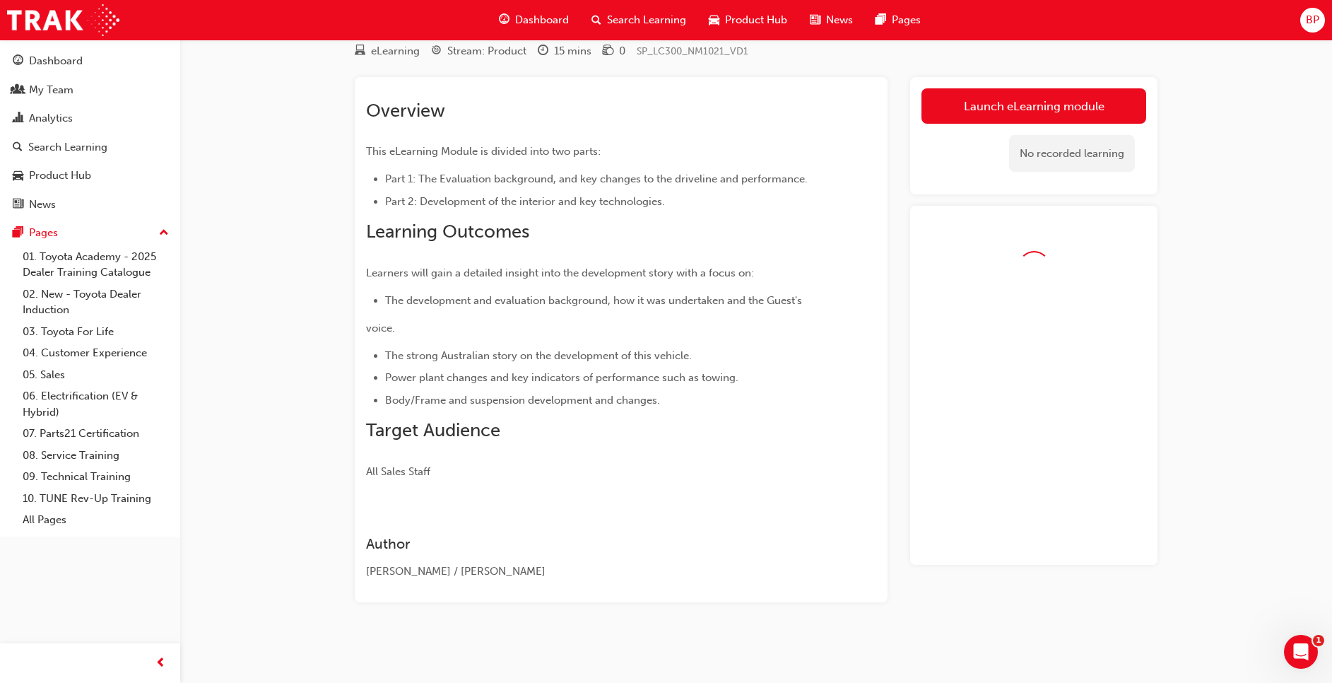
scroll to position [83, 0]
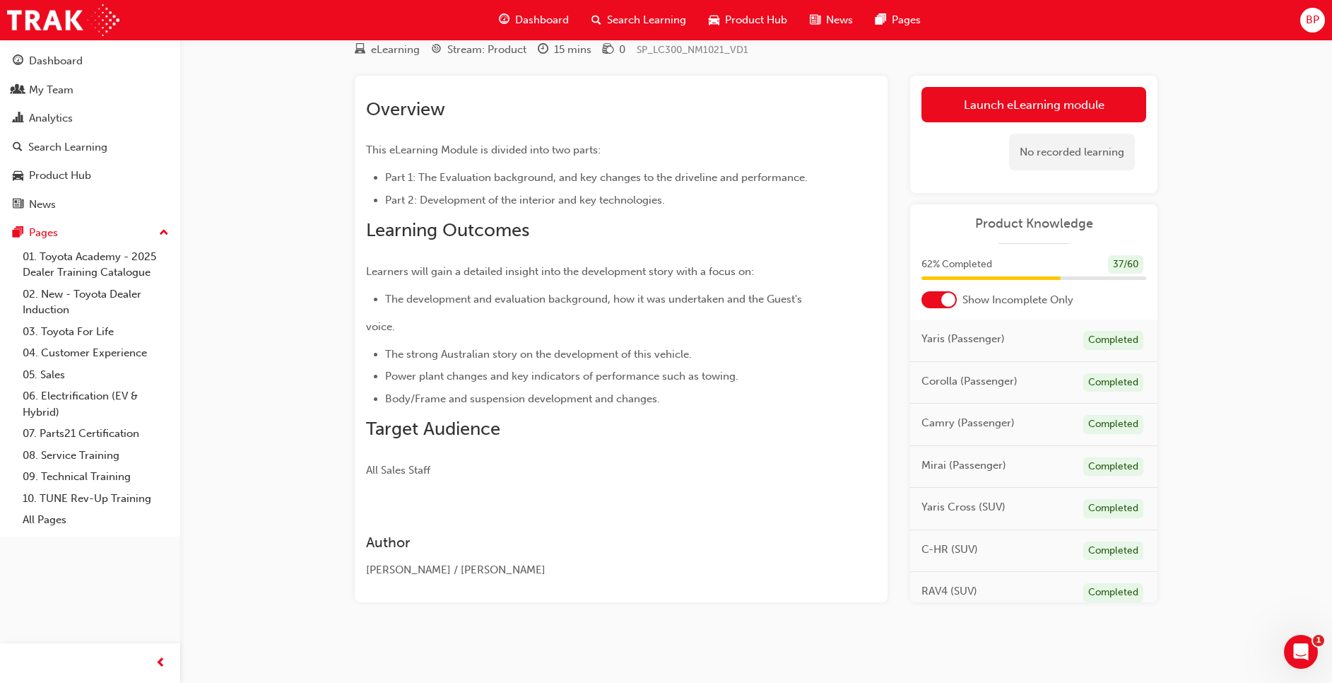
click at [529, 17] on span "Dashboard" at bounding box center [542, 20] width 54 height 16
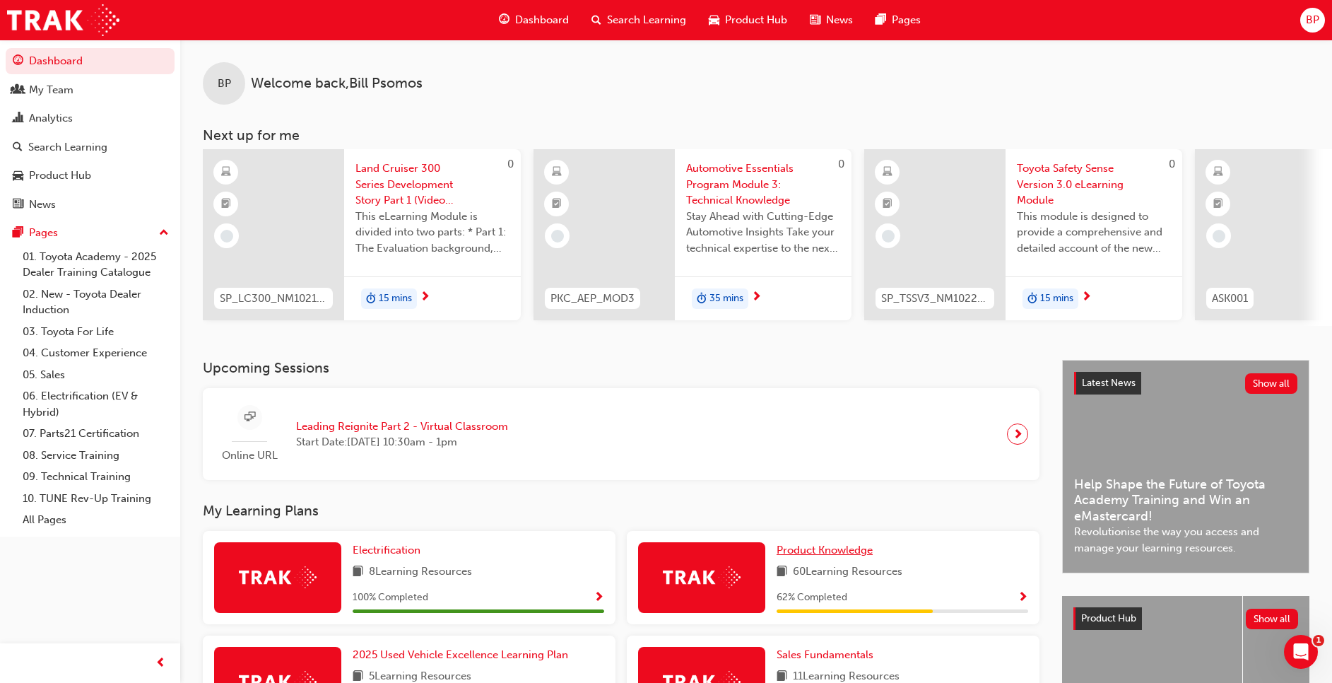
click at [831, 548] on link "Product Knowledge" at bounding box center [828, 550] width 102 height 16
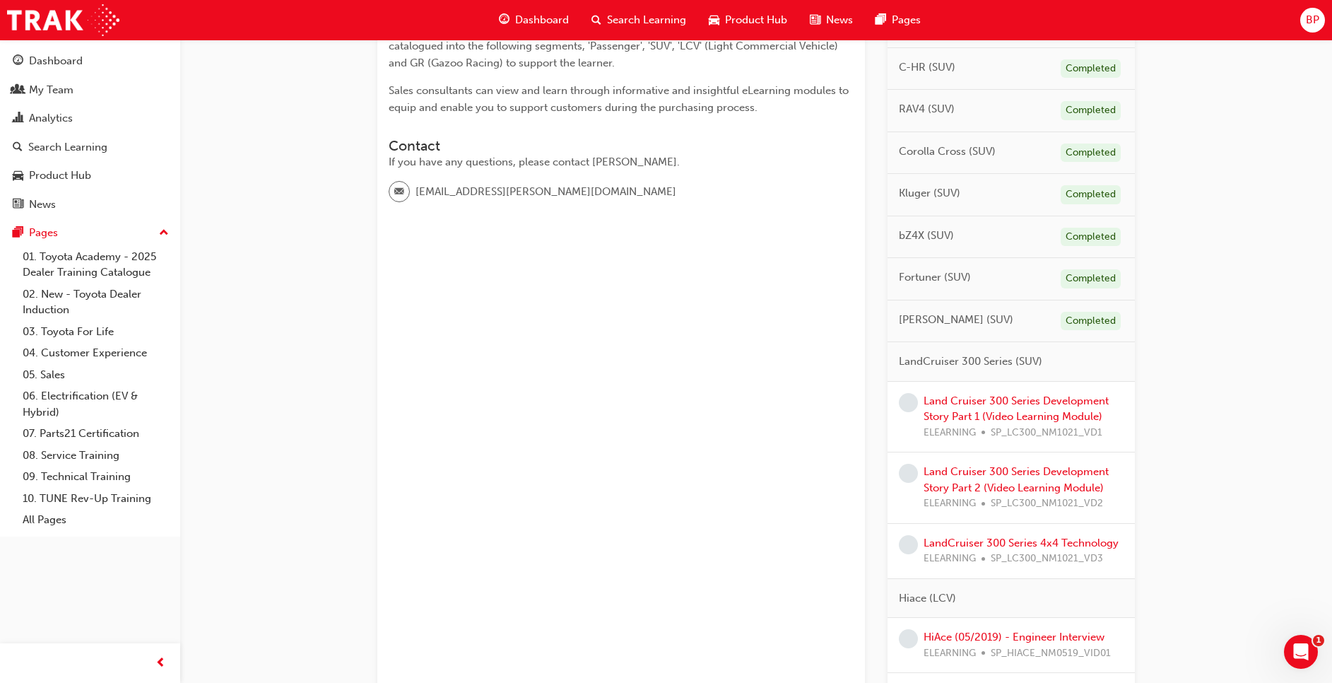
scroll to position [357, 0]
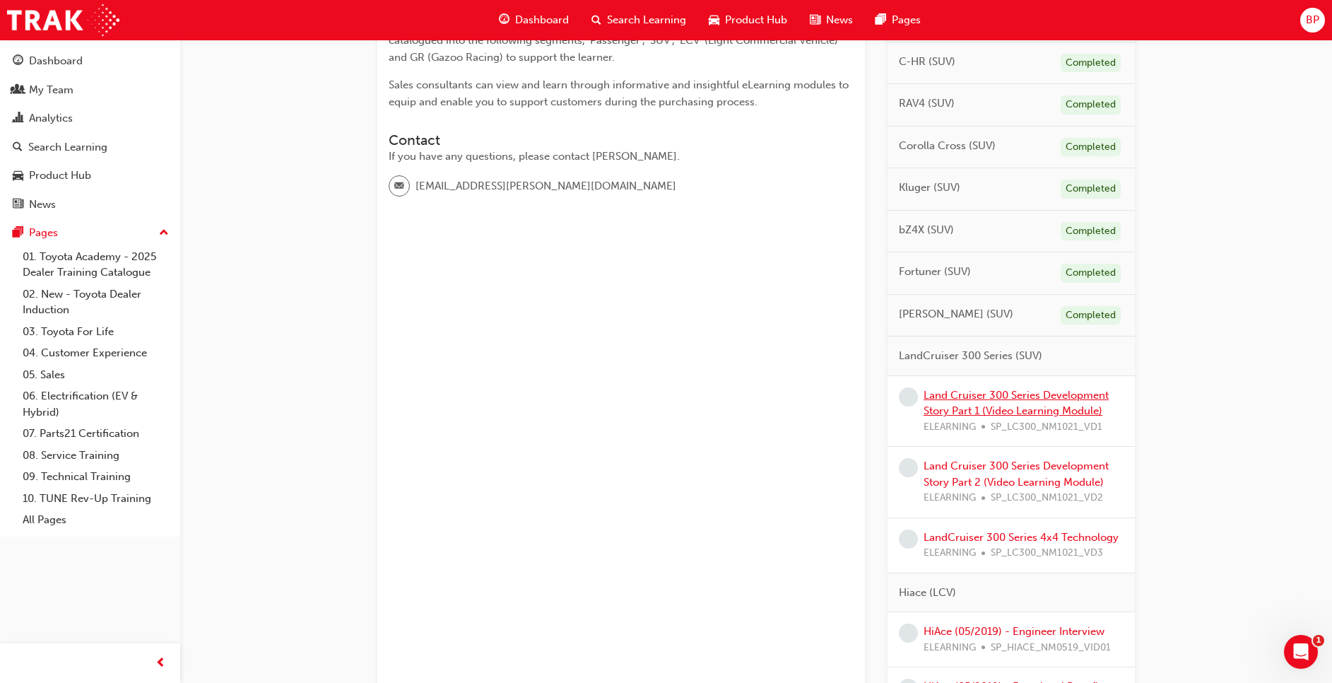
click at [985, 411] on link "Land Cruiser 300 Series Development Story Part 1 (Video Learning Module)" at bounding box center [1016, 403] width 185 height 29
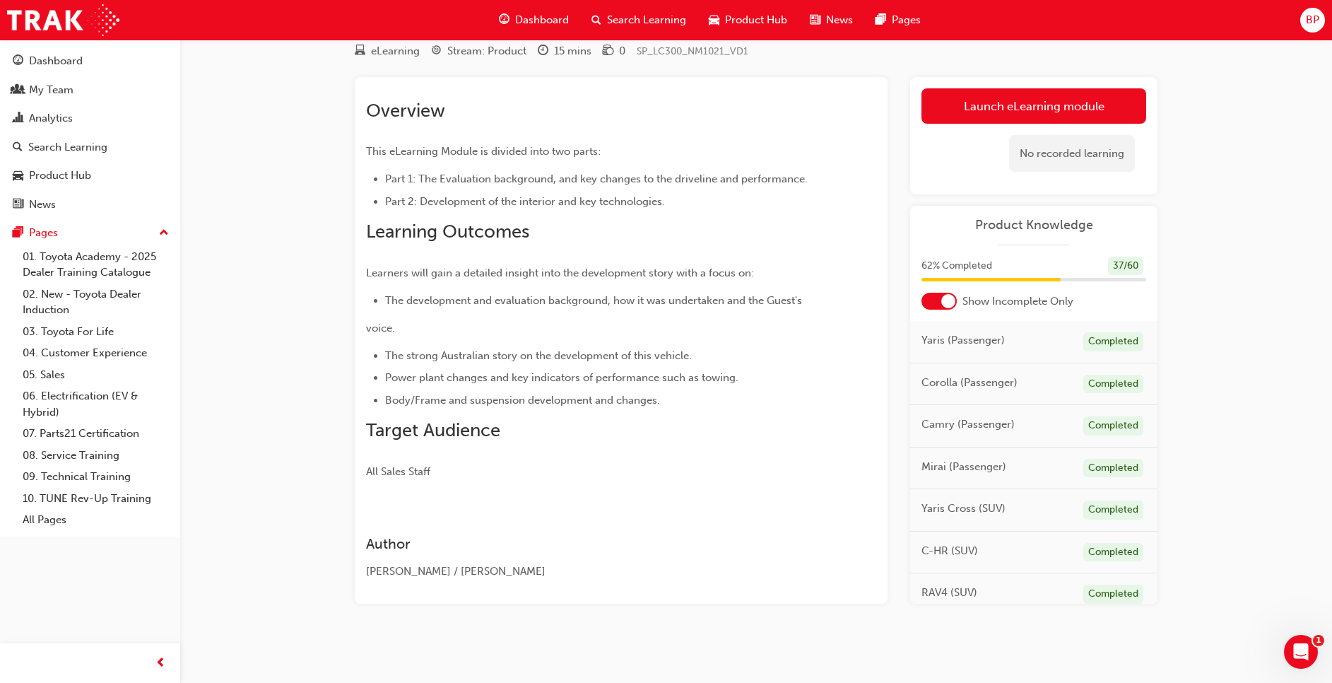
scroll to position [83, 0]
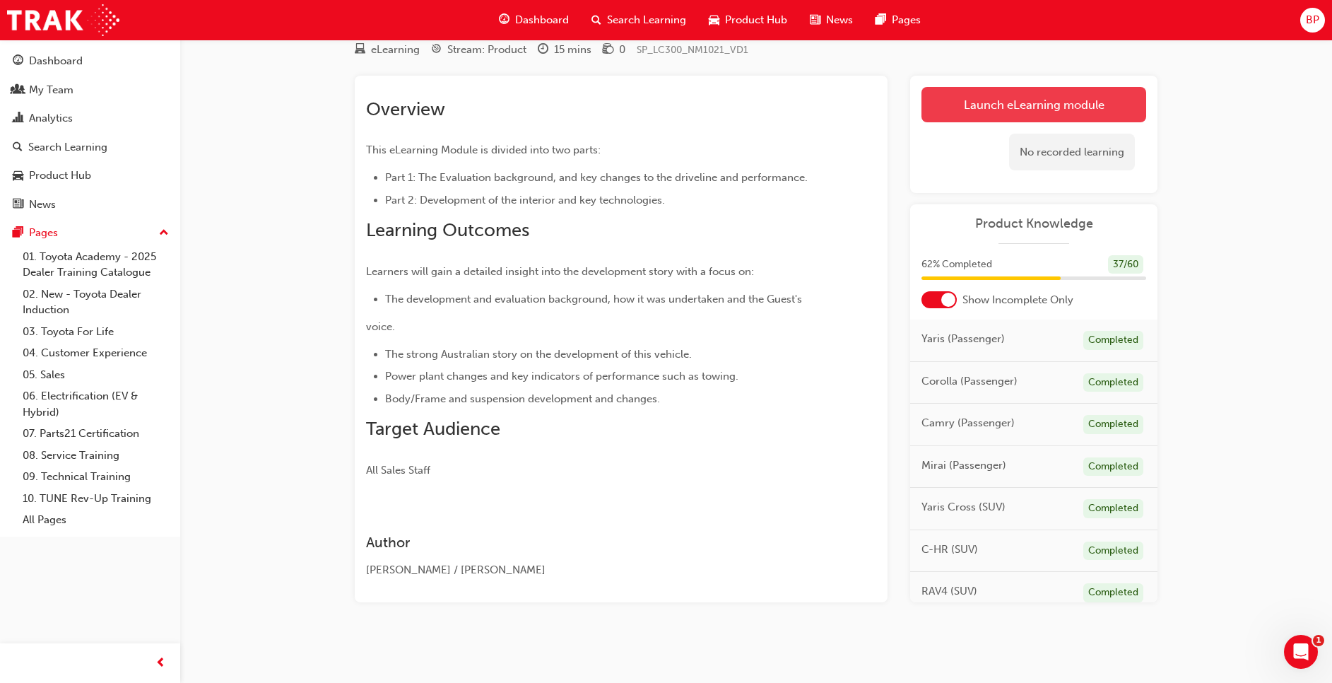
click at [1015, 104] on link "Launch eLearning module" at bounding box center [1034, 104] width 225 height 35
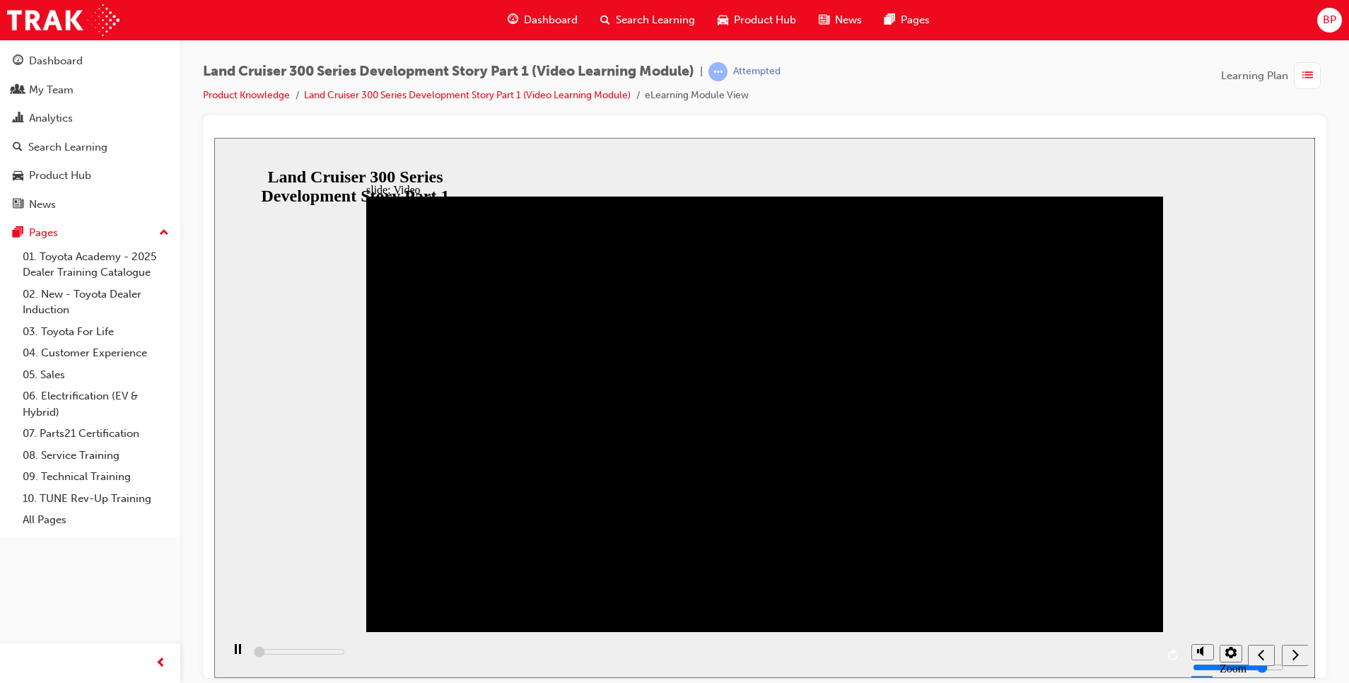
click at [675, 653] on div "playback controls" at bounding box center [702, 654] width 963 height 46
click at [644, 655] on div "playback controls" at bounding box center [702, 654] width 963 height 46
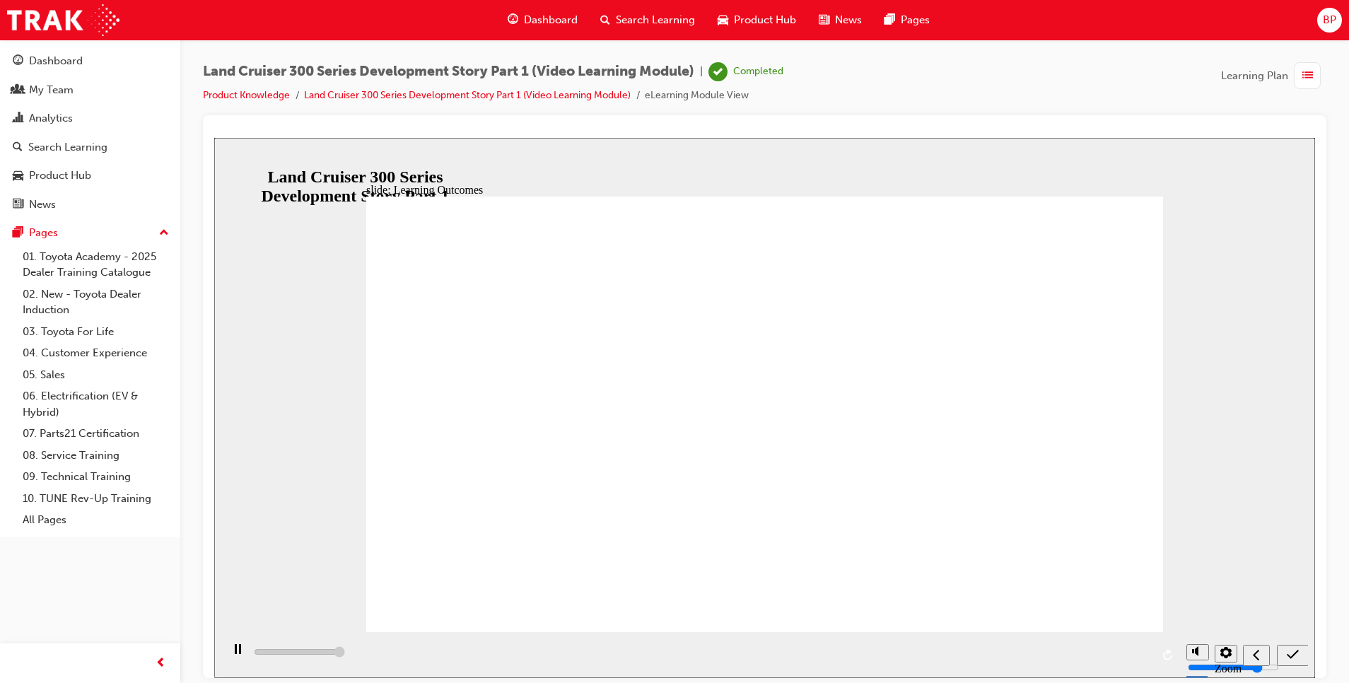
type input "13000"
click at [1196, 474] on div "slide: Learning Outcomes Module - Completed Rectangular Hotspot 1 You have now …" at bounding box center [764, 407] width 1101 height 540
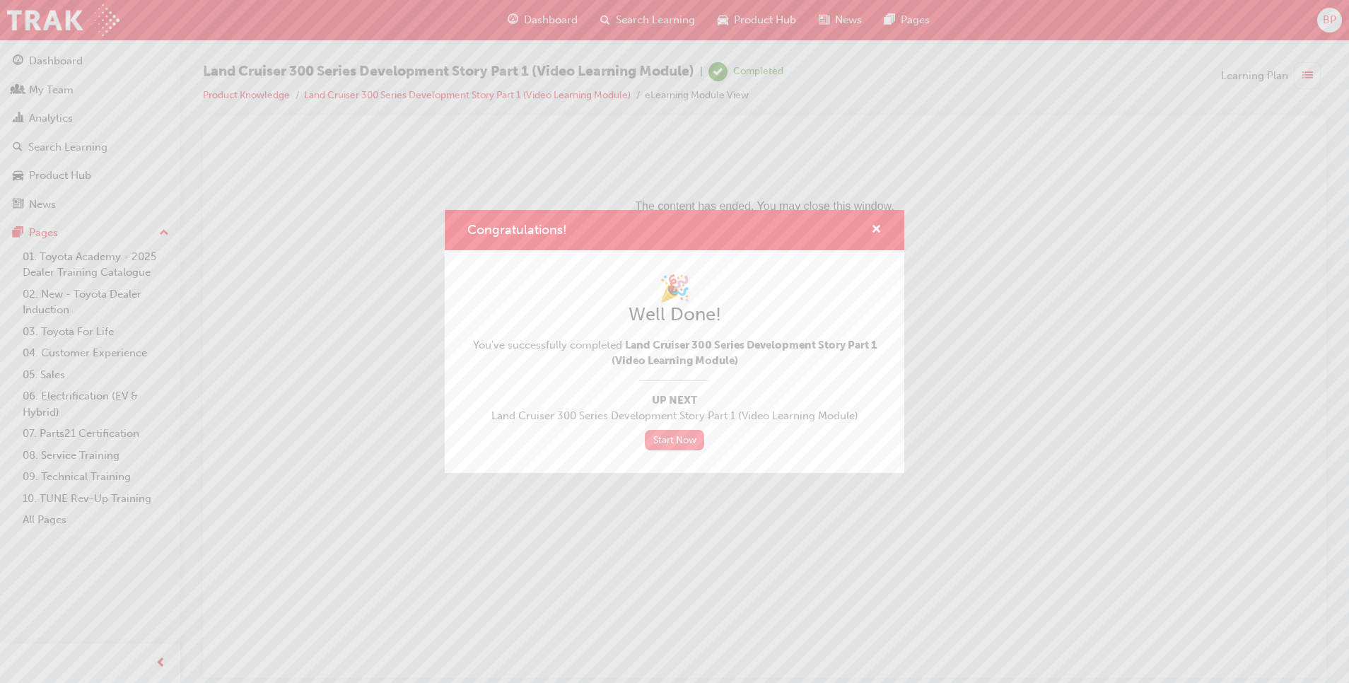
click at [667, 442] on link "Start Now" at bounding box center [674, 440] width 59 height 20
click at [876, 228] on span "cross-icon" at bounding box center [876, 230] width 11 height 13
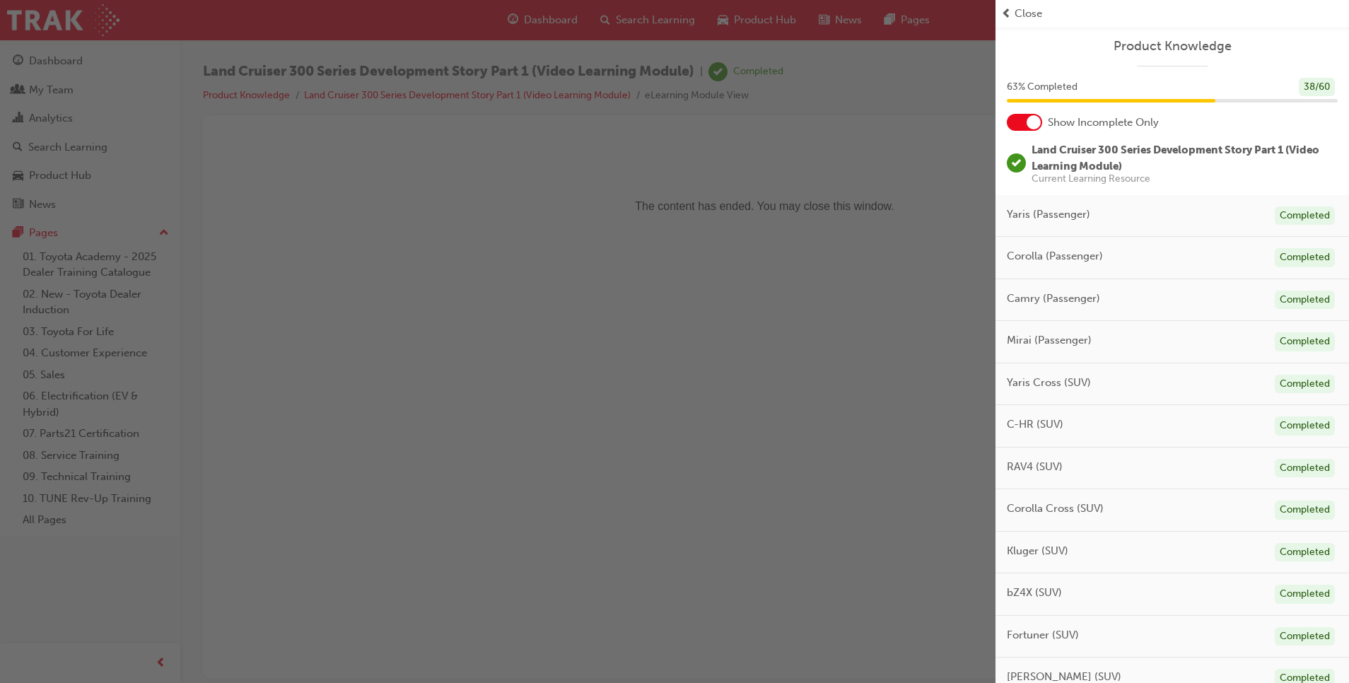
click at [548, 385] on div "button" at bounding box center [497, 341] width 995 height 683
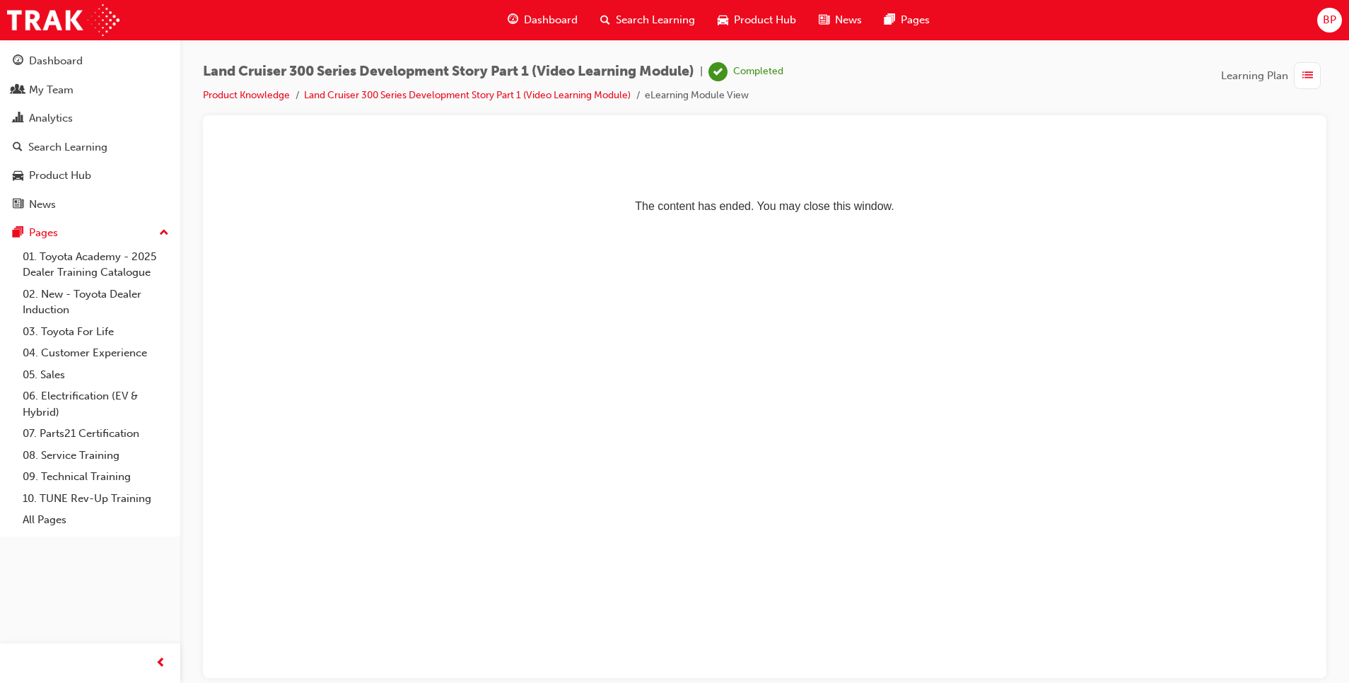
click at [550, 12] on span "Dashboard" at bounding box center [551, 20] width 54 height 16
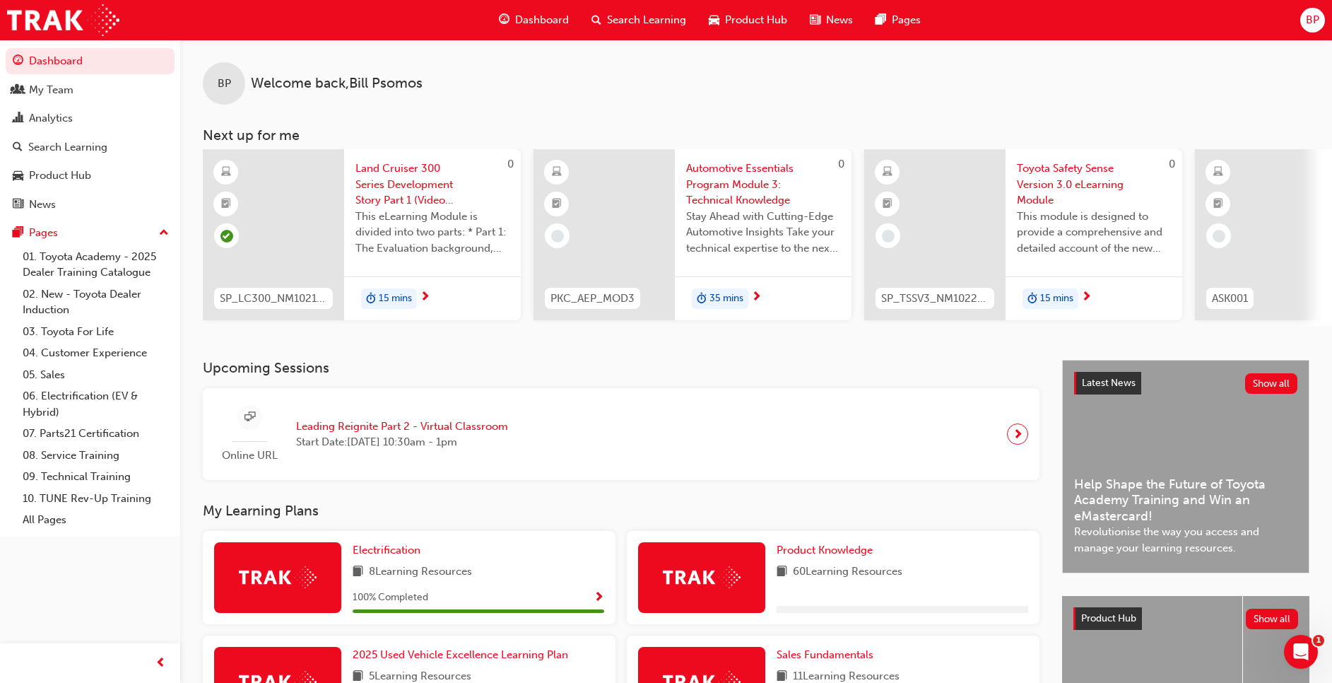
click at [541, 12] on span "Dashboard" at bounding box center [542, 20] width 54 height 16
click at [541, 18] on span "Dashboard" at bounding box center [542, 20] width 54 height 16
click at [819, 556] on span "Product Knowledge" at bounding box center [825, 550] width 96 height 13
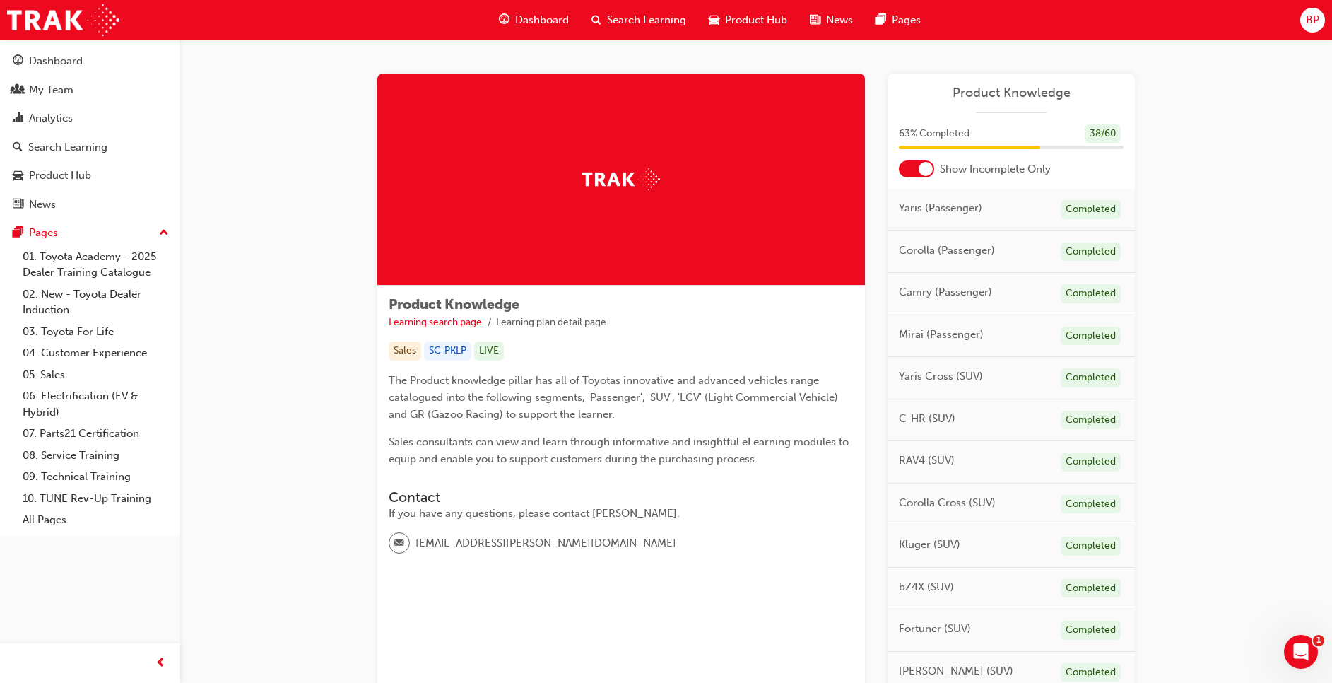
click at [546, 17] on span "Dashboard" at bounding box center [542, 20] width 54 height 16
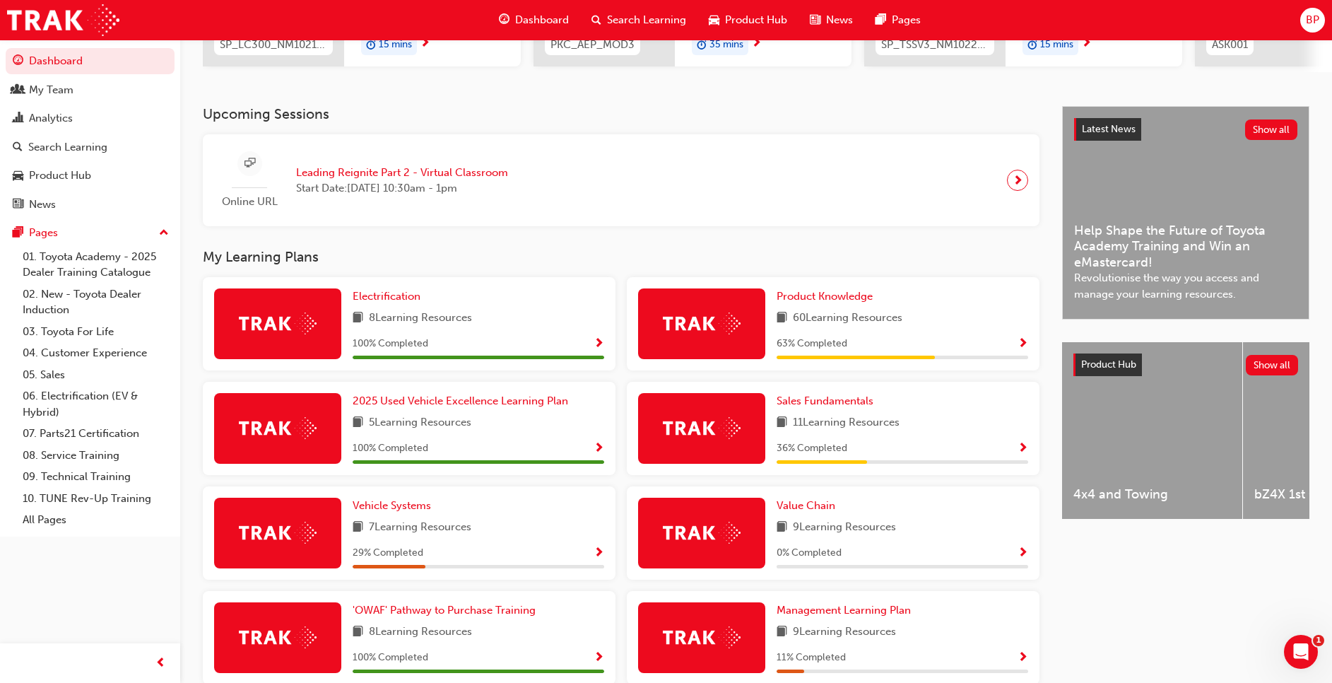
scroll to position [268, 0]
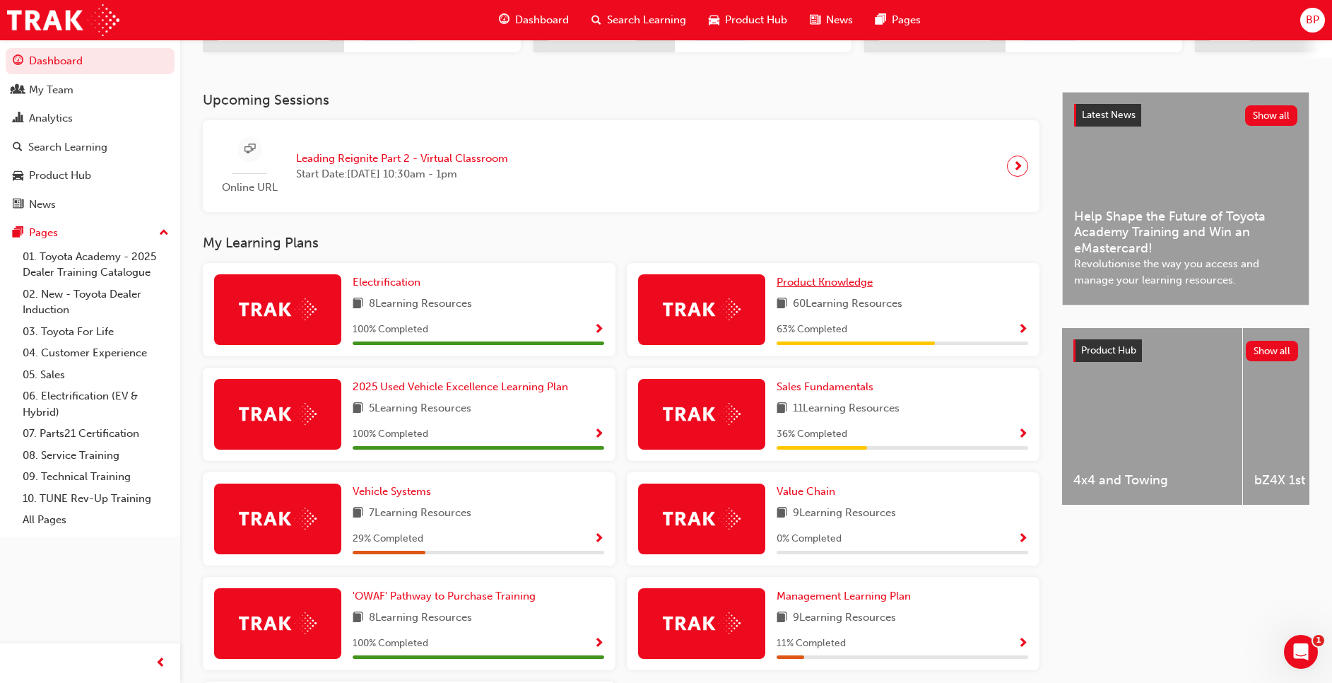
click at [790, 283] on span "Product Knowledge" at bounding box center [825, 282] width 96 height 13
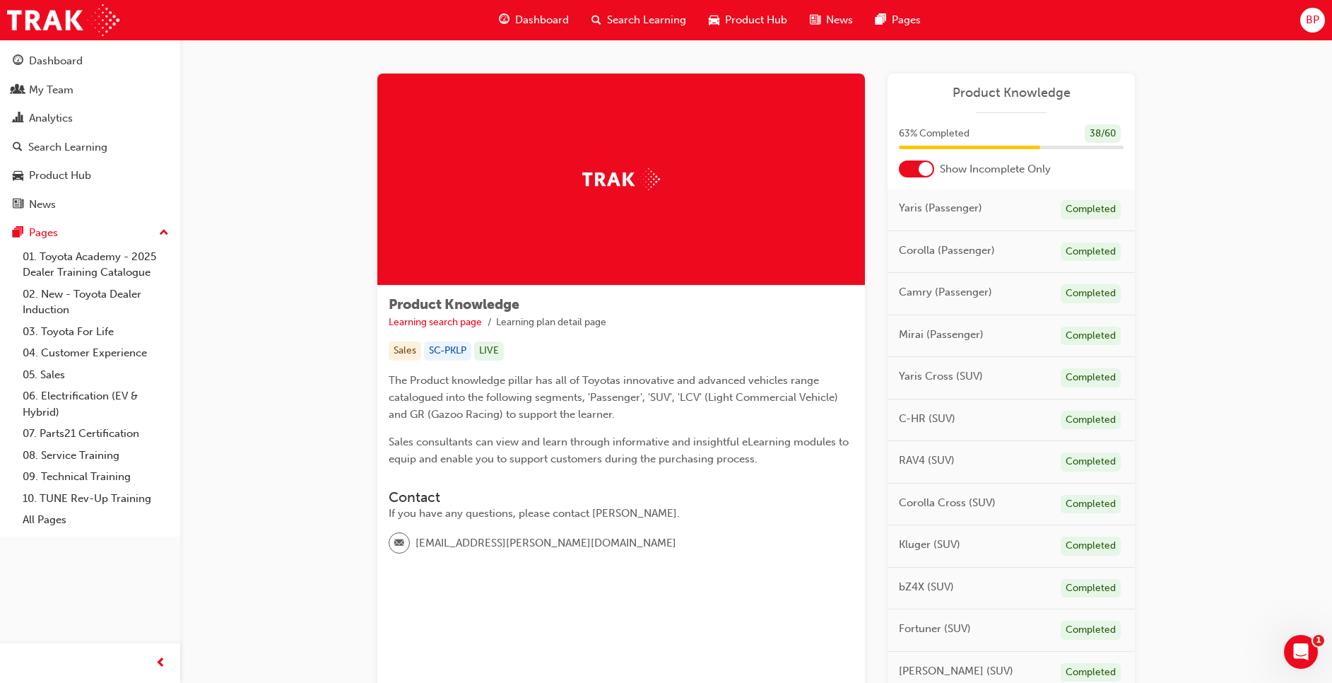
click at [558, 228] on div at bounding box center [621, 180] width 488 height 212
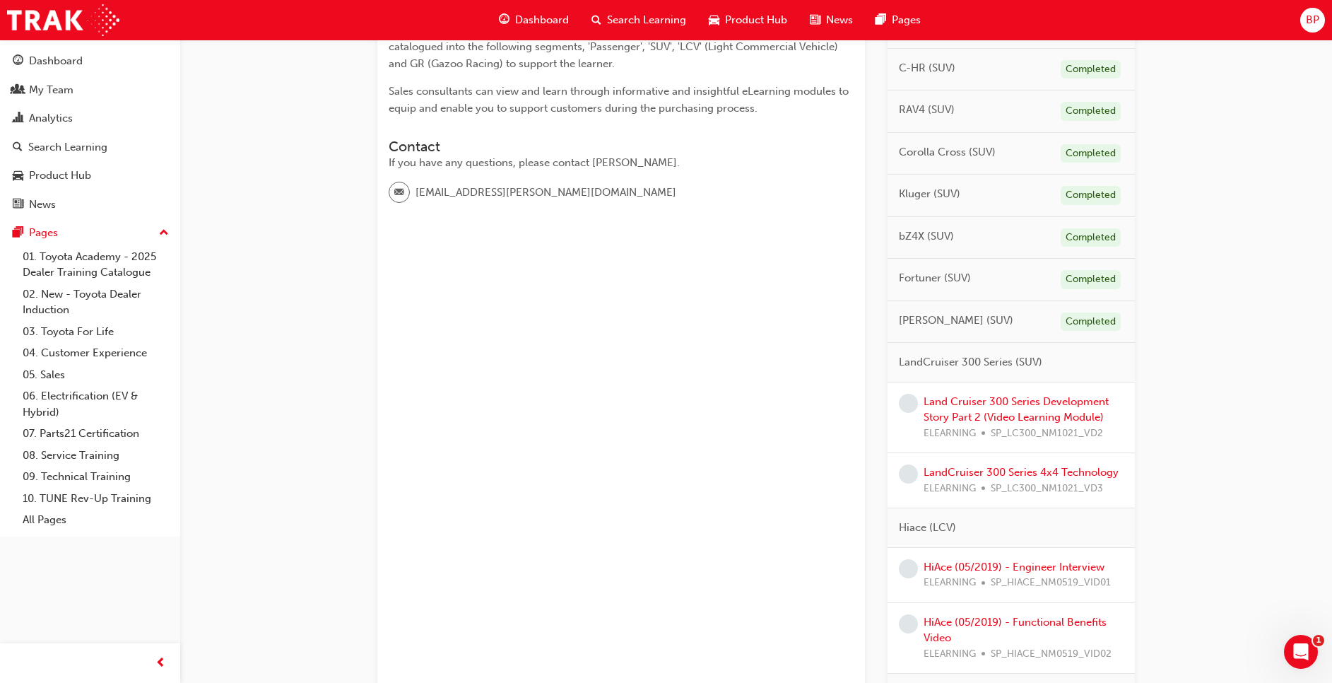
scroll to position [339, 0]
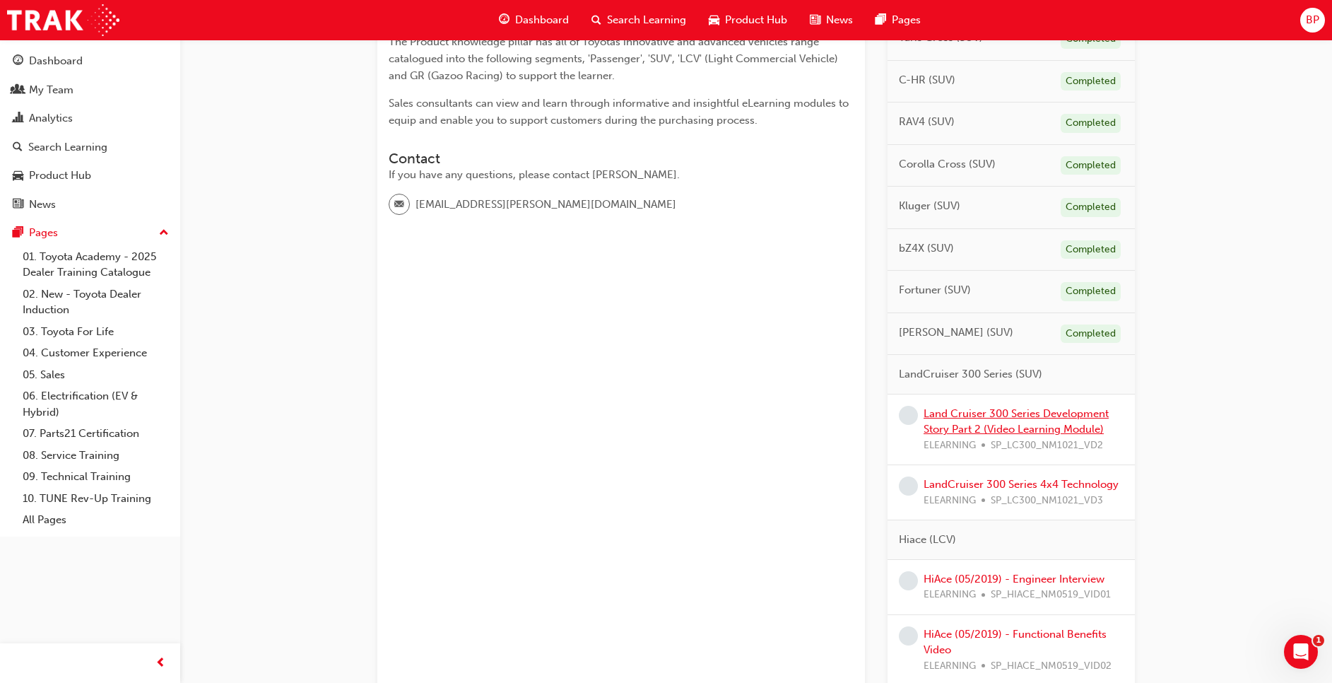
click at [1038, 431] on link "Land Cruiser 300 Series Development Story Part 2 (Video Learning Module)" at bounding box center [1016, 421] width 185 height 29
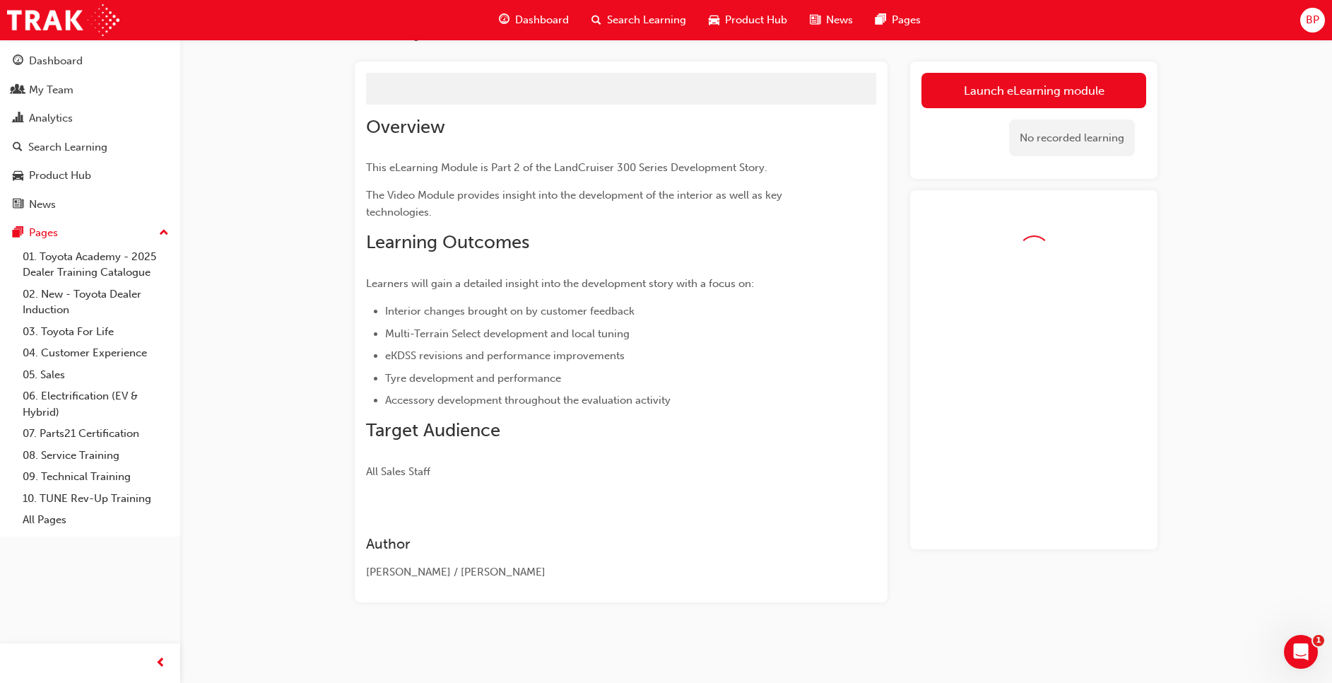
scroll to position [118, 0]
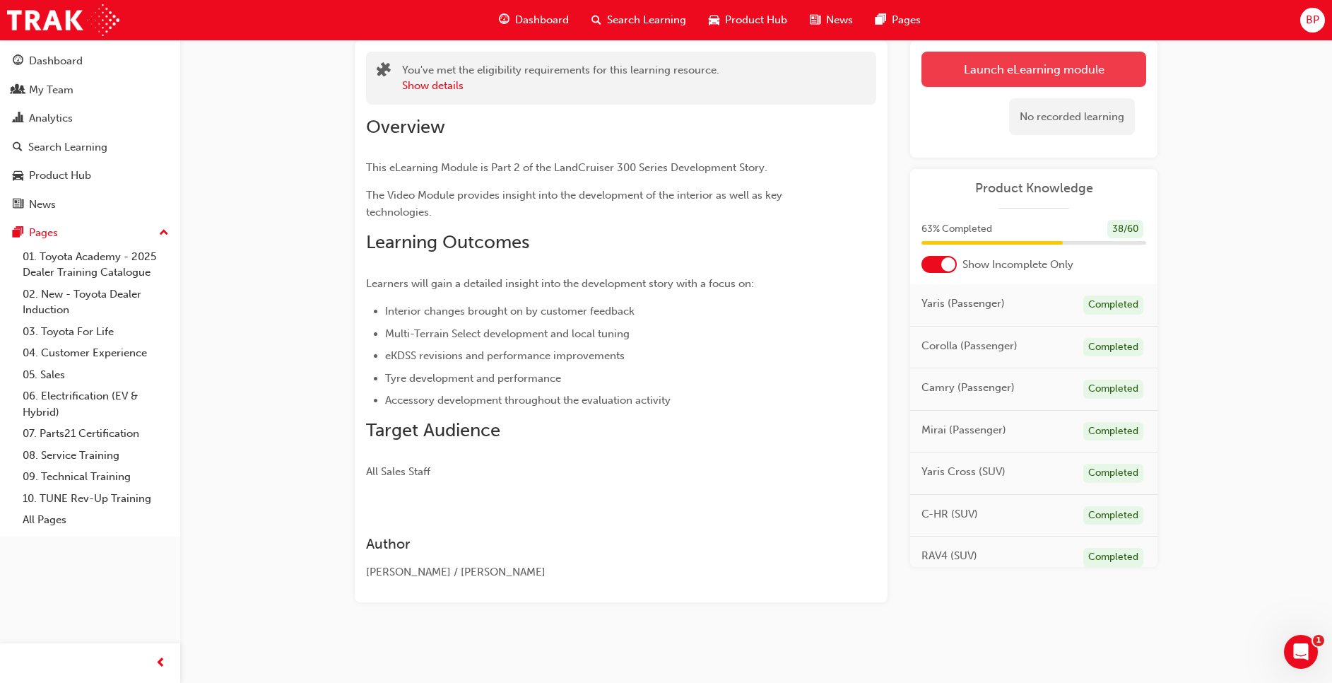
click at [991, 62] on link "Launch eLearning module" at bounding box center [1034, 69] width 225 height 35
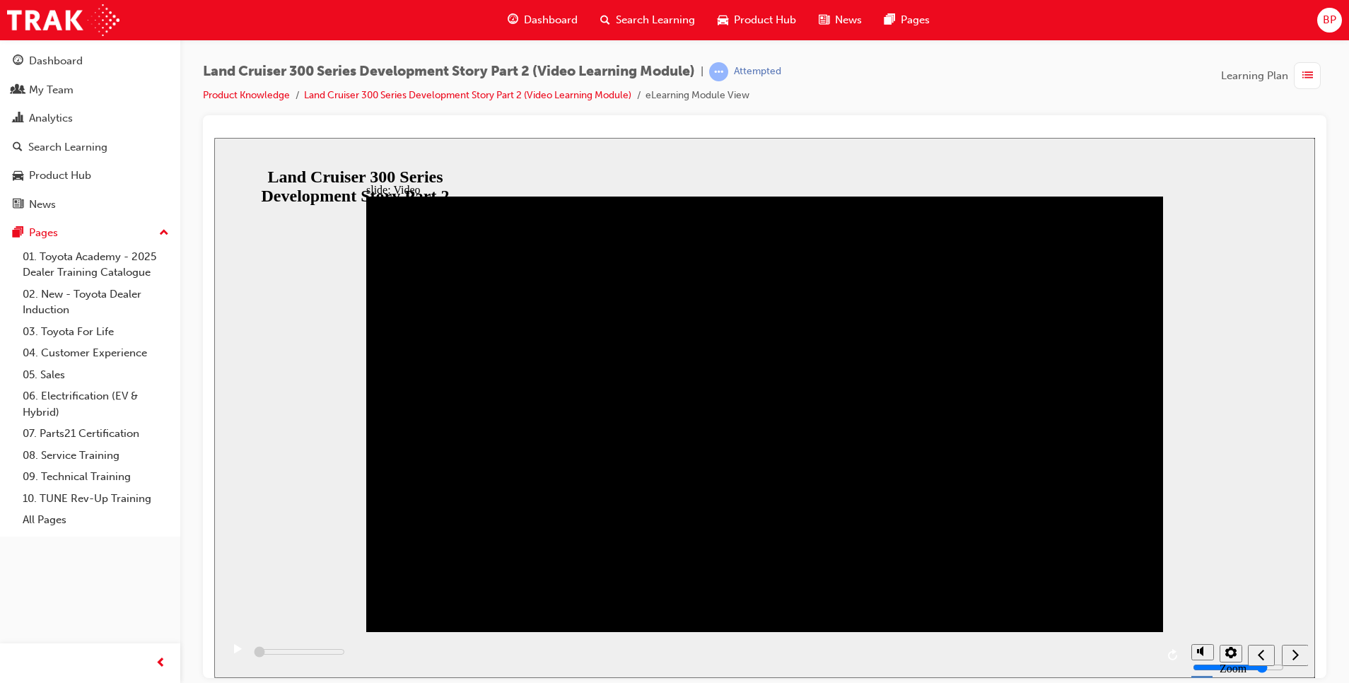
click at [803, 649] on div "playback controls" at bounding box center [702, 654] width 963 height 46
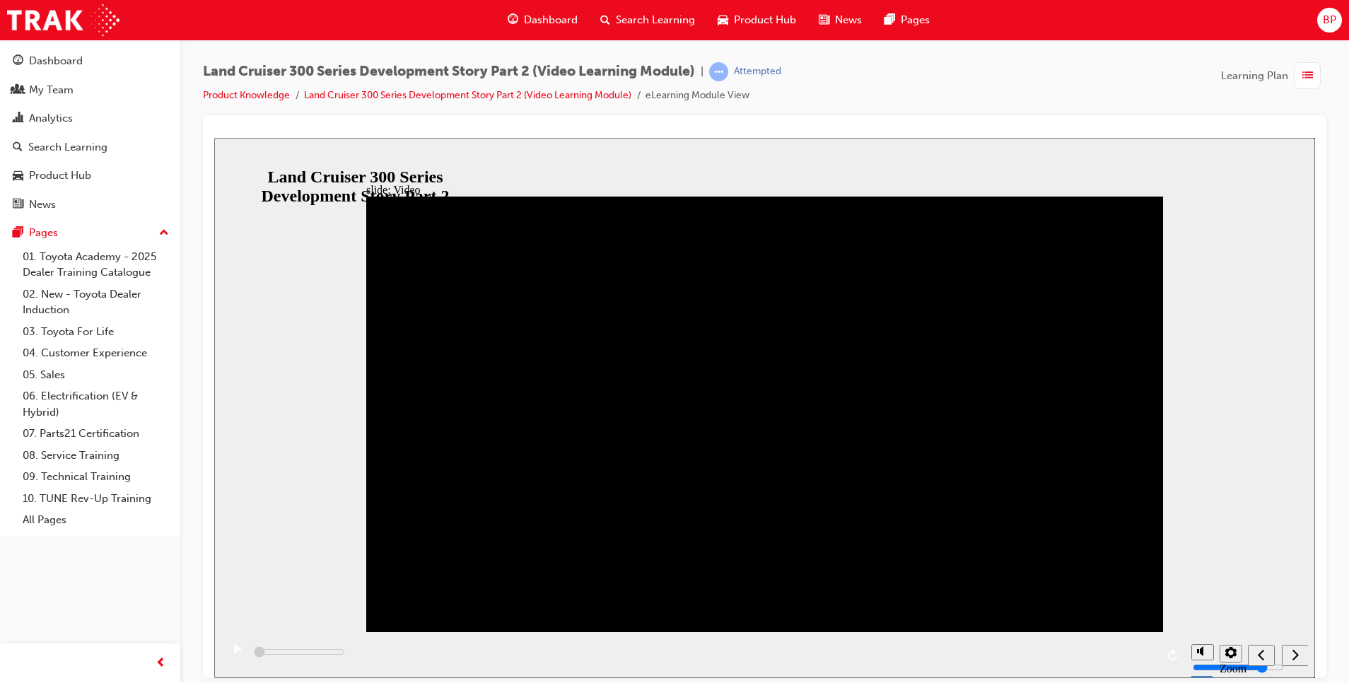
click at [235, 652] on icon "play/pause" at bounding box center [238, 647] width 8 height 9
click at [239, 653] on rect "play/pause" at bounding box center [240, 648] width 2 height 10
click at [234, 652] on icon "play/pause" at bounding box center [238, 647] width 8 height 9
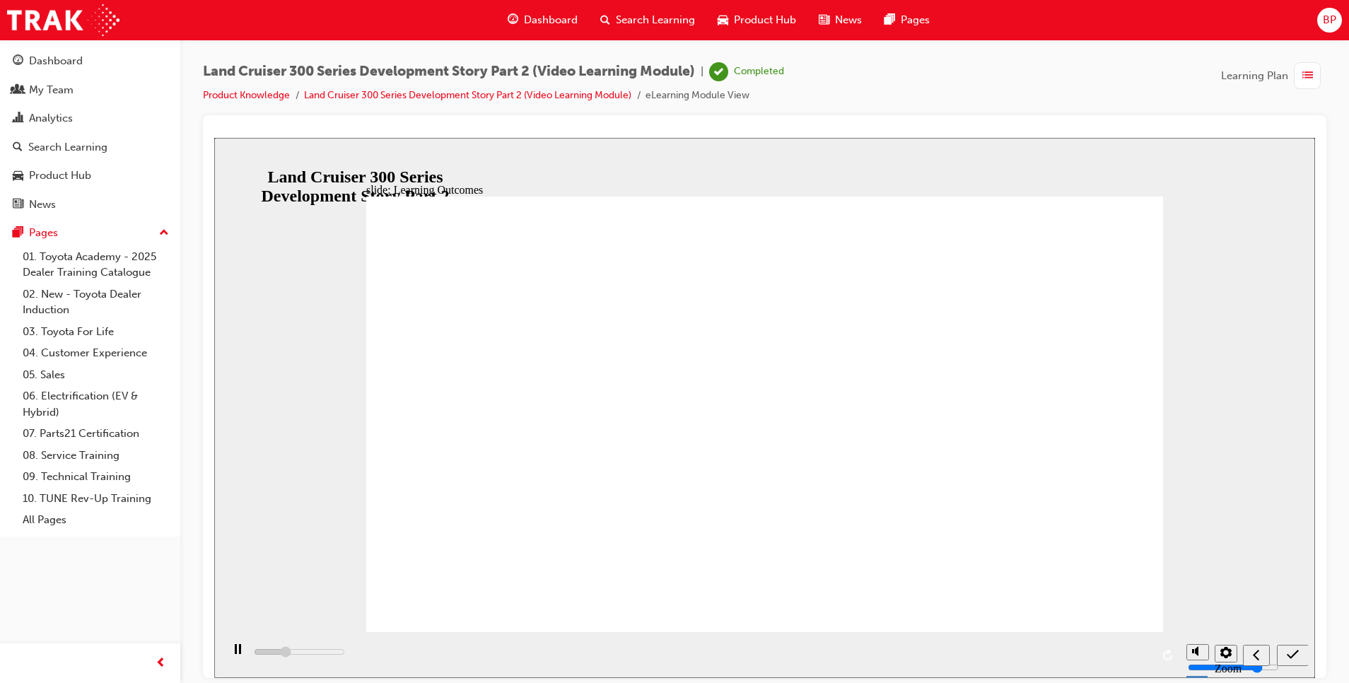
drag, startPoint x: 580, startPoint y: 504, endPoint x: 667, endPoint y: 565, distance: 105.5
type input "4300"
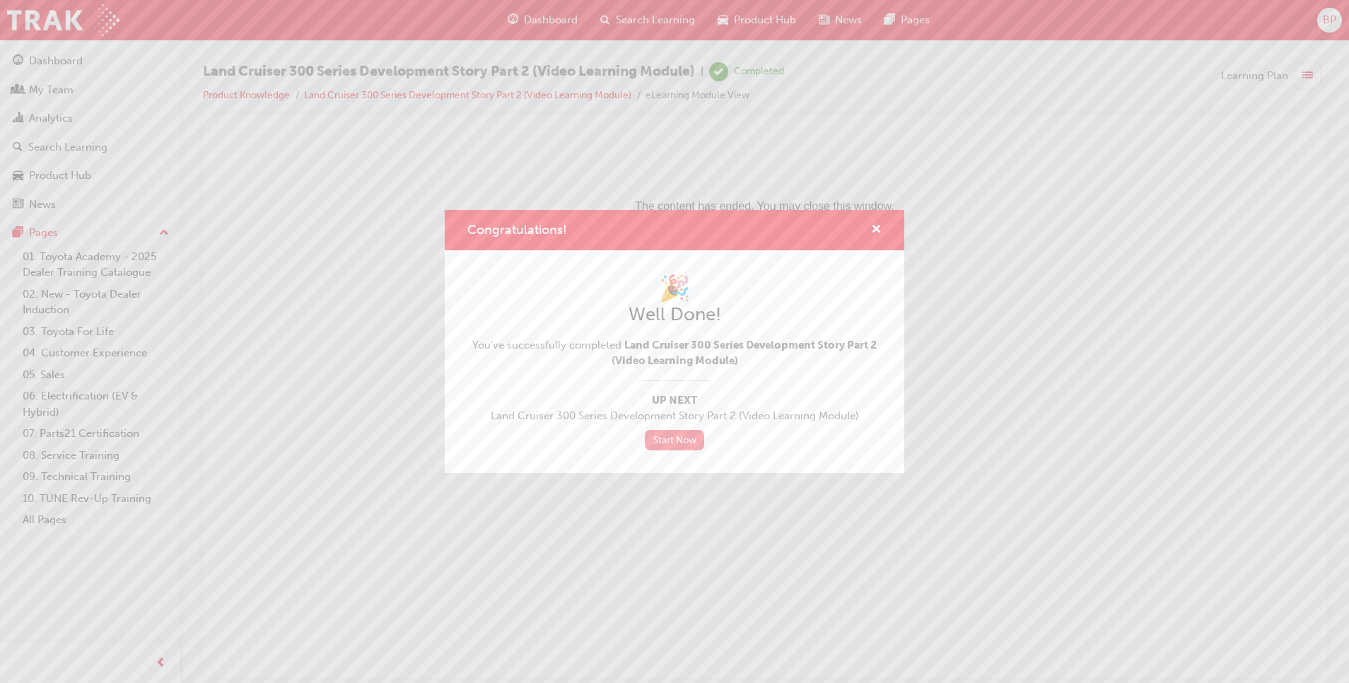
click at [676, 437] on link "Start Now" at bounding box center [674, 440] width 59 height 20
click at [875, 228] on span "cross-icon" at bounding box center [876, 230] width 11 height 13
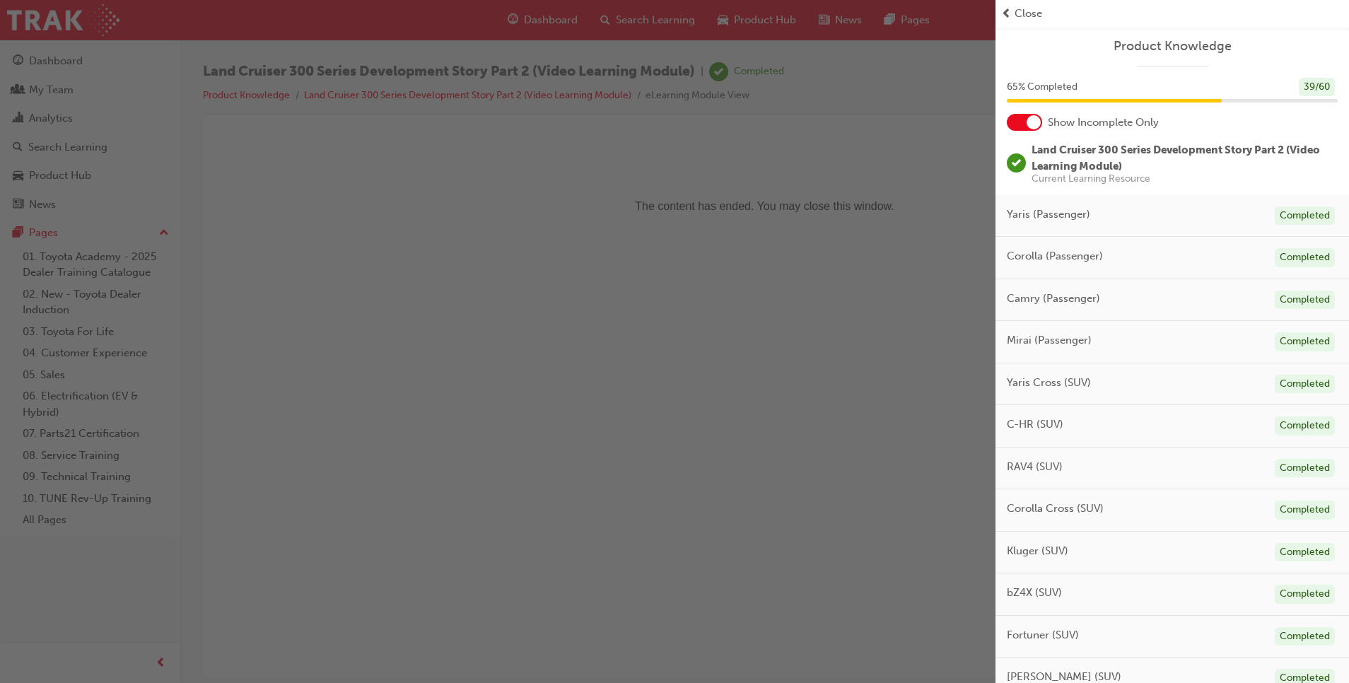
click at [1023, 12] on span "Close" at bounding box center [1028, 14] width 28 height 16
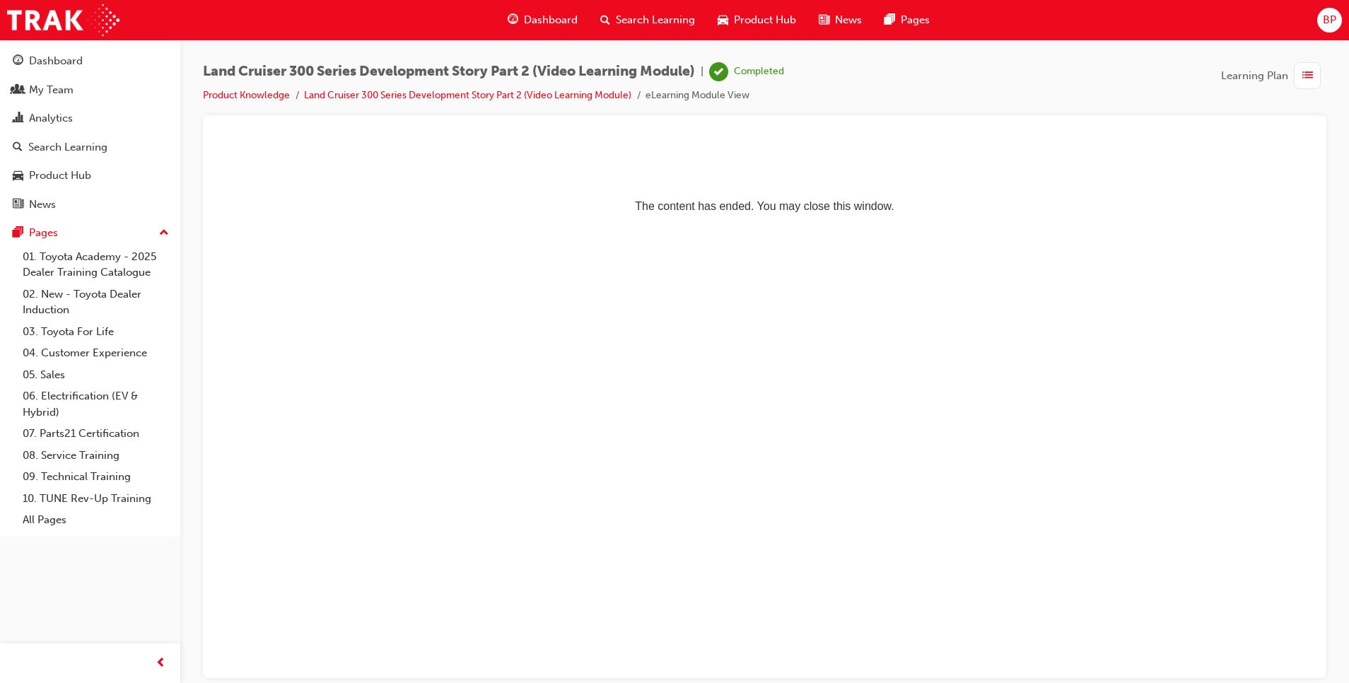
click at [546, 11] on div "Dashboard" at bounding box center [542, 20] width 93 height 29
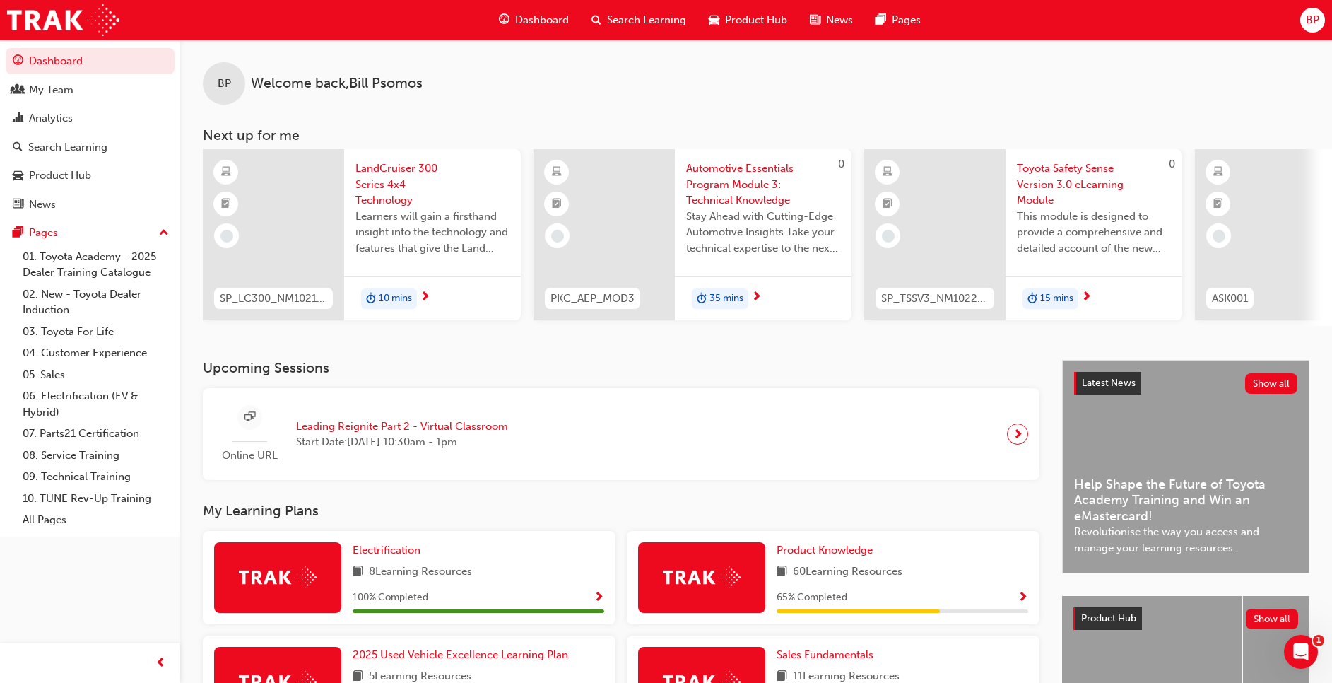
click at [799, 565] on div "Product Knowledge 60 Learning Resources 65 % Completed" at bounding box center [903, 577] width 252 height 71
click at [802, 555] on span "Product Knowledge" at bounding box center [825, 550] width 96 height 13
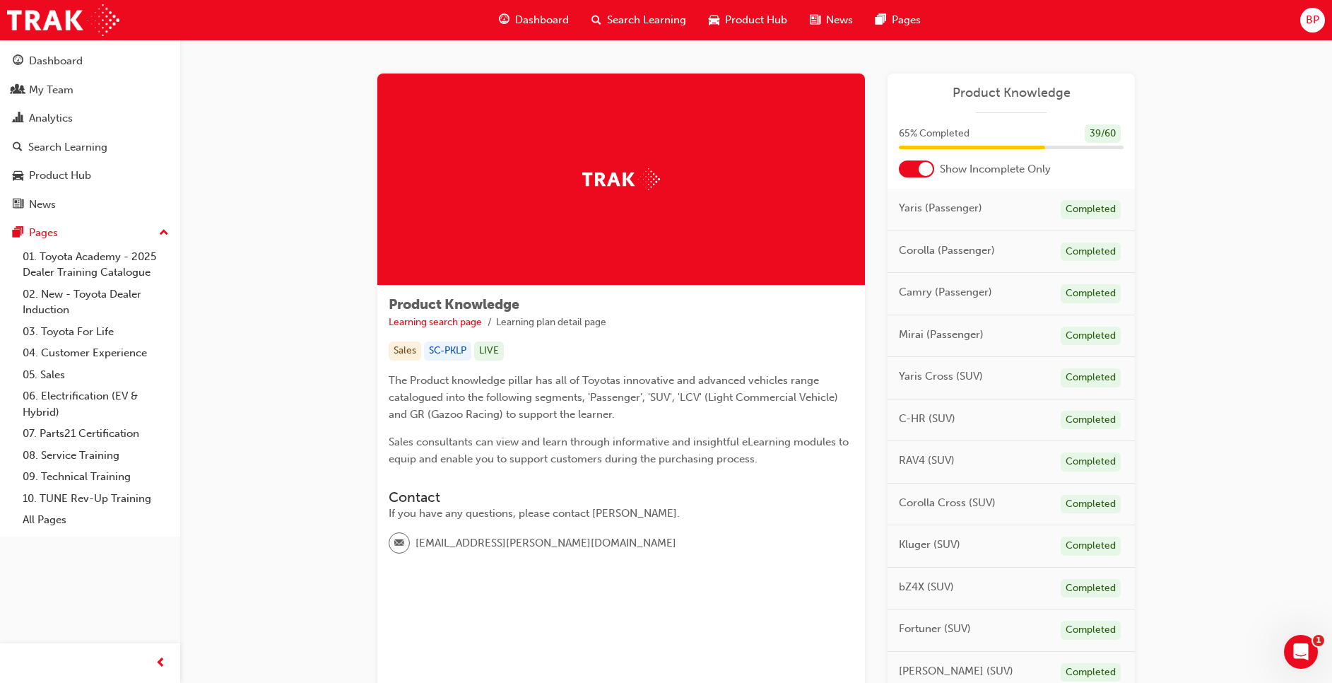
click at [517, 17] on span "Dashboard" at bounding box center [542, 20] width 54 height 16
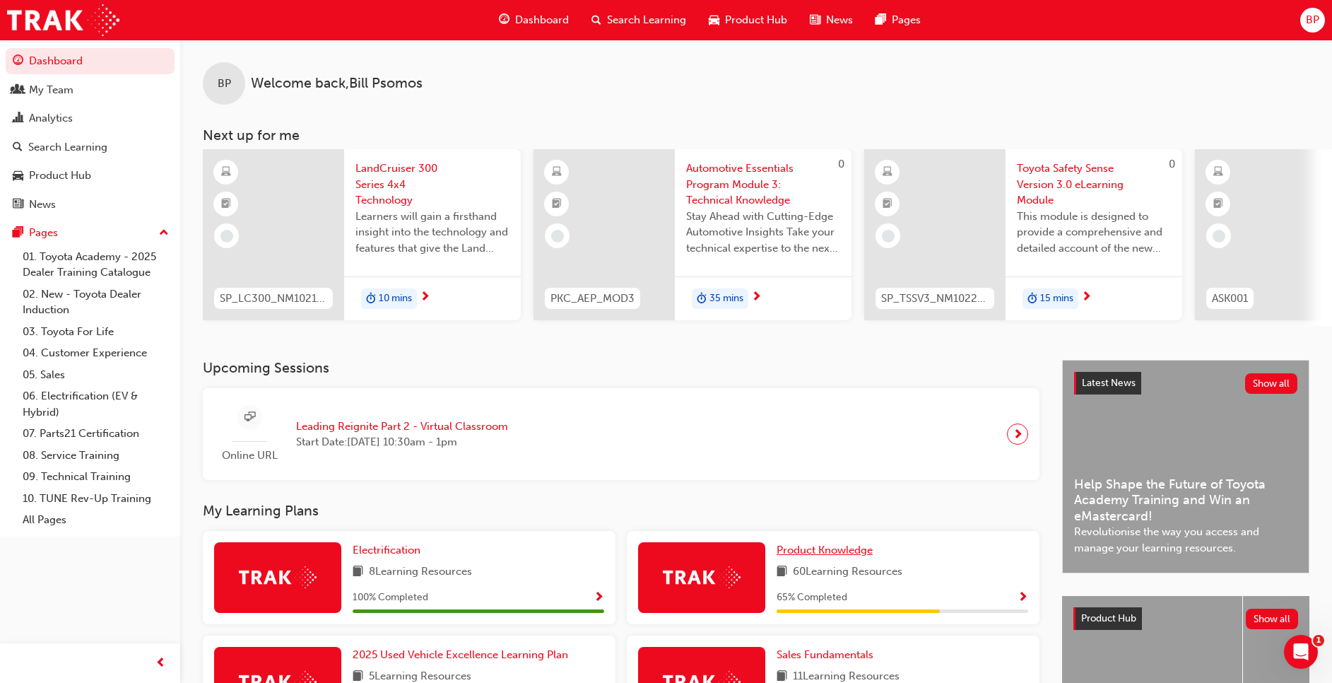
click at [828, 558] on link "Product Knowledge" at bounding box center [828, 550] width 102 height 16
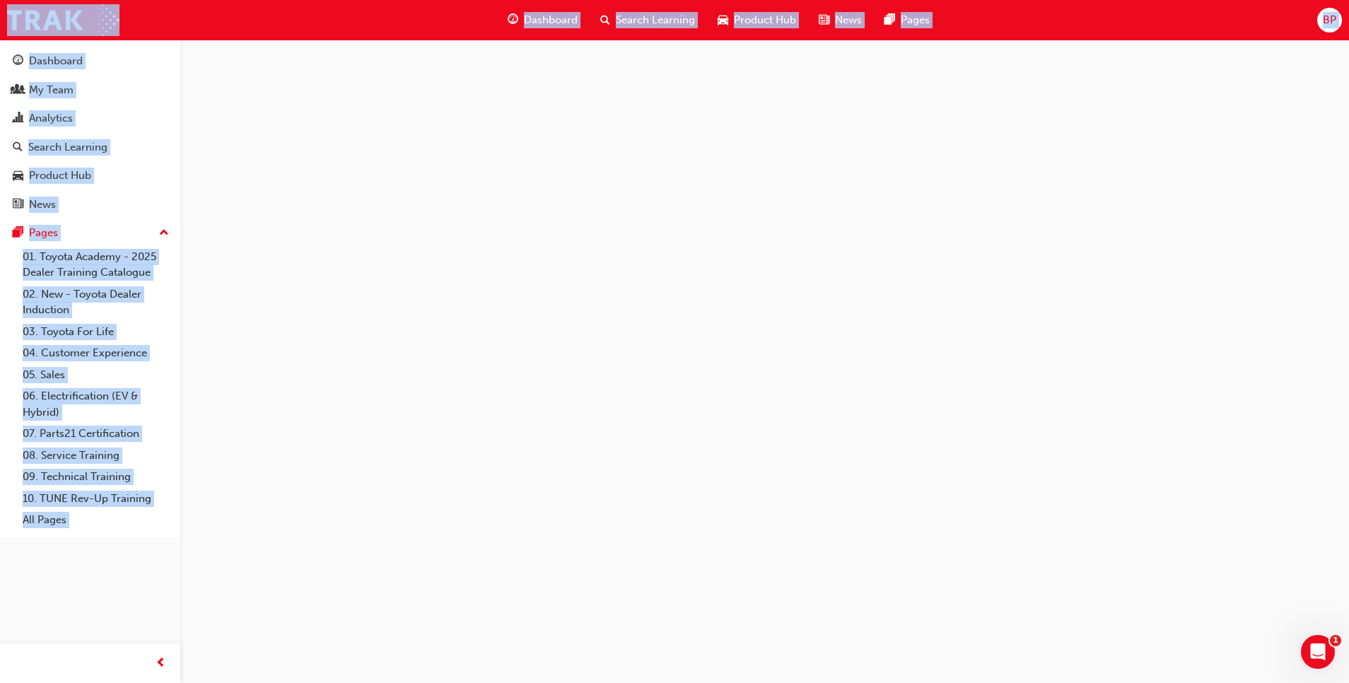
click at [828, 562] on div at bounding box center [674, 341] width 1349 height 683
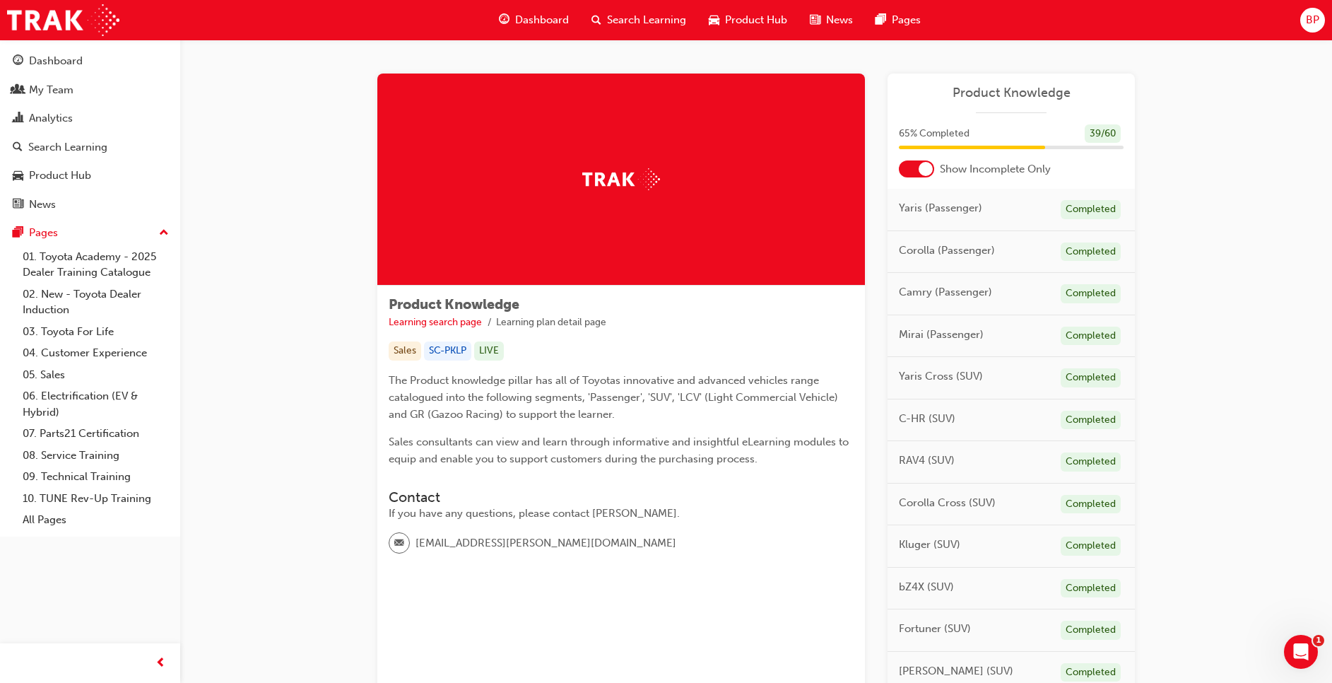
drag, startPoint x: 827, startPoint y: 563, endPoint x: 1285, endPoint y: 163, distance: 607.7
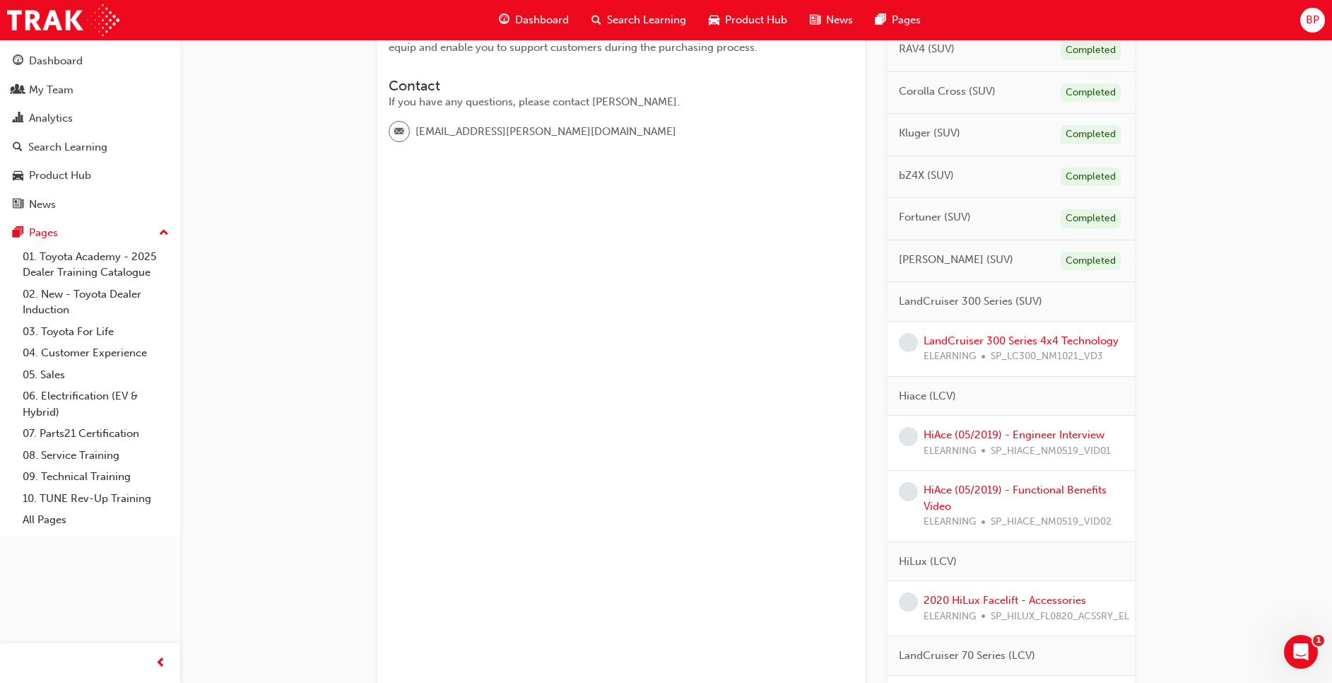
scroll to position [417, 0]
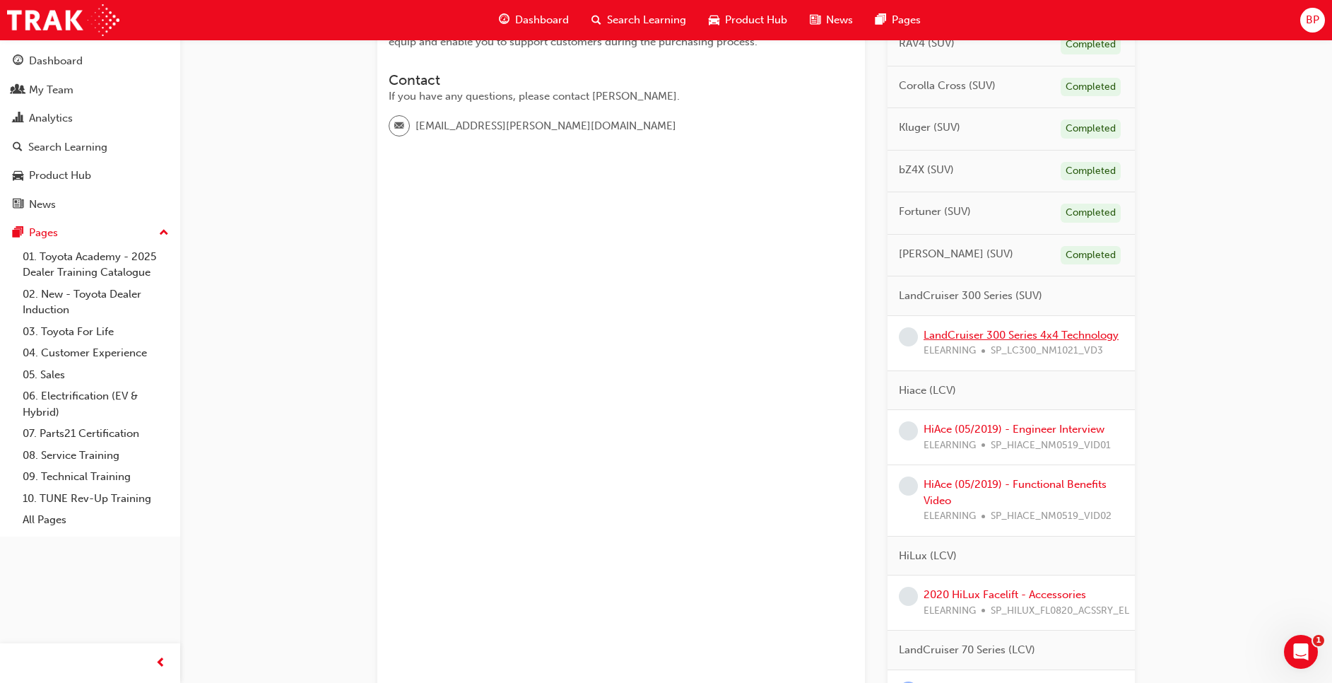
click at [1030, 333] on link "LandCruiser 300 Series 4x4 Technology" at bounding box center [1021, 335] width 195 height 13
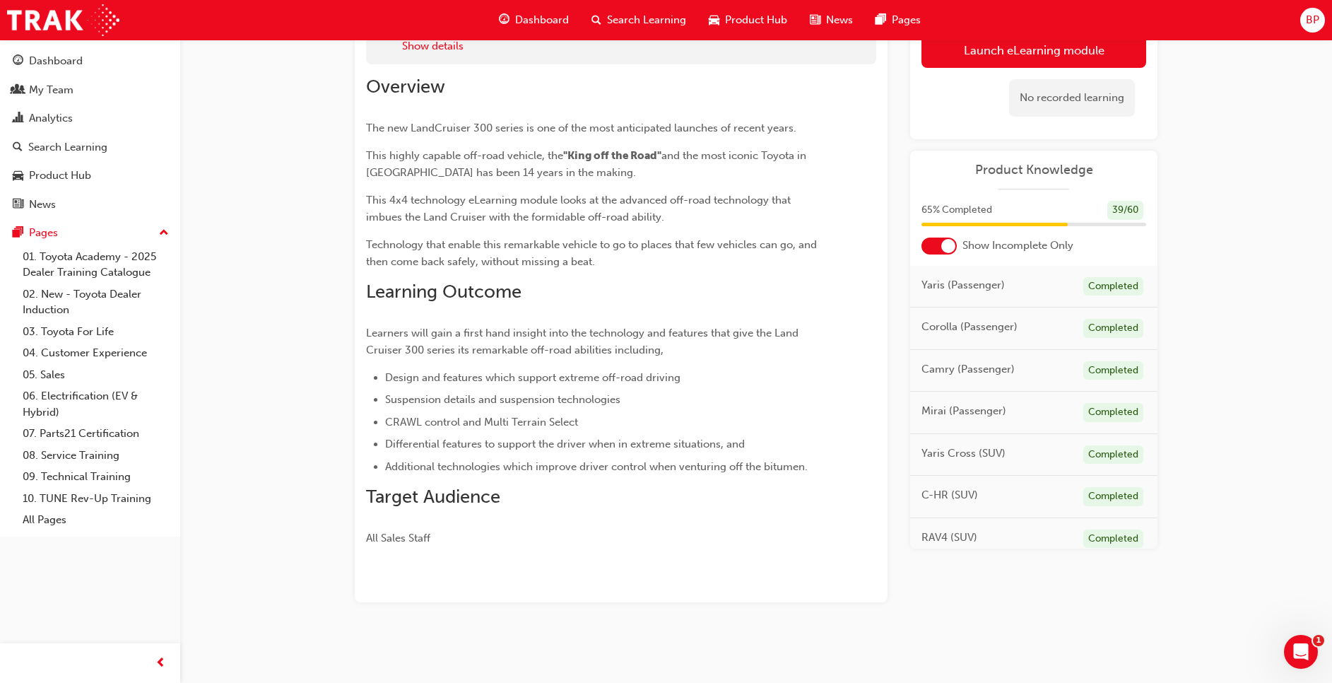
scroll to position [85, 0]
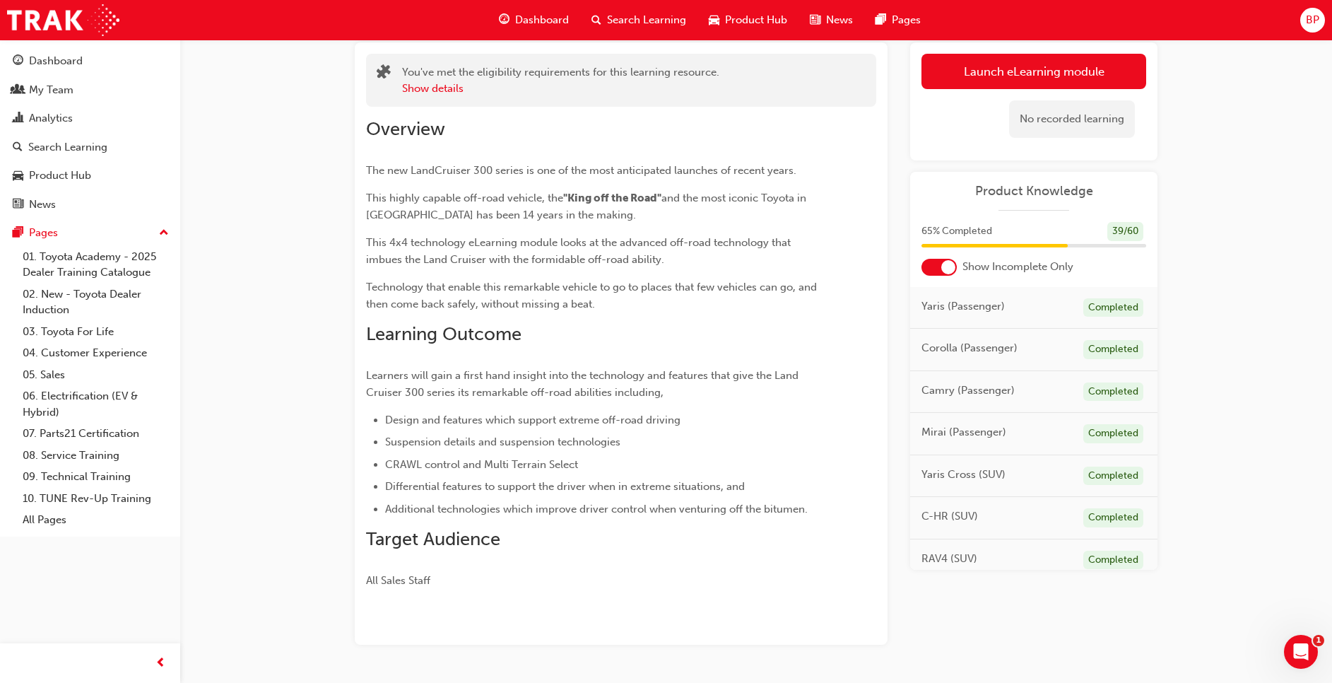
click at [532, 11] on div "Dashboard" at bounding box center [534, 20] width 93 height 29
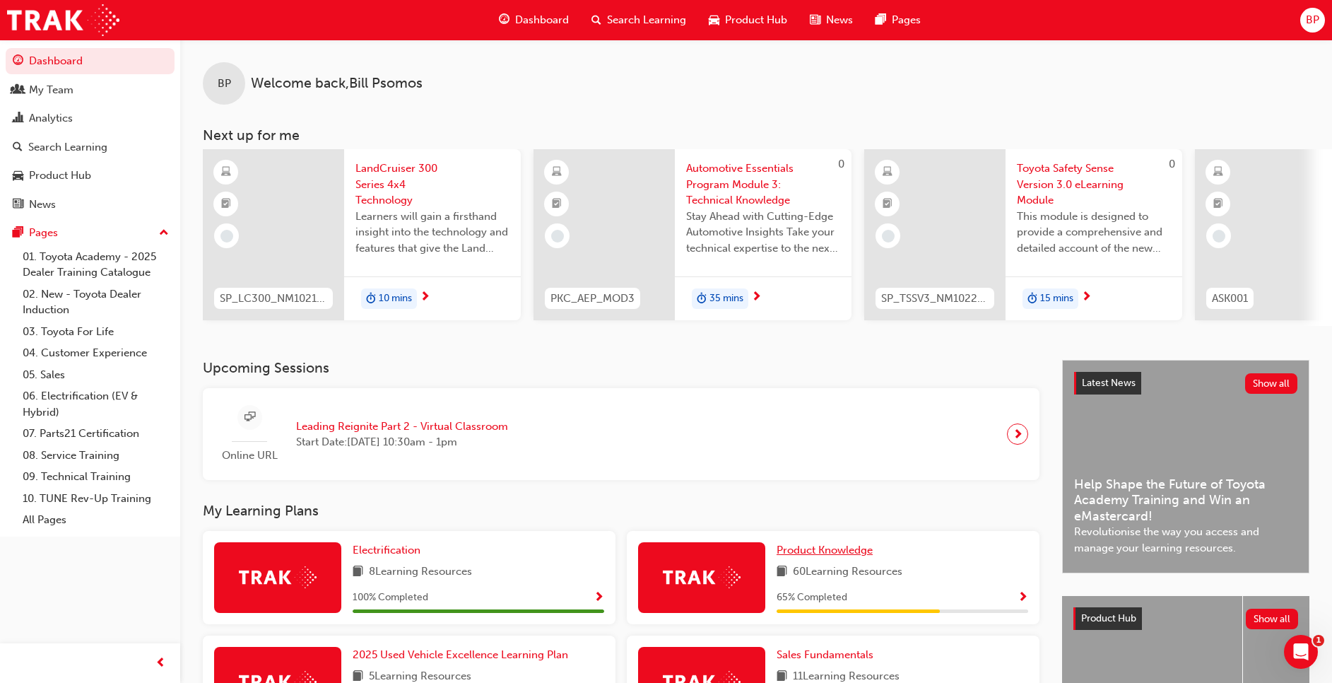
click at [814, 553] on span "Product Knowledge" at bounding box center [825, 550] width 96 height 13
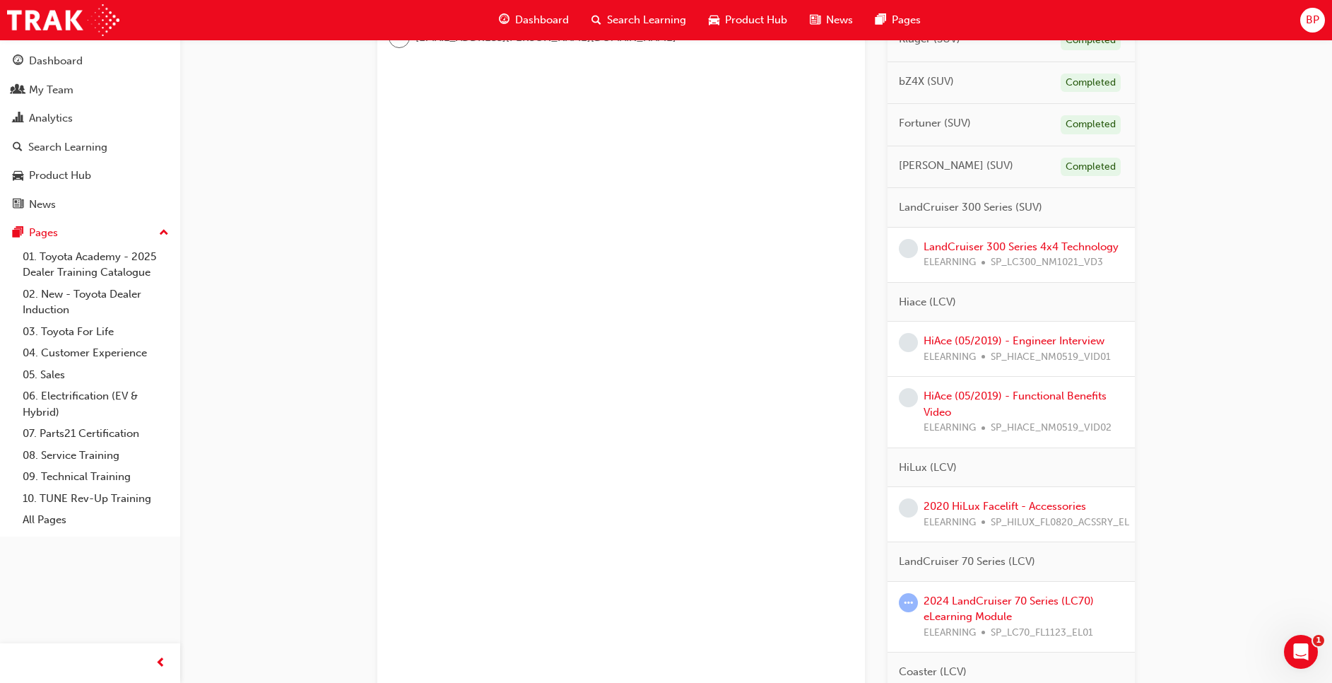
scroll to position [511, 0]
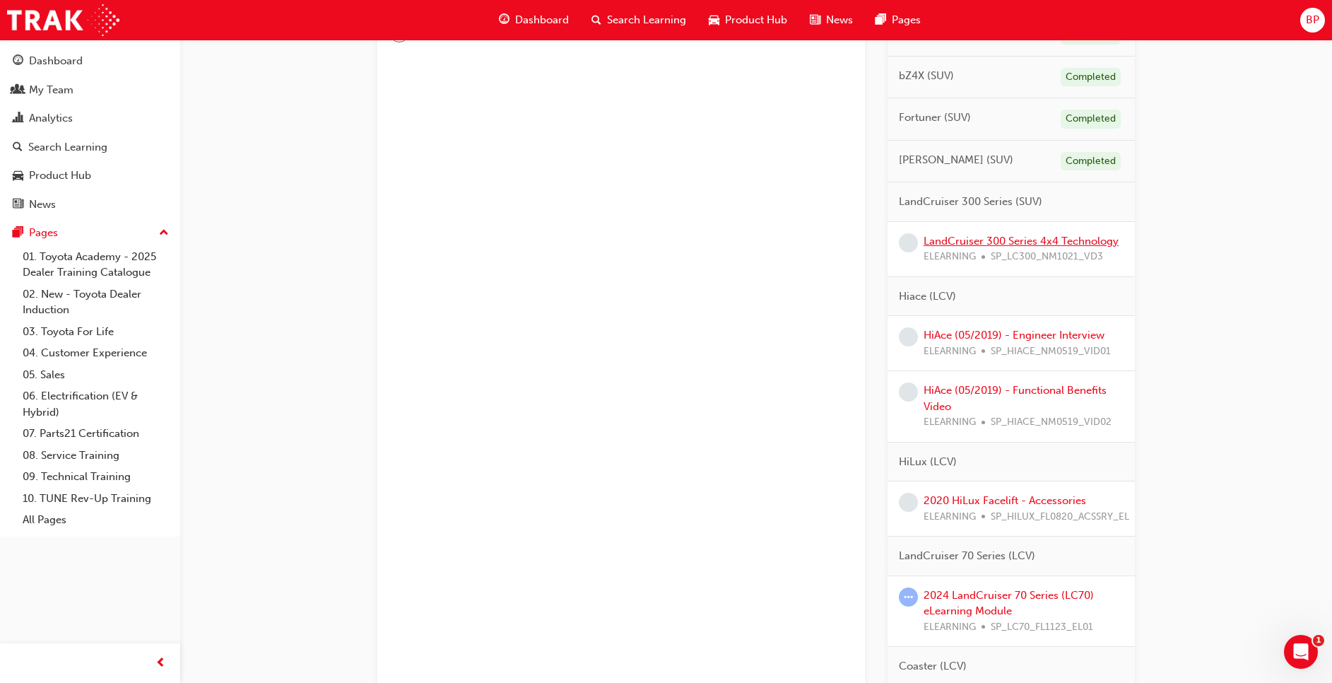
click at [1029, 246] on link "LandCruiser 300 Series 4x4 Technology" at bounding box center [1021, 241] width 195 height 13
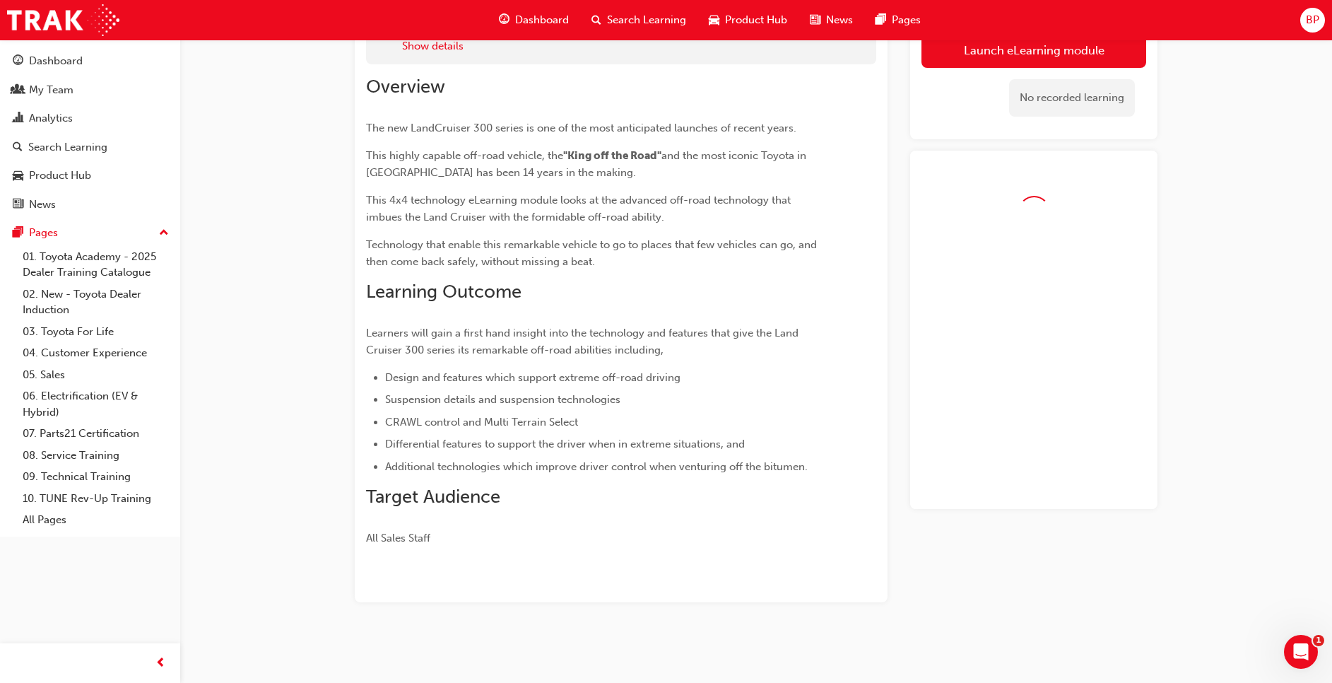
scroll to position [127, 0]
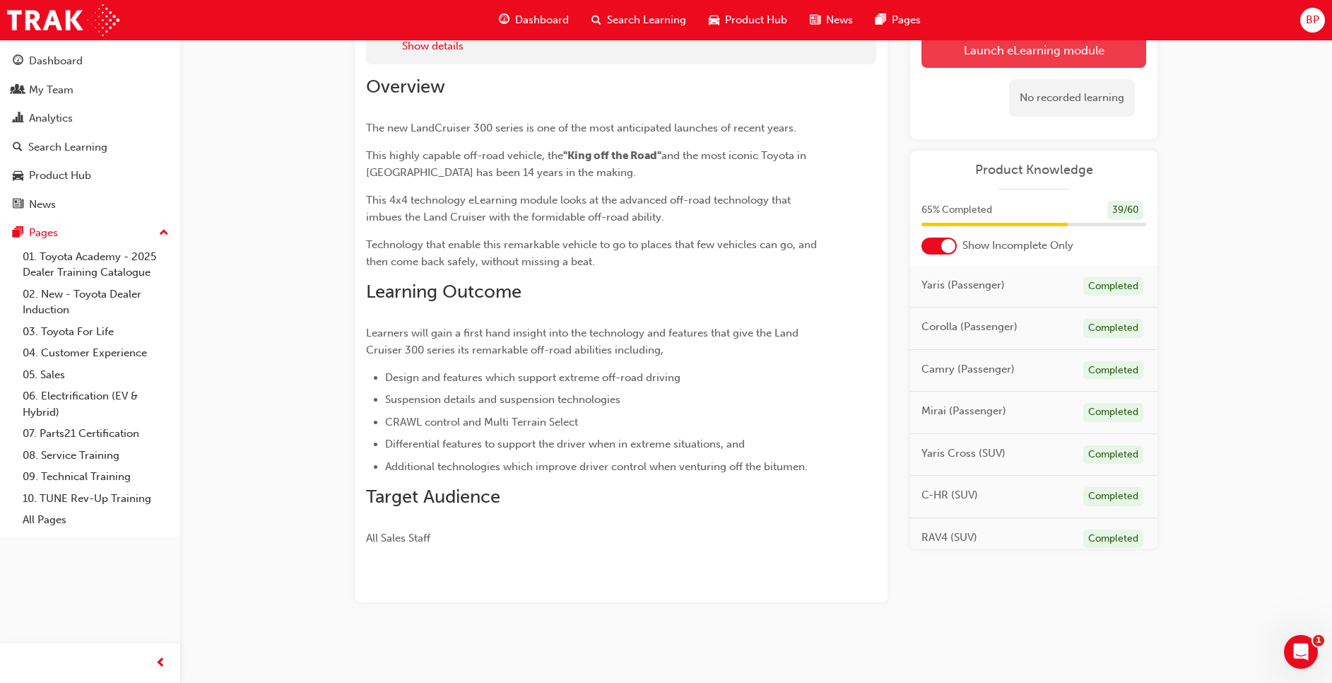
click at [1008, 50] on link "Launch eLearning module" at bounding box center [1034, 50] width 225 height 35
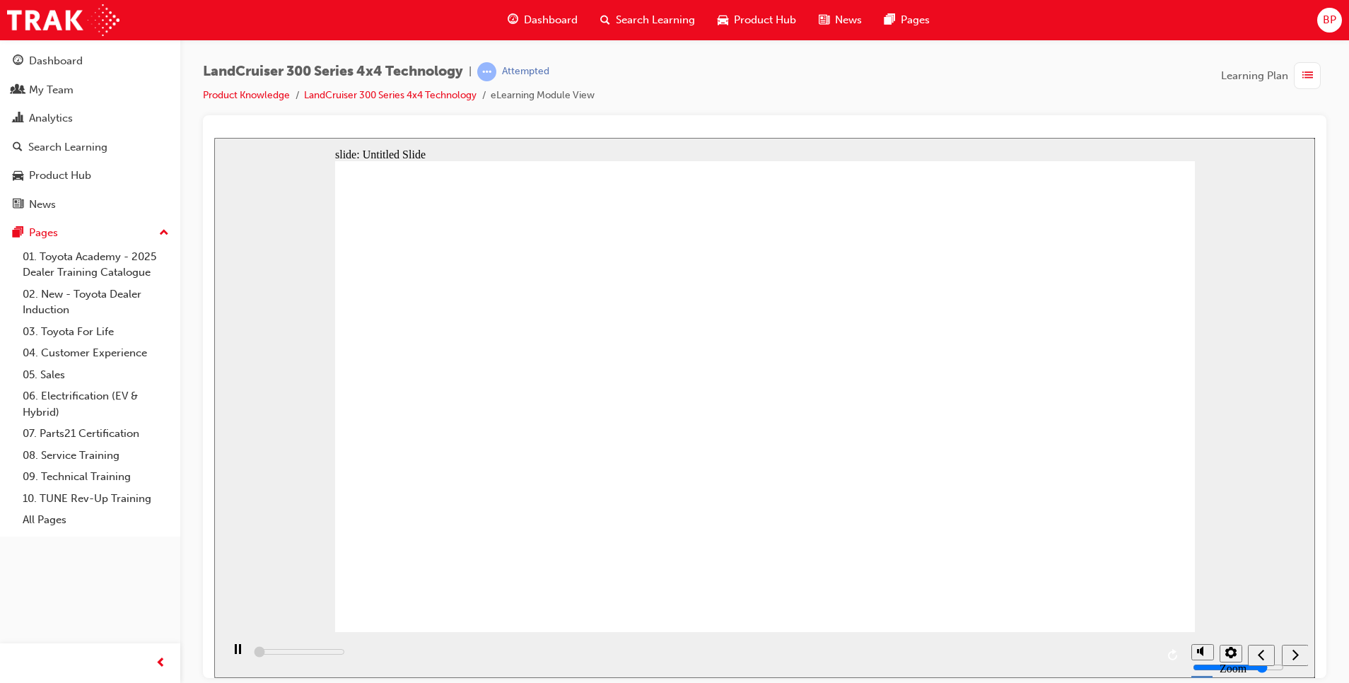
click at [292, 652] on div "playback controls" at bounding box center [702, 654] width 963 height 46
click at [268, 654] on div "playback controls" at bounding box center [702, 654] width 963 height 46
click at [548, 636] on div "playback controls" at bounding box center [702, 654] width 963 height 46
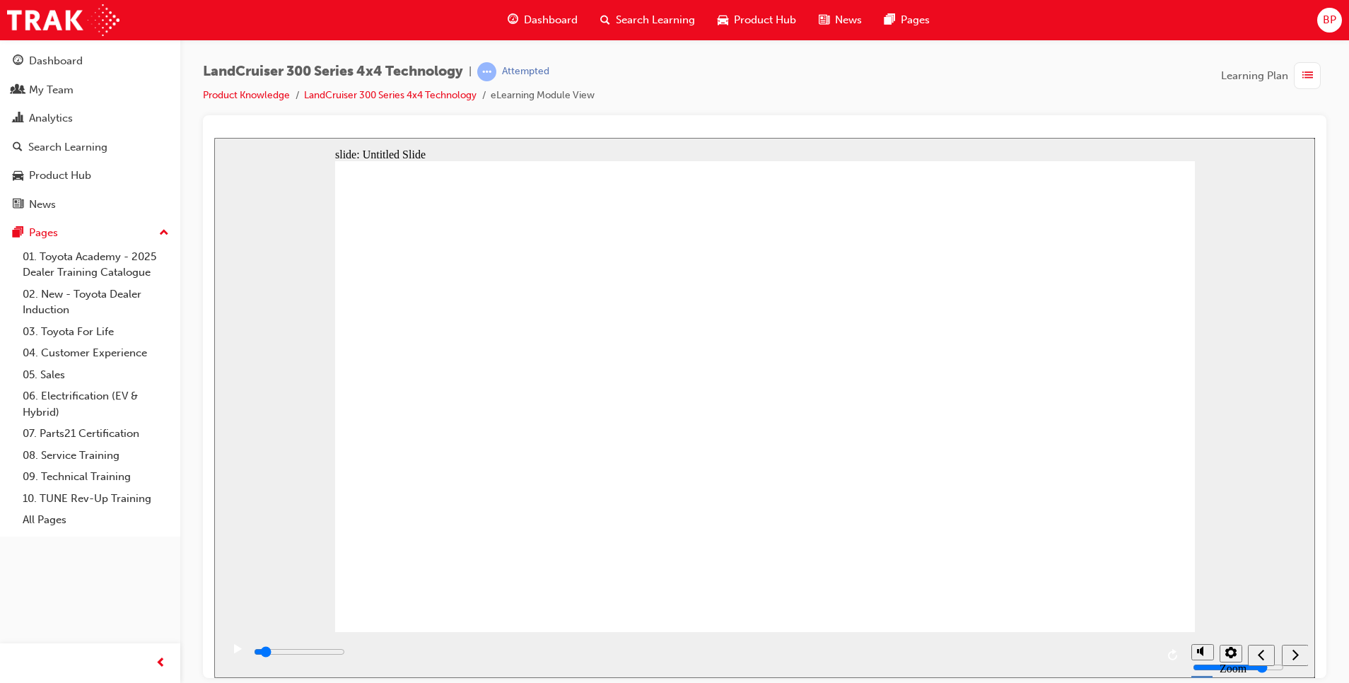
click at [322, 659] on div "playback controls" at bounding box center [703, 652] width 903 height 16
drag, startPoint x: 401, startPoint y: 616, endPoint x: 228, endPoint y: 655, distance: 177.3
click at [228, 655] on div "slide: Untitled Slide Video_Icon_Digital_System_RGB_REV.png Click to play video…" at bounding box center [764, 407] width 1101 height 540
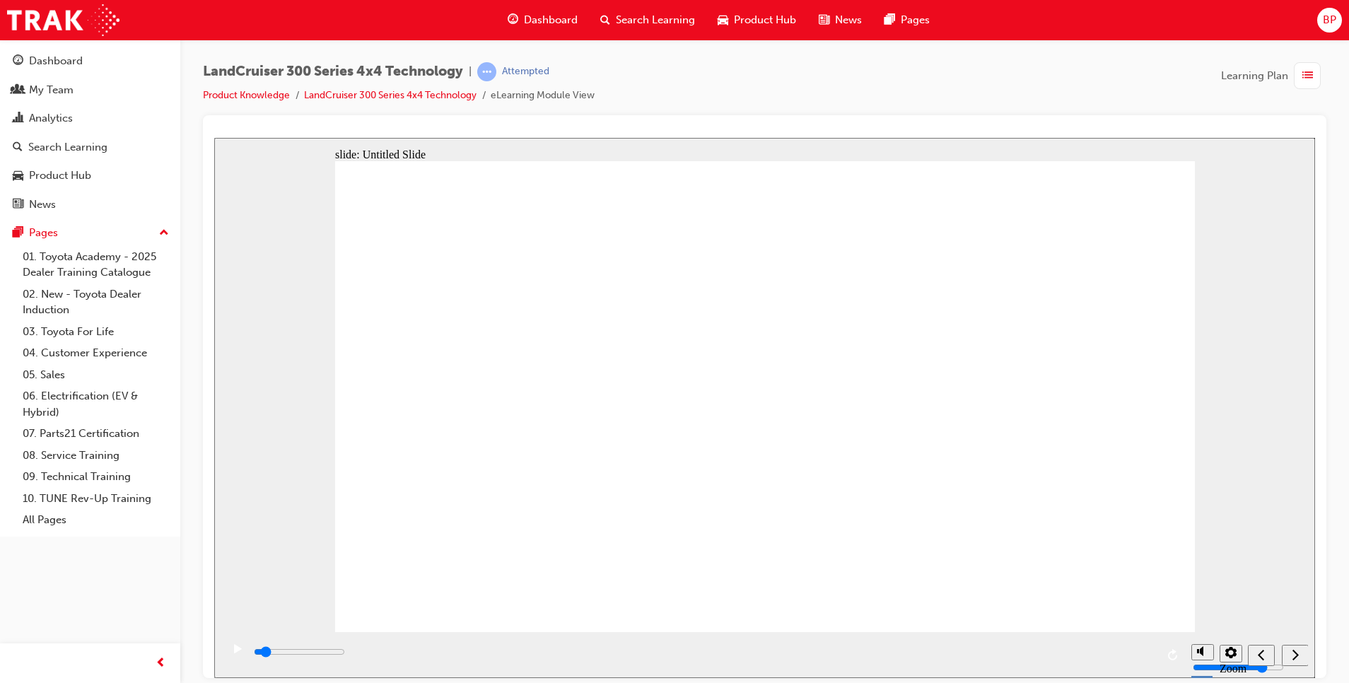
click at [235, 652] on icon "play/pause" at bounding box center [238, 647] width 8 height 9
click at [239, 652] on rect "play/pause" at bounding box center [240, 648] width 2 height 10
click at [235, 652] on icon "play/pause" at bounding box center [238, 647] width 8 height 9
click at [239, 652] on rect "play/pause" at bounding box center [240, 648] width 2 height 10
click at [235, 652] on icon "play/pause" at bounding box center [238, 647] width 8 height 9
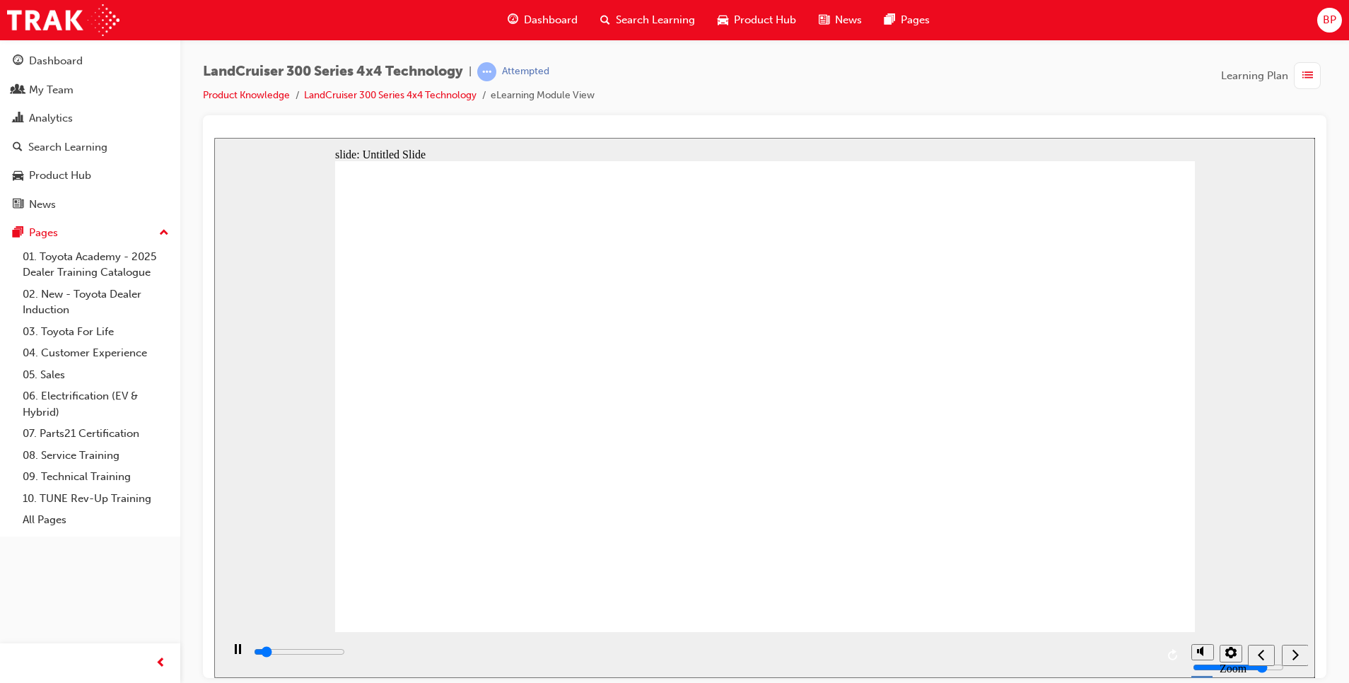
type input "41800"
click at [239, 652] on rect "play/pause" at bounding box center [240, 648] width 2 height 10
